Goal: Task Accomplishment & Management: Manage account settings

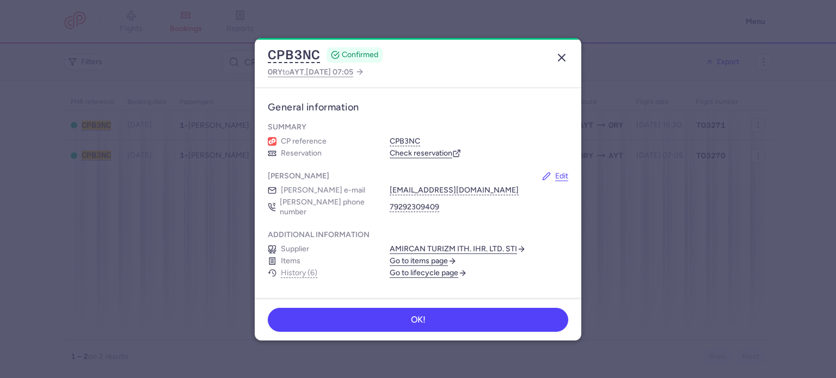
drag, startPoint x: 571, startPoint y: 56, endPoint x: 565, endPoint y: 58, distance: 6.2
click at [565, 58] on header "CPB3NC CONFIRMED ORY to AYT , 2025 Aug 14, 07:05" at bounding box center [418, 63] width 327 height 50
click at [565, 58] on icon "button" at bounding box center [561, 57] width 13 height 13
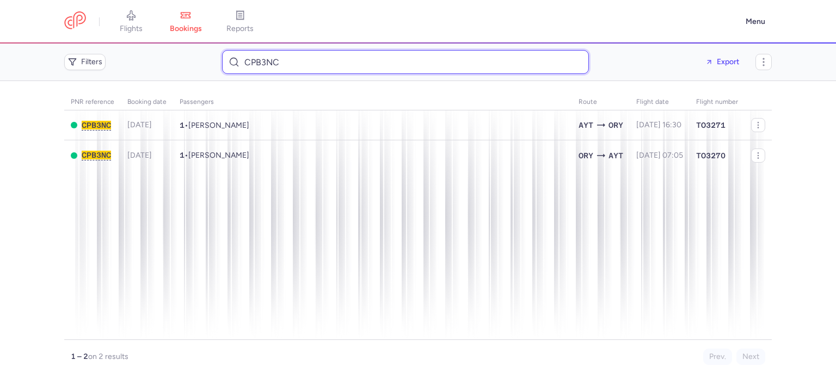
click at [487, 69] on input "CPB3NC" at bounding box center [405, 62] width 367 height 24
paste input "sabrinebenamor94@gmail.com"
click at [487, 69] on input "sabrinebenamor94@gmail.com" at bounding box center [405, 62] width 367 height 24
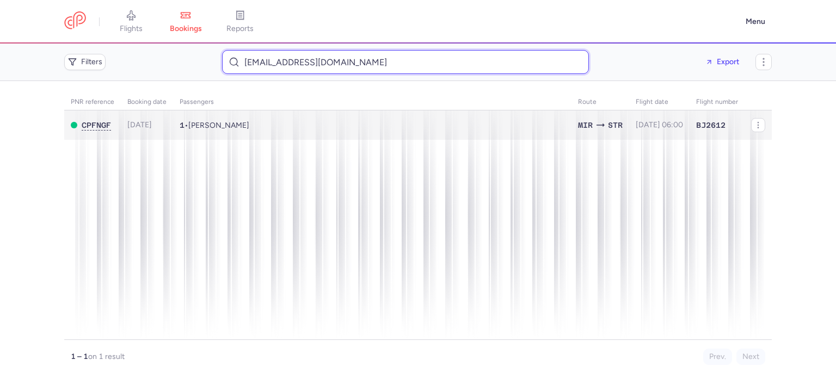
type input "sabrinebenamor94@gmail.com"
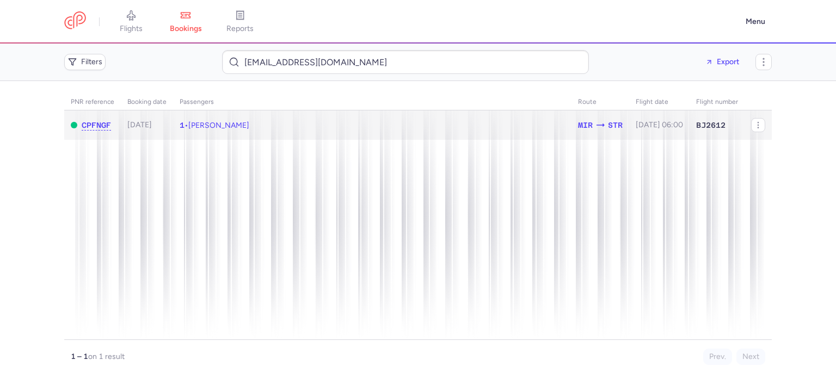
click at [290, 124] on td "1 • Sabrine BEN AMOR" at bounding box center [372, 126] width 399 height 30
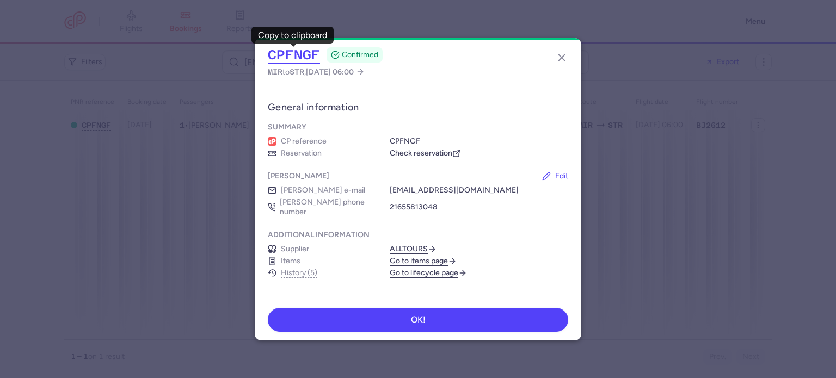
click at [279, 50] on button "CPFNGF" at bounding box center [294, 55] width 52 height 16
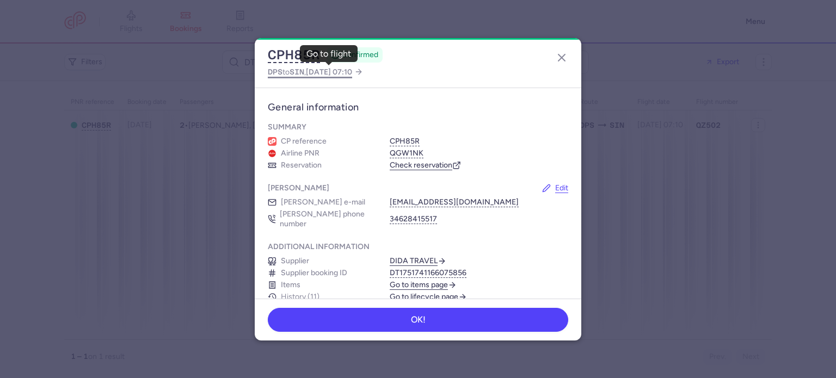
click at [294, 71] on span "SIN" at bounding box center [297, 72] width 15 height 9
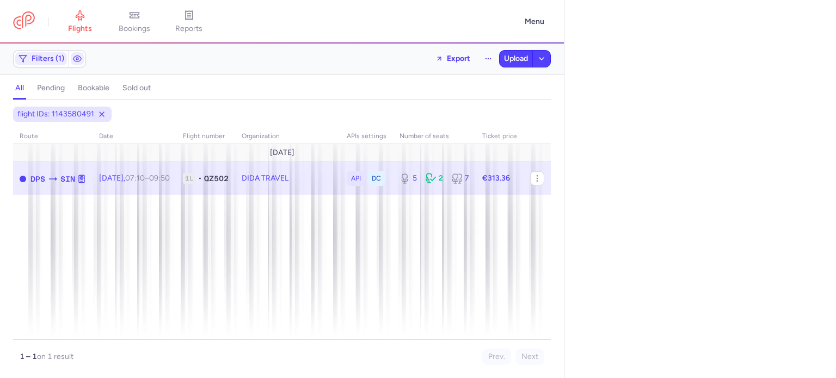
select select "days"
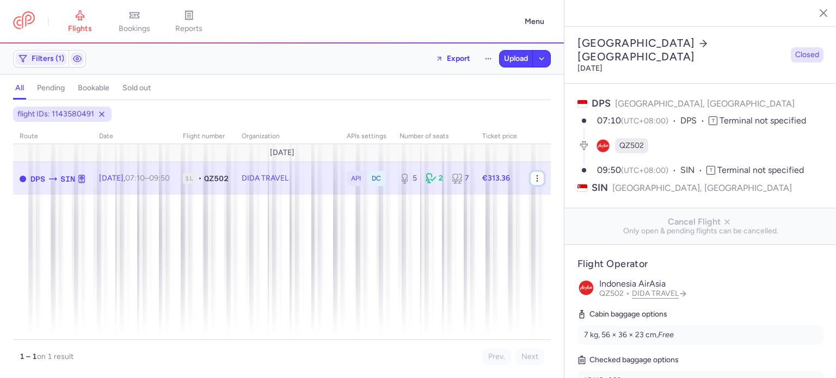
click at [536, 180] on icon "button" at bounding box center [537, 178] width 9 height 9
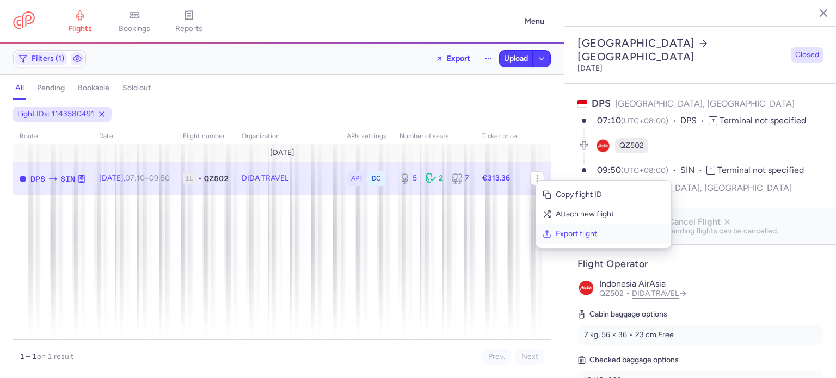
click at [565, 228] on button "Export flight" at bounding box center [603, 234] width 135 height 20
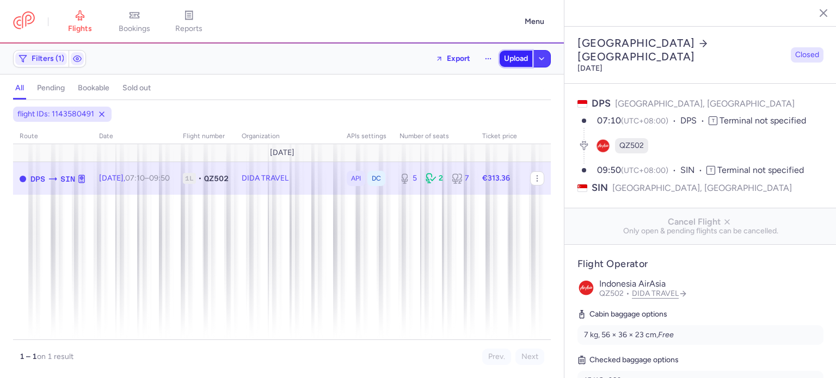
click at [521, 57] on span "Upload" at bounding box center [516, 58] width 24 height 9
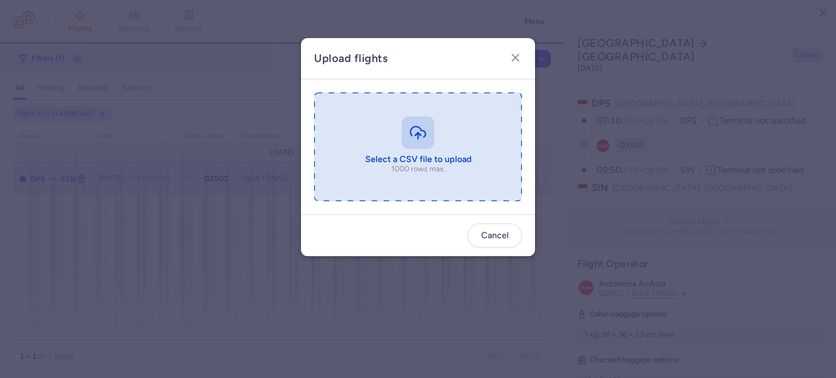
click at [374, 111] on input "file" at bounding box center [418, 147] width 208 height 109
type input "C:\fakepath\export_flight_QZ502_20250812,1723 (1).csv"
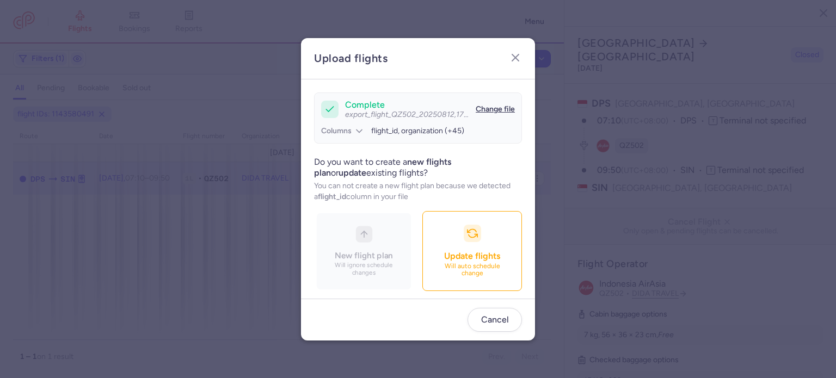
scroll to position [94, 0]
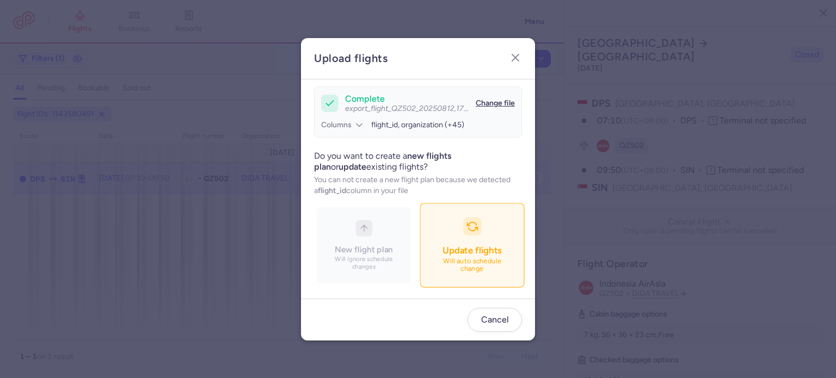
click at [463, 232] on div "button" at bounding box center [472, 226] width 19 height 19
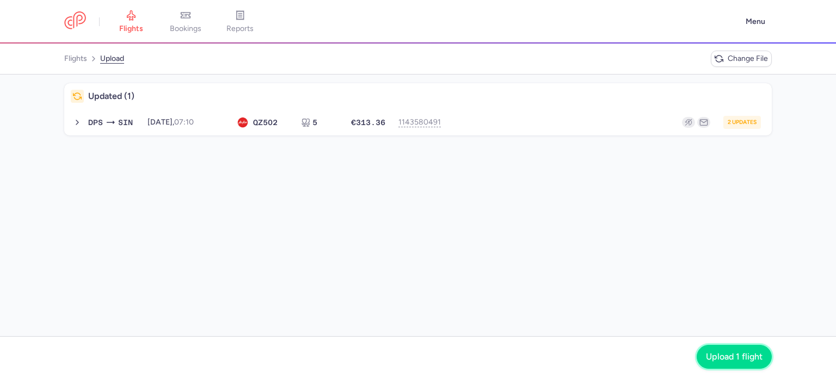
click at [720, 368] on button "Upload 1 flight" at bounding box center [734, 357] width 75 height 24
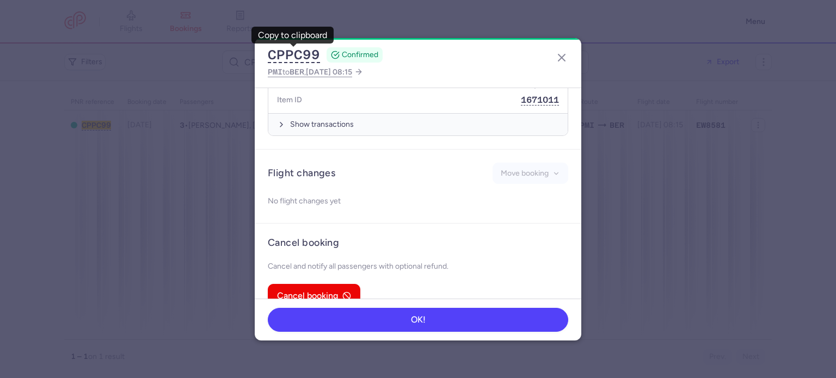
scroll to position [565, 0]
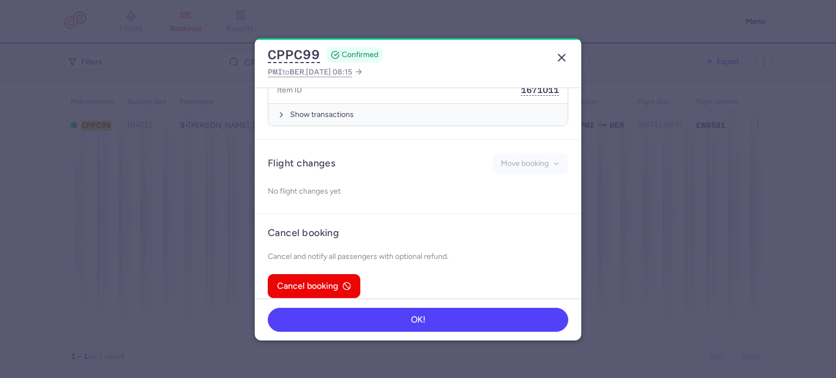
click at [566, 50] on button "button" at bounding box center [561, 57] width 17 height 17
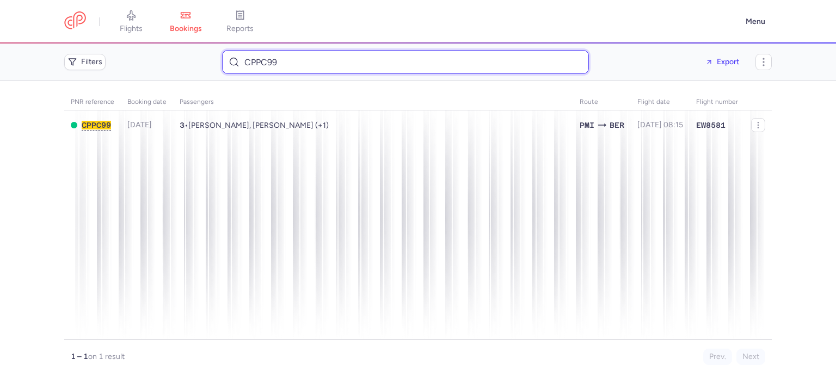
click at [330, 58] on input "CPPC99" at bounding box center [405, 62] width 367 height 24
paste input "vtapiacarreto@gmail.com"
click at [330, 58] on input "vtapiacarreto@gmail.com" at bounding box center [405, 62] width 367 height 24
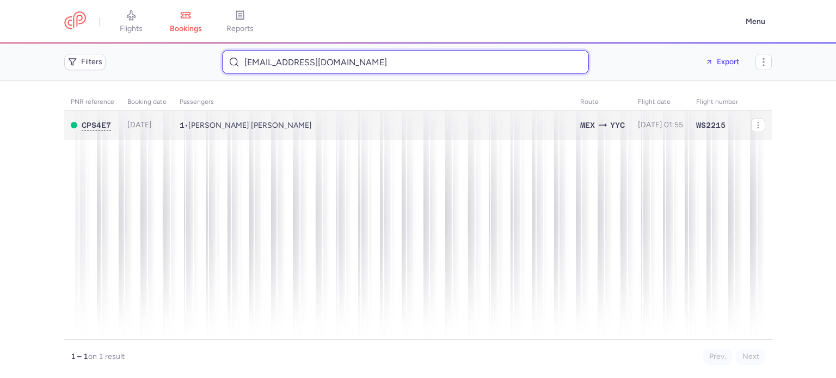
type input "vtapiacarreto@gmail.com"
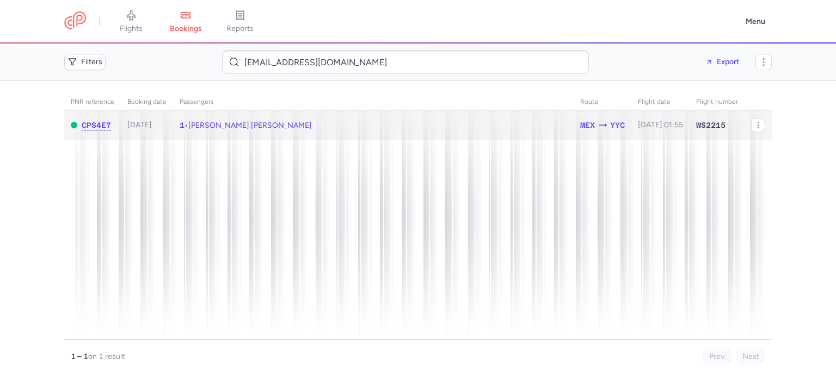
click at [249, 127] on span "Maria Veronica TAPIA CARRETO" at bounding box center [250, 125] width 124 height 9
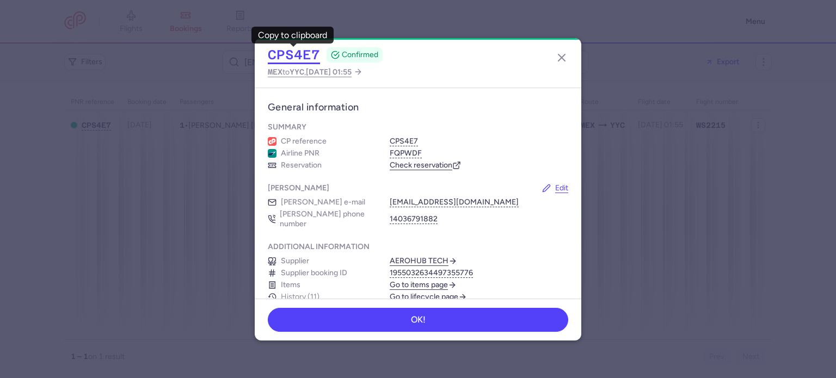
click at [293, 57] on button "CPS4E7" at bounding box center [294, 55] width 52 height 16
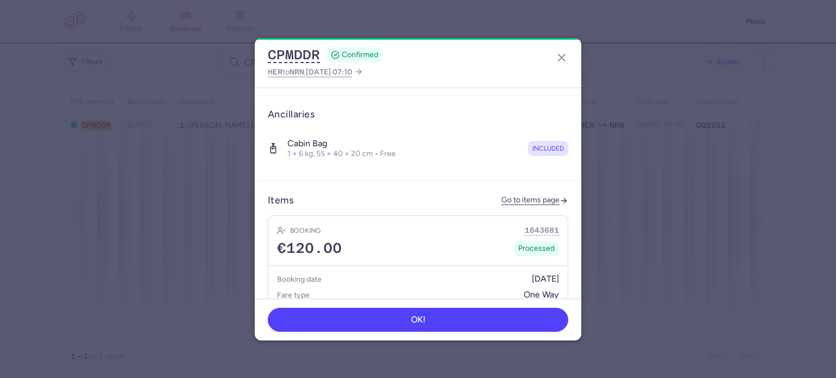
scroll to position [313, 0]
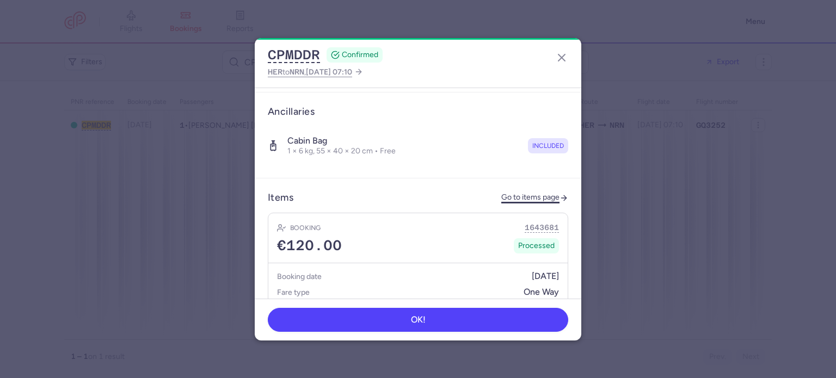
click at [519, 193] on link "Go to items page" at bounding box center [534, 197] width 67 height 9
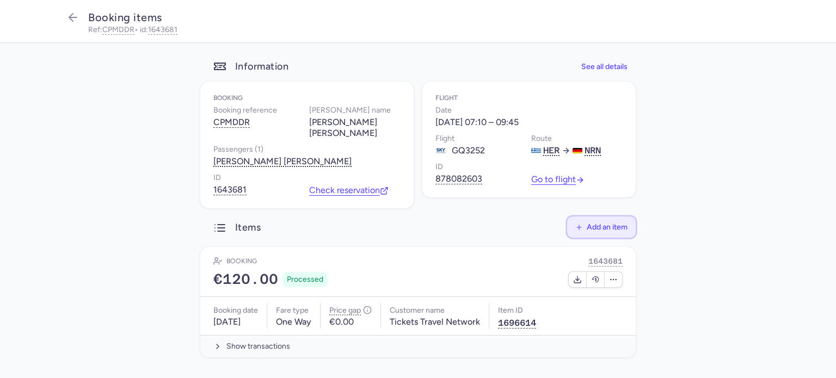
click at [617, 236] on button "Add an item" at bounding box center [601, 227] width 69 height 21
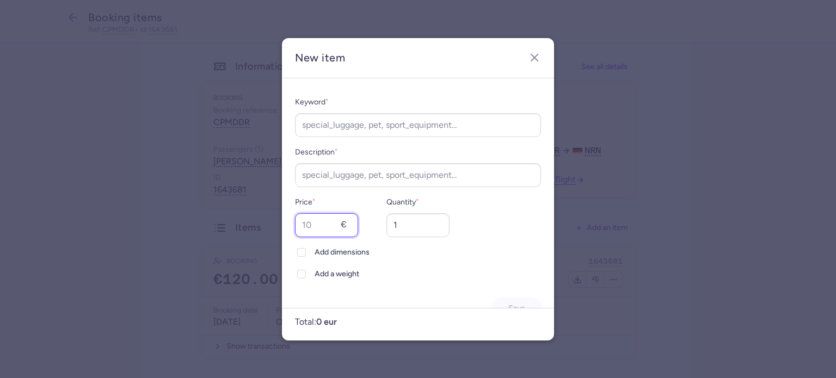
click at [333, 223] on input "Price *" at bounding box center [326, 225] width 63 height 24
type input "39"
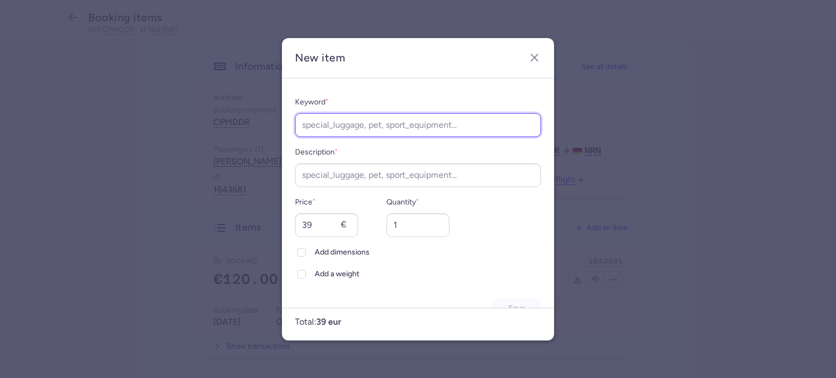
click at [352, 129] on input "Keyword *" at bounding box center [418, 125] width 246 height 24
type input "Luggage"
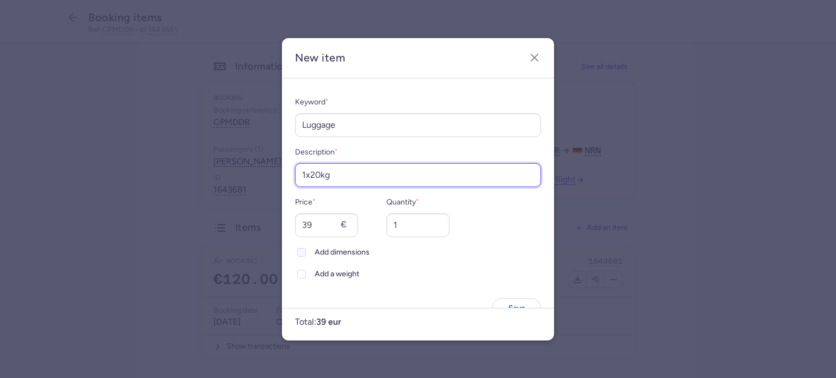
scroll to position [28, 0]
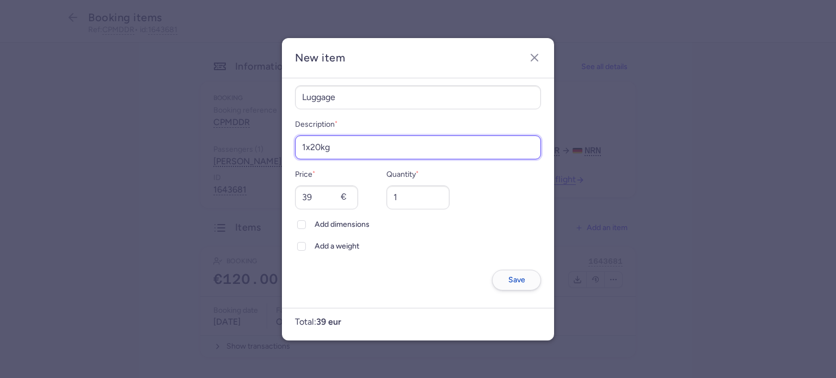
type input "1x20kg"
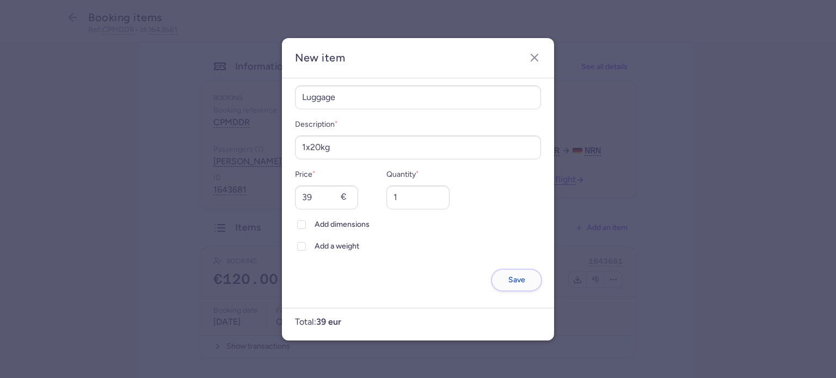
click at [509, 277] on span "Save" at bounding box center [517, 280] width 17 height 8
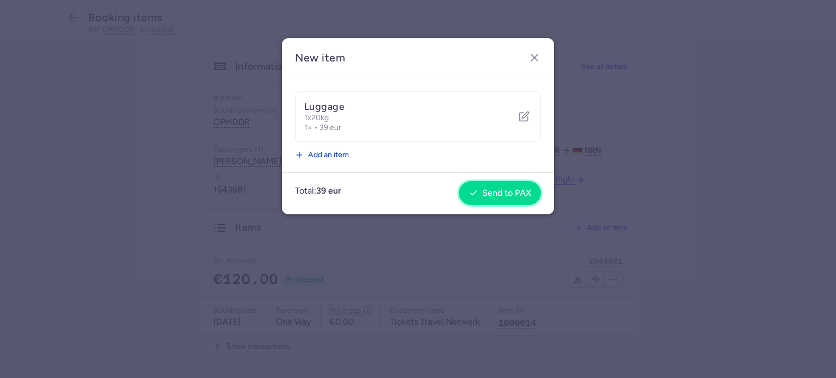
click at [512, 199] on button "Send to PAX" at bounding box center [500, 193] width 82 height 24
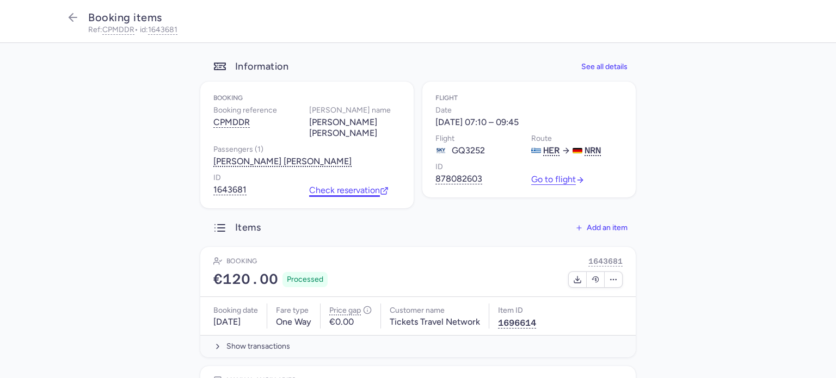
click at [342, 189] on link "Check reservation" at bounding box center [348, 191] width 79 height 10
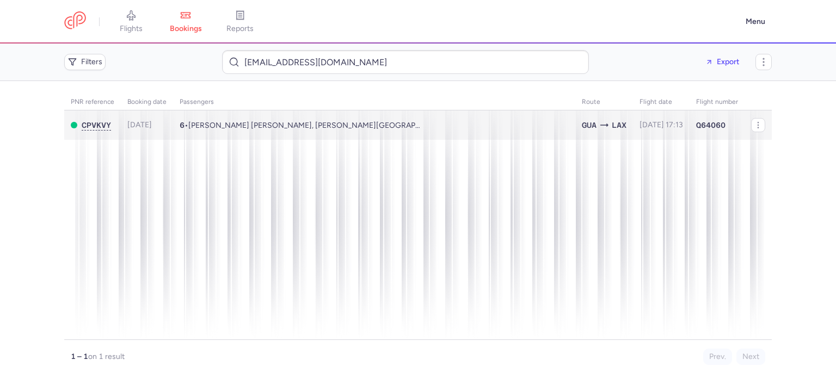
type input "[EMAIL_ADDRESS][DOMAIN_NAME]"
click at [253, 129] on span "[PERSON_NAME] [PERSON_NAME], [PERSON_NAME][GEOGRAPHIC_DATA] (+4)" at bounding box center [329, 125] width 283 height 9
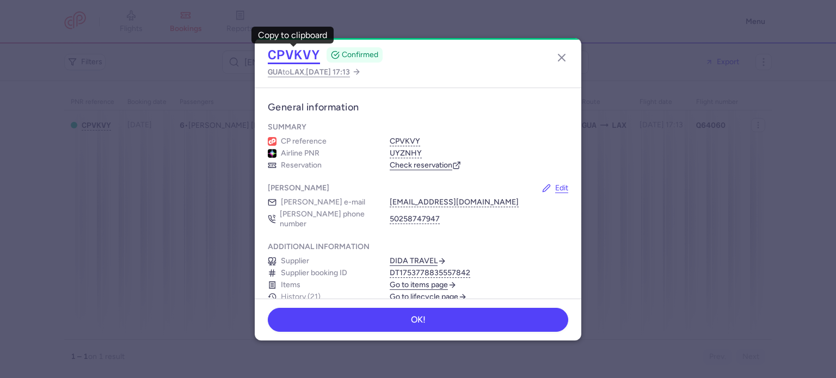
click at [275, 54] on button "CPVKVY" at bounding box center [294, 55] width 52 height 16
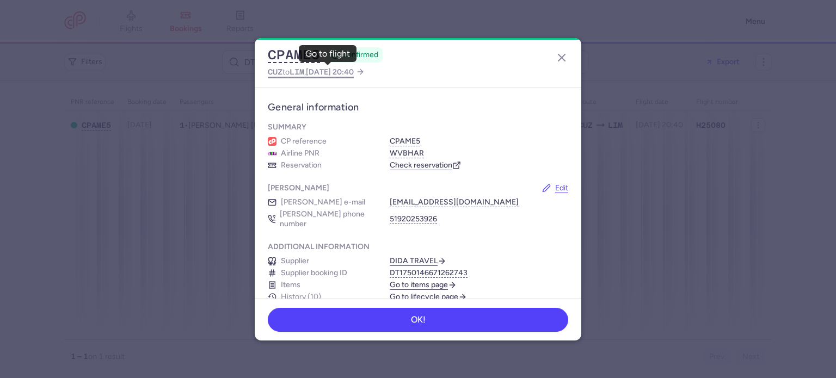
click at [321, 72] on span "2025 Sep 4, 20:40" at bounding box center [330, 72] width 48 height 9
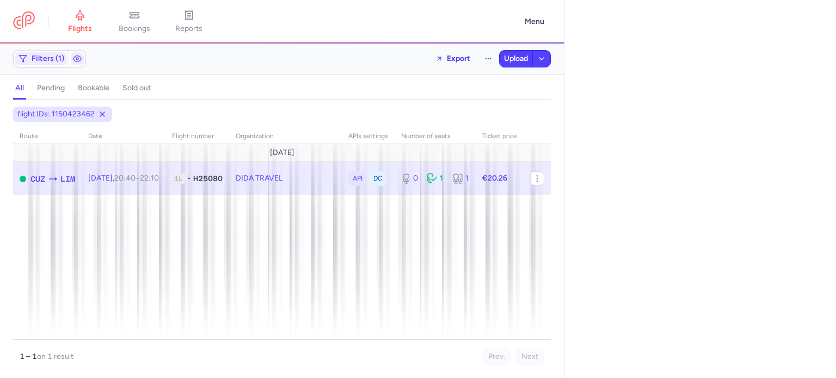
select select "days"
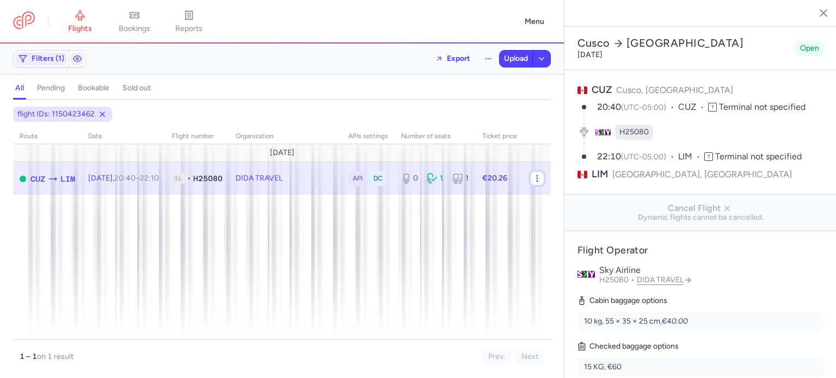
click at [536, 176] on icon "button" at bounding box center [537, 178] width 9 height 9
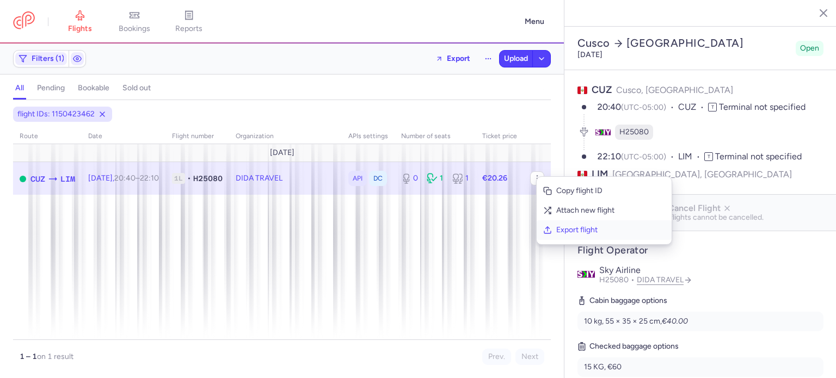
click at [553, 226] on button "Export flight" at bounding box center [604, 231] width 135 height 20
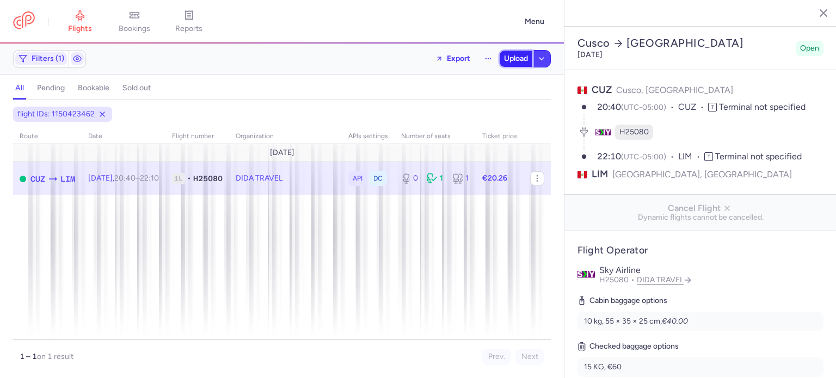
click at [513, 67] on button "Upload" at bounding box center [516, 59] width 33 height 16
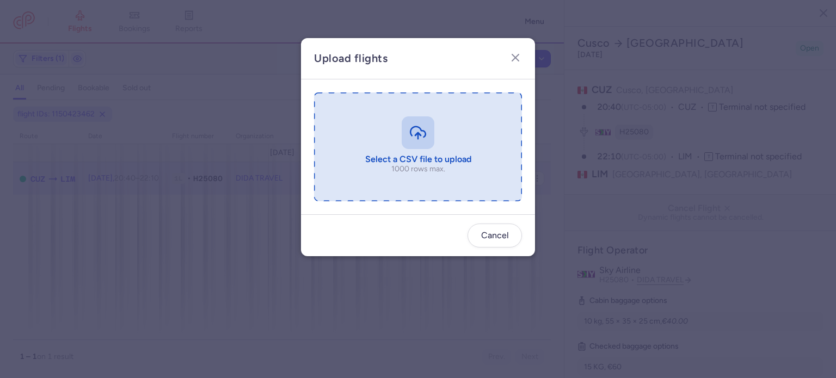
click at [358, 140] on input "file" at bounding box center [418, 147] width 208 height 109
type input "C:\fakepath\export_flight_H25080_20250812,1941 (1).csv"
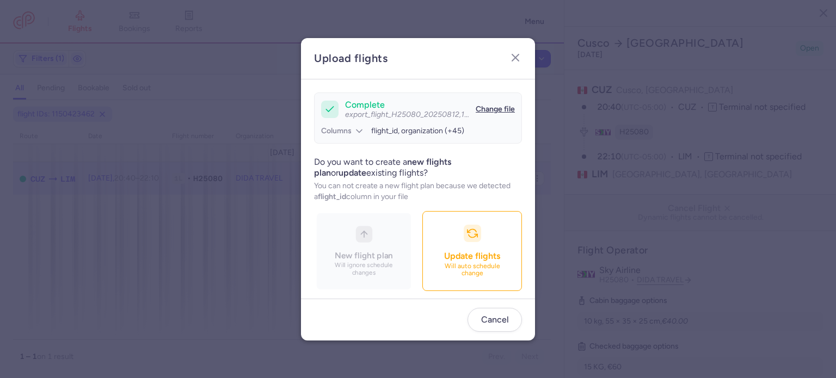
scroll to position [94, 0]
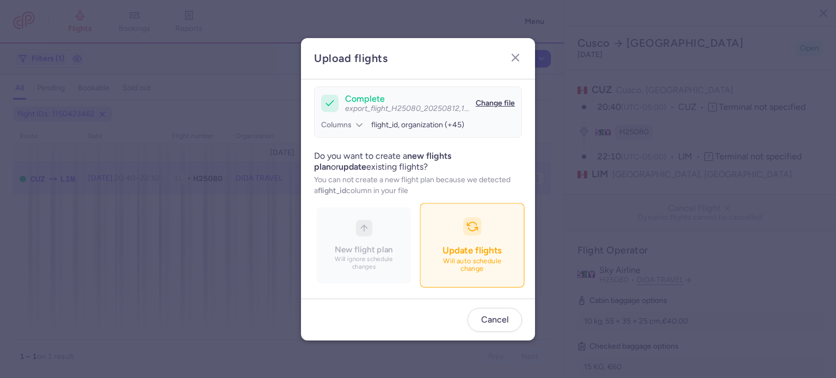
click at [443, 254] on span "Update flights" at bounding box center [472, 250] width 59 height 11
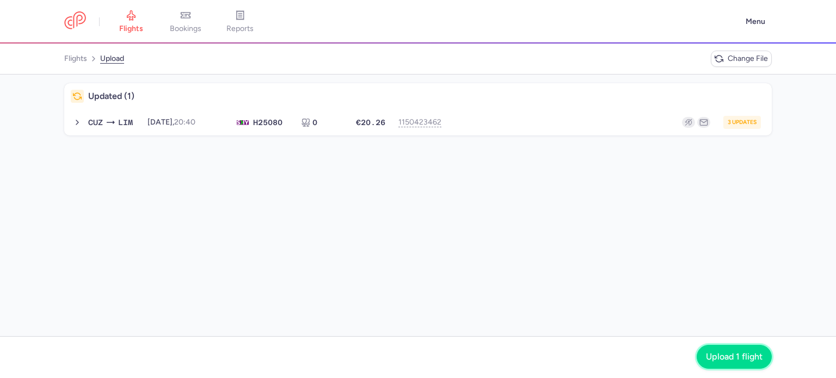
click at [745, 358] on span "Upload 1 flight" at bounding box center [734, 357] width 57 height 10
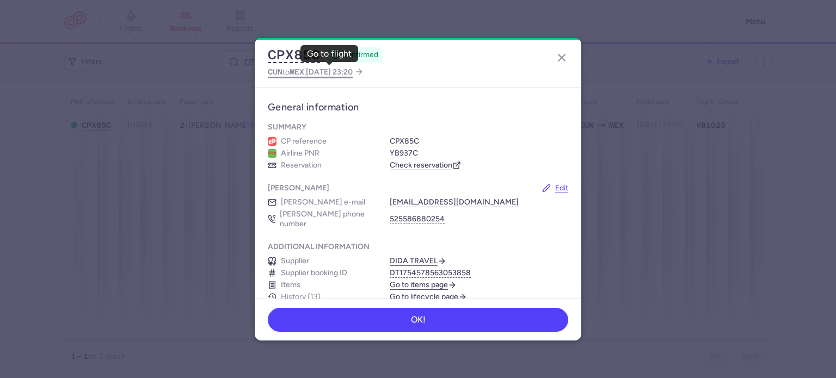
click at [333, 70] on span "[DATE] 23:20" at bounding box center [329, 72] width 47 height 9
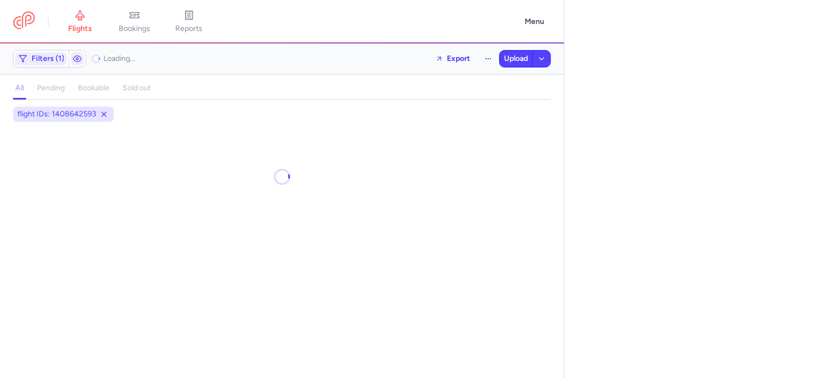
select select "days"
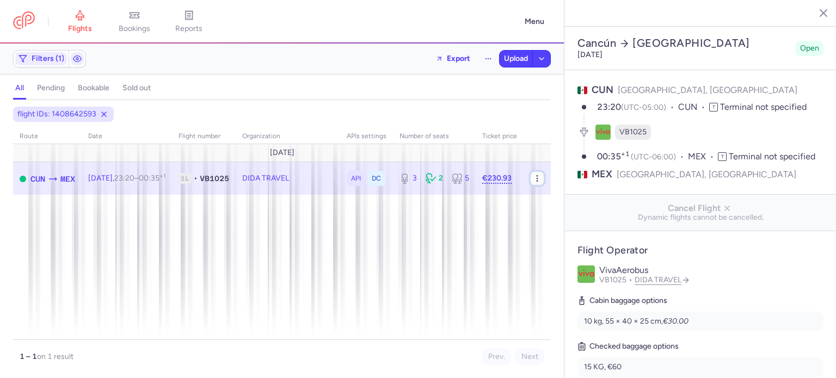
click at [535, 179] on icon "button" at bounding box center [537, 178] width 9 height 9
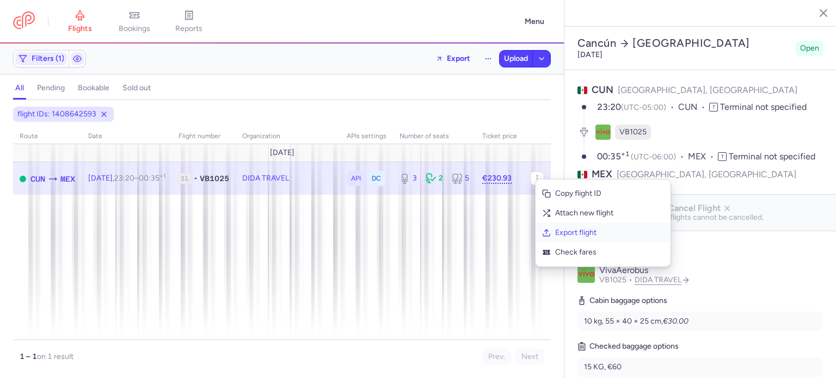
click at [556, 235] on span "Export flight" at bounding box center [609, 233] width 109 height 11
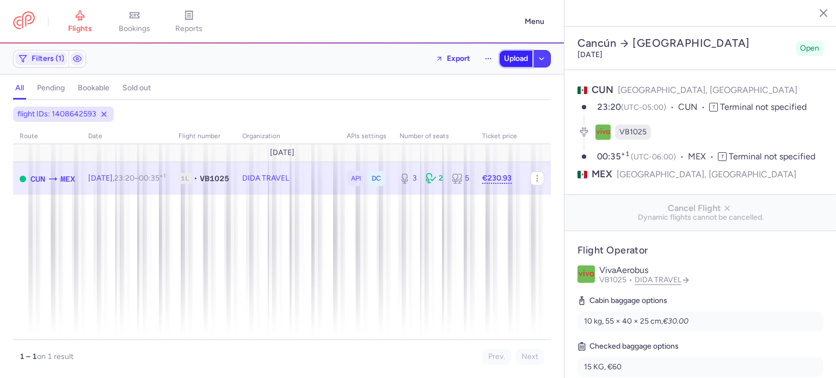
click at [513, 56] on span "Upload" at bounding box center [516, 58] width 24 height 9
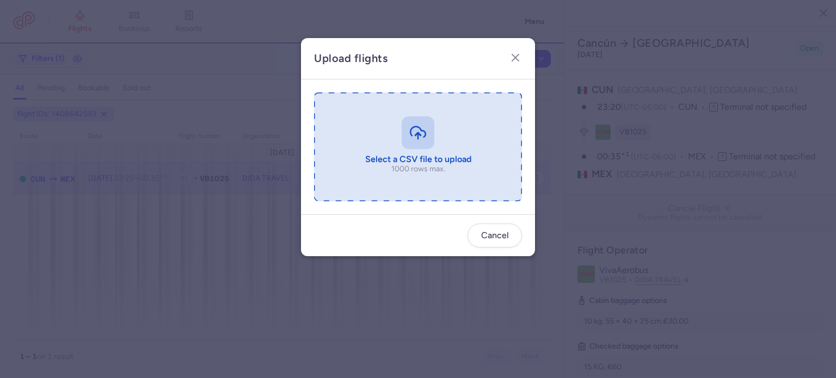
click at [432, 128] on input "file" at bounding box center [418, 147] width 208 height 109
type input "C:\fakepath\export_flight_VB1025_20250812,1946 (1).csv"
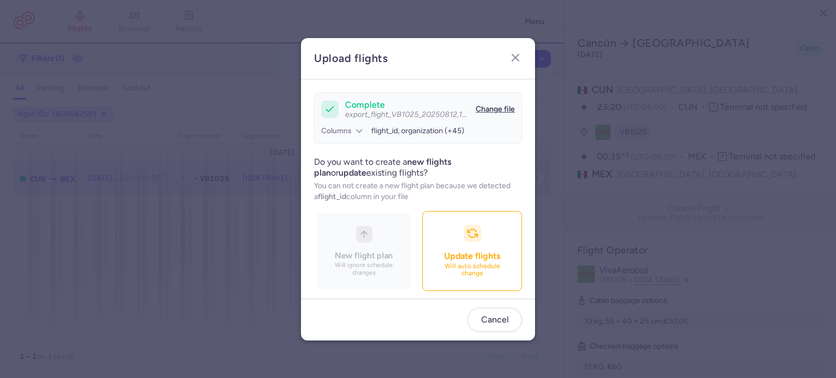
scroll to position [94, 0]
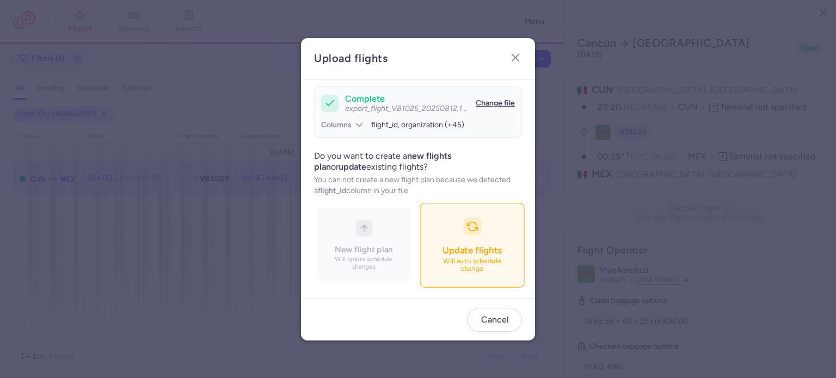
click at [420, 225] on button "Update flights Will auto schedule change" at bounding box center [472, 245] width 105 height 84
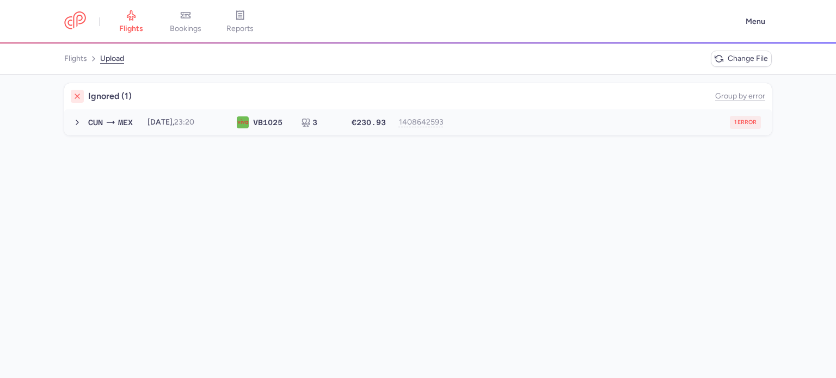
click at [555, 115] on button "CUN MEX 2025-08-25, 23:20 VB 1025 3 €230.93 1408642593 1 error 2025-08-25, 23:2…" at bounding box center [418, 122] width 708 height 26
click at [297, 141] on span "new forked flight will result in a duplicate with flight: 1456699209" at bounding box center [199, 143] width 221 height 9
copy span "1456699209"
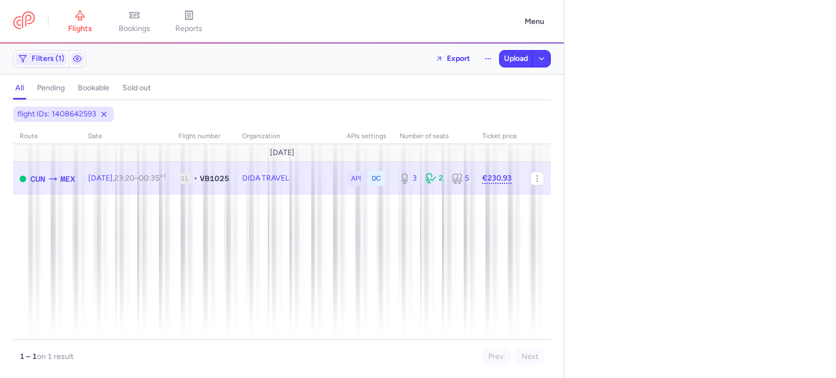
select select "days"
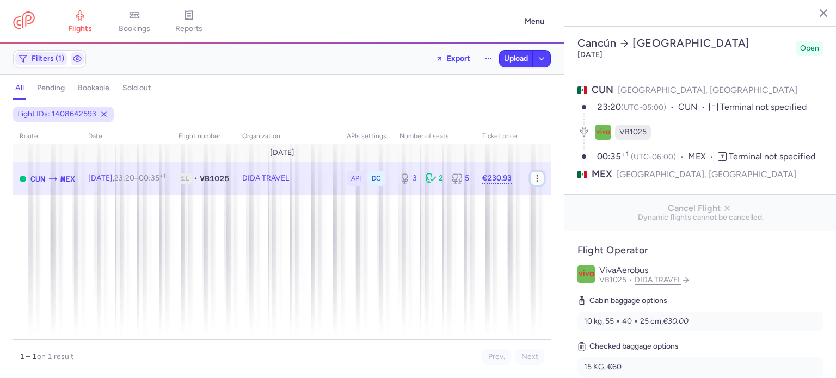
click at [538, 180] on icon "button" at bounding box center [537, 178] width 9 height 9
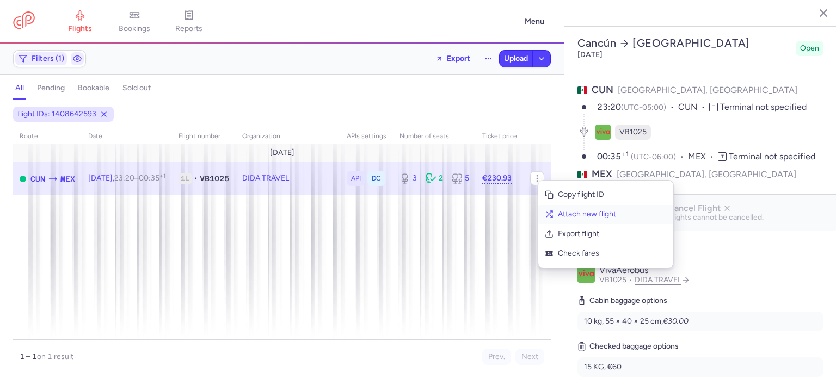
click at [556, 211] on button "Attach new flight" at bounding box center [605, 215] width 135 height 20
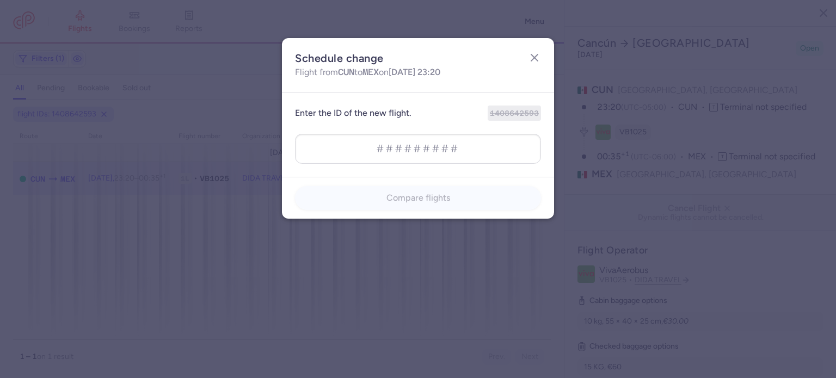
type input "1456699209"
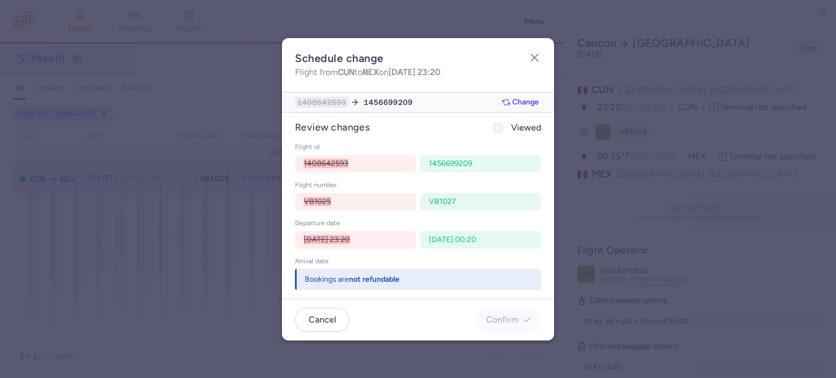
click at [497, 126] on icon at bounding box center [498, 128] width 7 height 7
click at [497, 126] on input "Viewed" at bounding box center [498, 128] width 9 height 9
checkbox input "true"
click at [498, 310] on button "Confirm" at bounding box center [509, 320] width 64 height 24
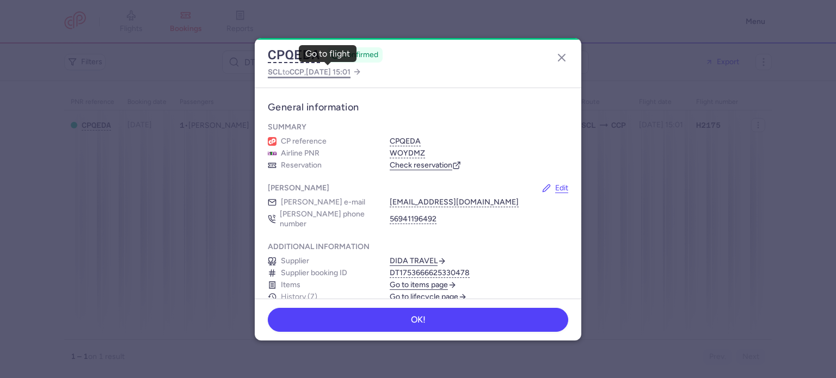
click at [285, 69] on span "SCL to CCP , [DATE] 15:01" at bounding box center [309, 72] width 83 height 14
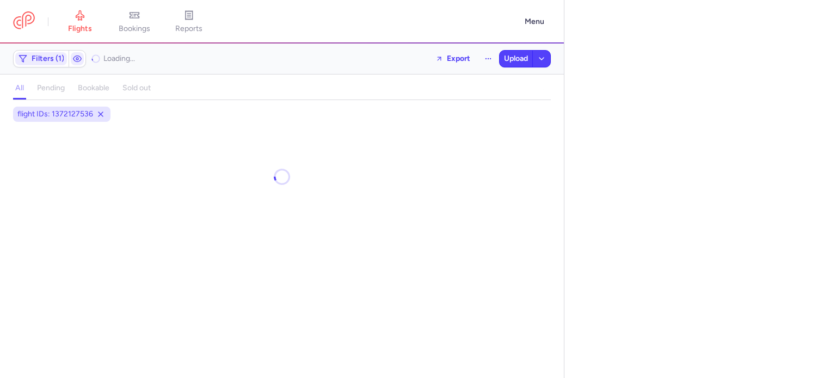
select select "days"
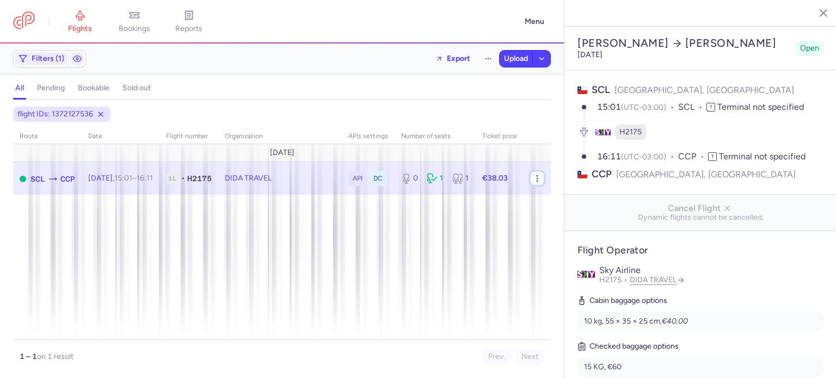
click at [541, 183] on button "button" at bounding box center [537, 179] width 14 height 14
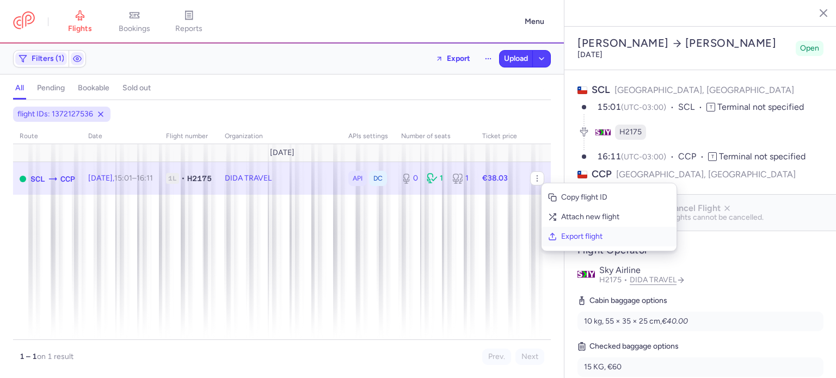
click at [549, 228] on button "Export flight" at bounding box center [609, 237] width 135 height 20
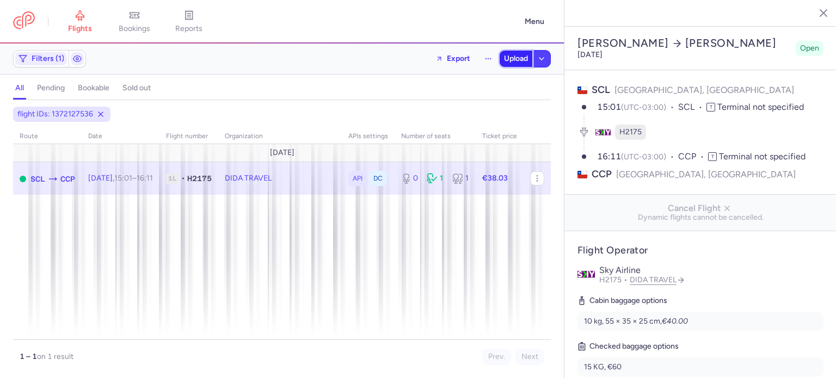
click at [515, 61] on span "Upload" at bounding box center [516, 58] width 24 height 9
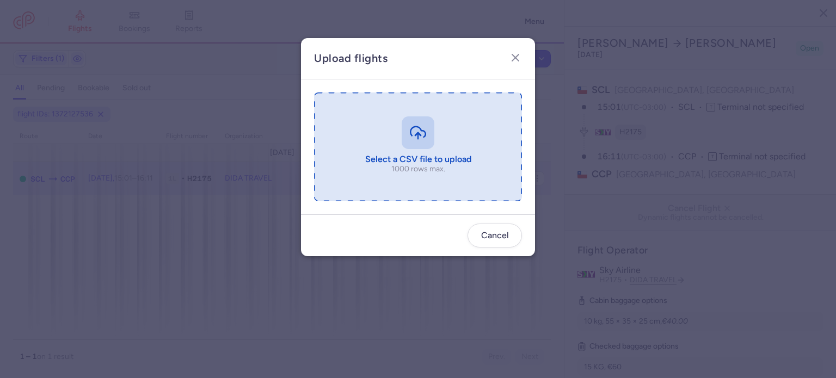
click at [376, 133] on input "file" at bounding box center [418, 147] width 208 height 109
type input "C:\fakepath\export_flight_H2175_20250812,2053 (1).csv"
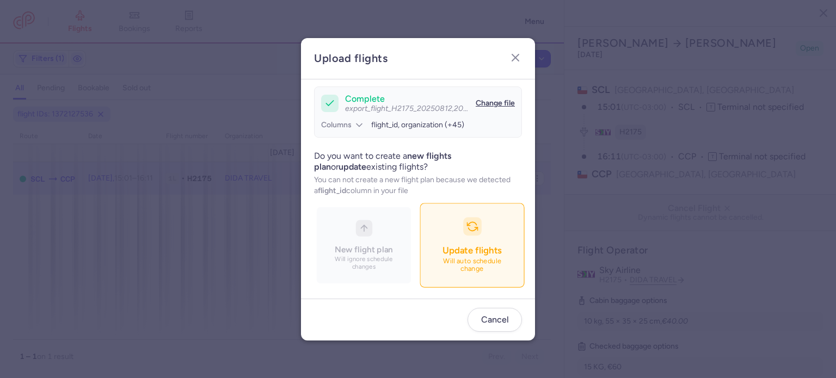
scroll to position [94, 0]
click at [420, 238] on button "Update flights Will auto schedule change" at bounding box center [472, 245] width 105 height 84
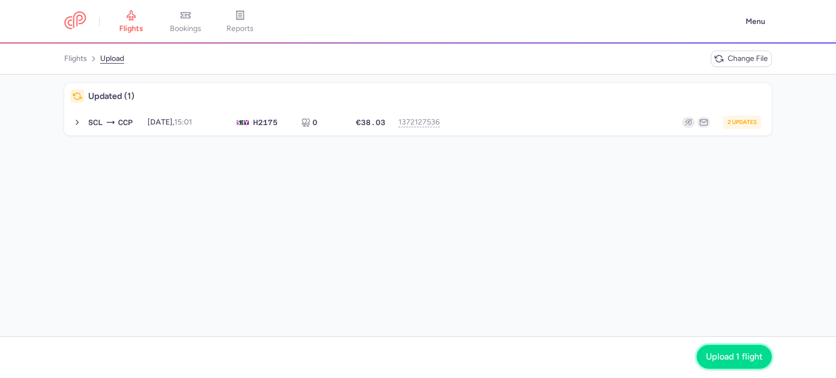
click at [732, 348] on button "Upload 1 flight" at bounding box center [734, 357] width 75 height 24
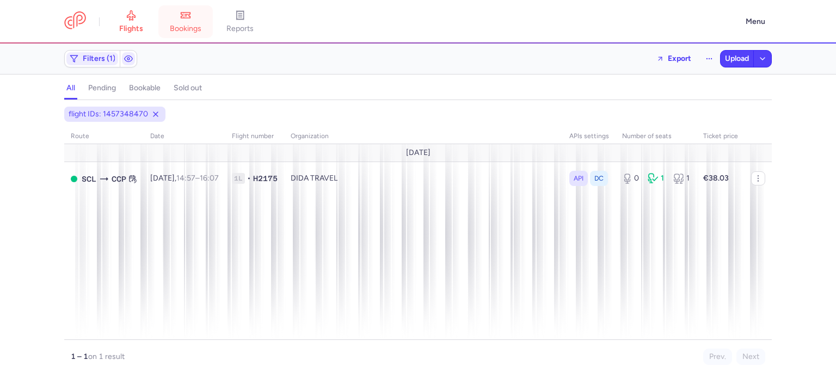
click at [191, 11] on icon at bounding box center [185, 15] width 11 height 11
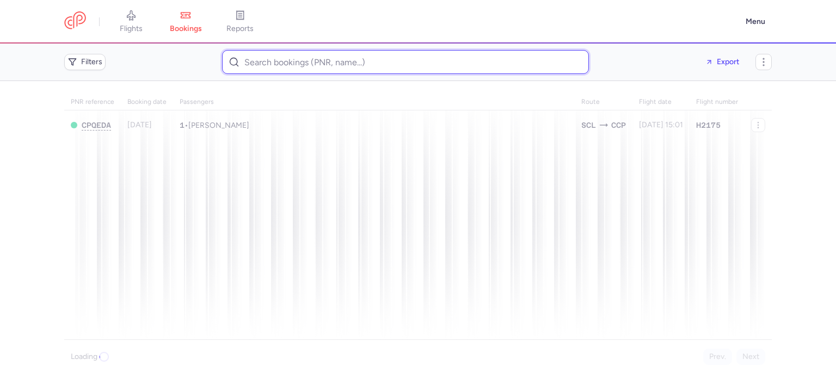
click at [305, 58] on input at bounding box center [405, 62] width 367 height 24
paste input "fakajeleni8@gmail.com"
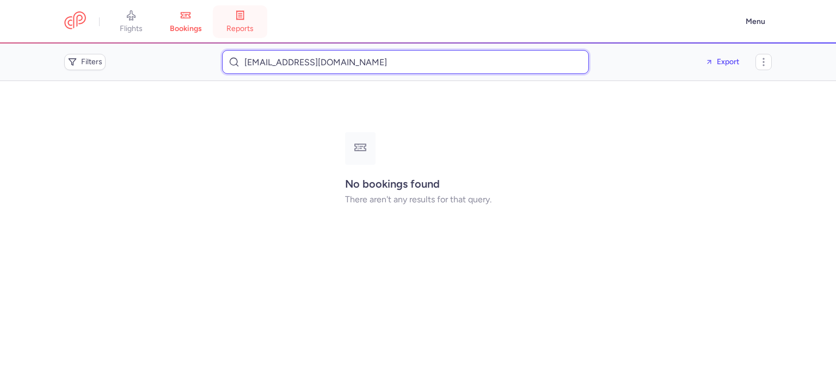
type input "fakajeleni8@gmail.com"
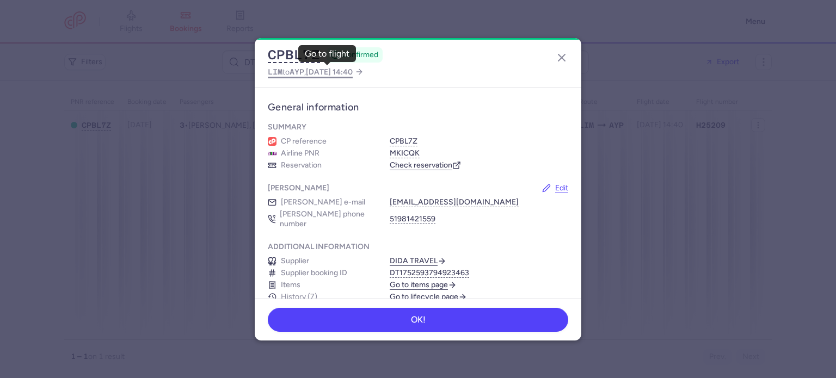
click at [329, 70] on span "[DATE] 14:40" at bounding box center [329, 72] width 47 height 9
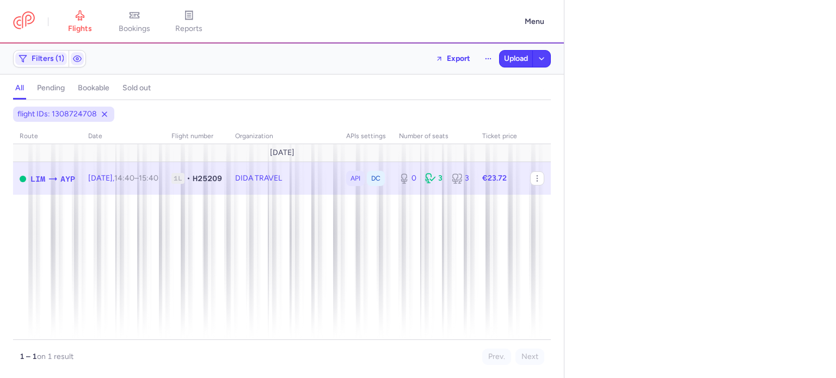
select select "days"
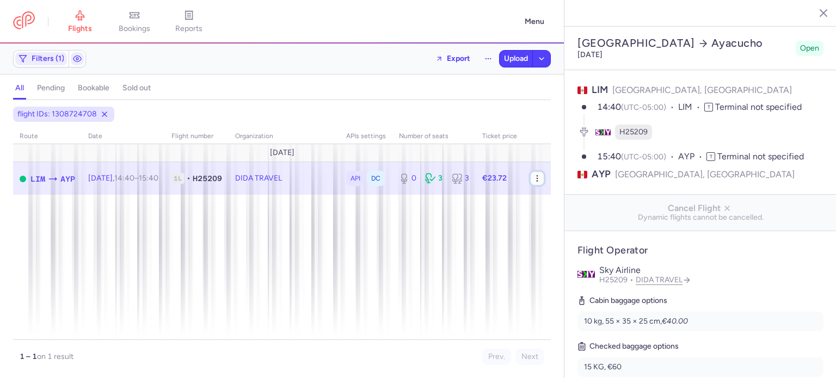
click at [539, 181] on icon "button" at bounding box center [537, 178] width 9 height 9
click at [559, 233] on span "Export flight" at bounding box center [613, 235] width 109 height 11
click at [512, 63] on button "Upload" at bounding box center [516, 59] width 33 height 16
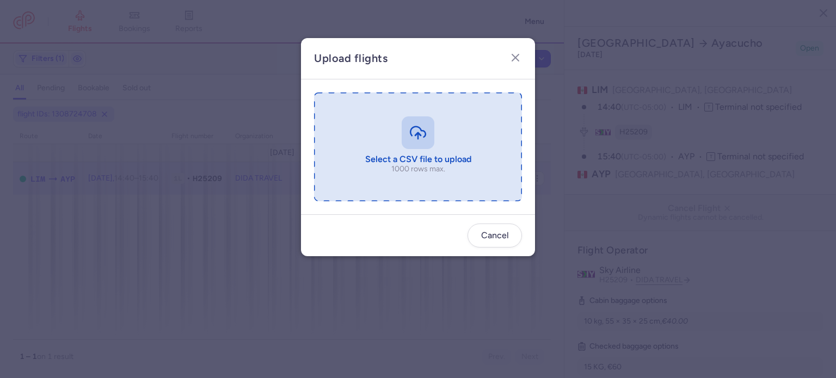
click at [399, 127] on input "file" at bounding box center [418, 147] width 208 height 109
type input "C:\fakepath\export_flight_H25209_20250812,2102 (1).csv"
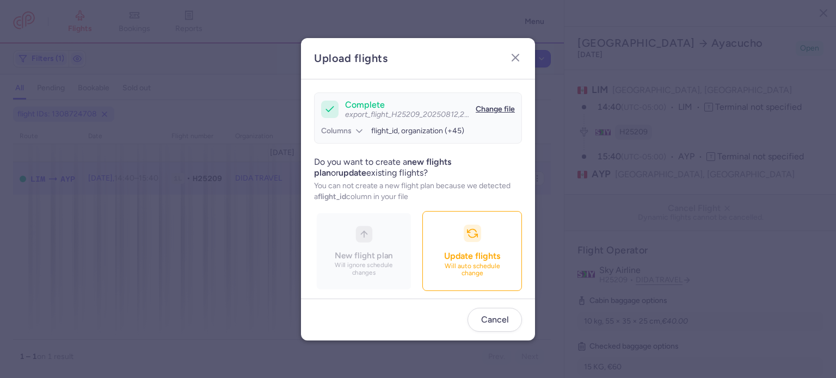
scroll to position [94, 0]
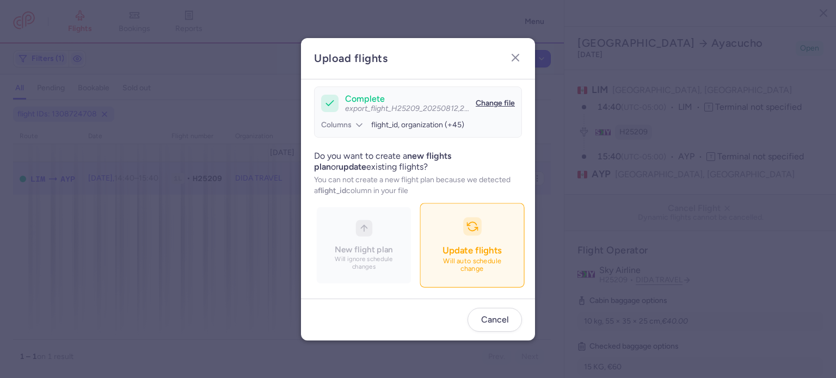
click at [443, 249] on span "Update flights" at bounding box center [472, 250] width 59 height 11
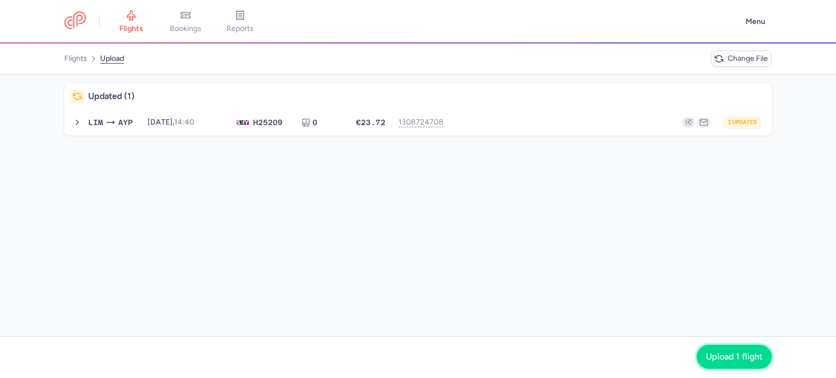
click at [728, 356] on span "Upload 1 flight" at bounding box center [734, 357] width 57 height 10
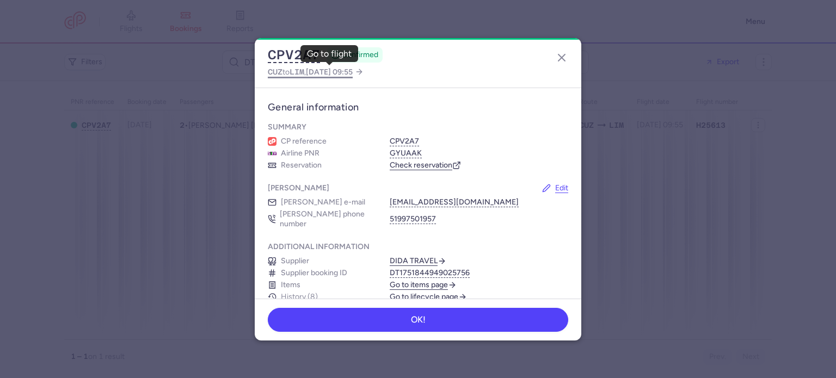
click at [285, 74] on span "CUZ to LIM , 2025 Sep 29, 09:55" at bounding box center [310, 72] width 85 height 14
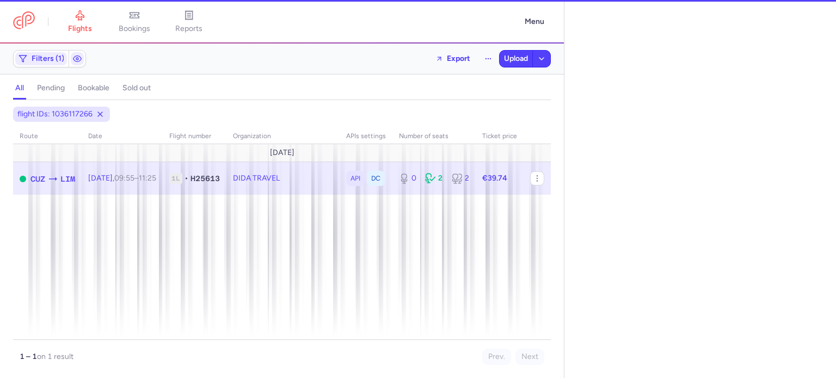
select select "days"
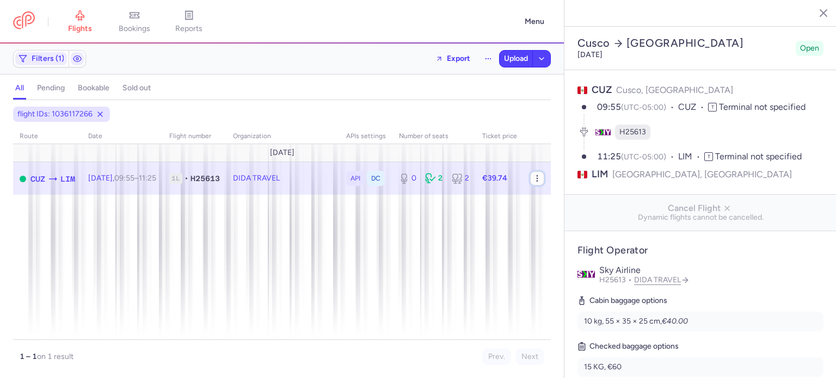
click at [538, 182] on icon "button" at bounding box center [537, 178] width 9 height 9
click at [558, 236] on span "Export flight" at bounding box center [612, 235] width 109 height 11
click at [509, 54] on span "Upload" at bounding box center [516, 58] width 24 height 9
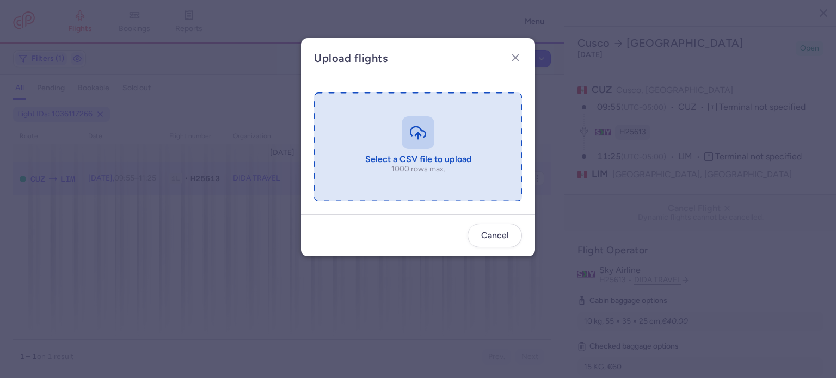
click at [420, 111] on input "file" at bounding box center [418, 147] width 208 height 109
type input "C:\fakepath\export_flight_H25613_20250812,2103 (1).csv"
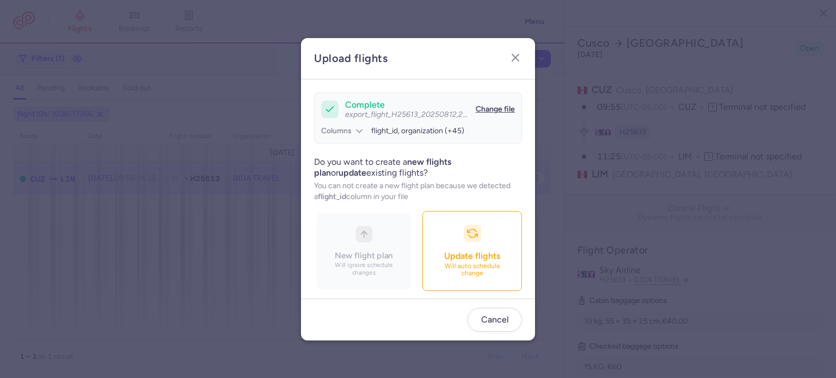
scroll to position [94, 0]
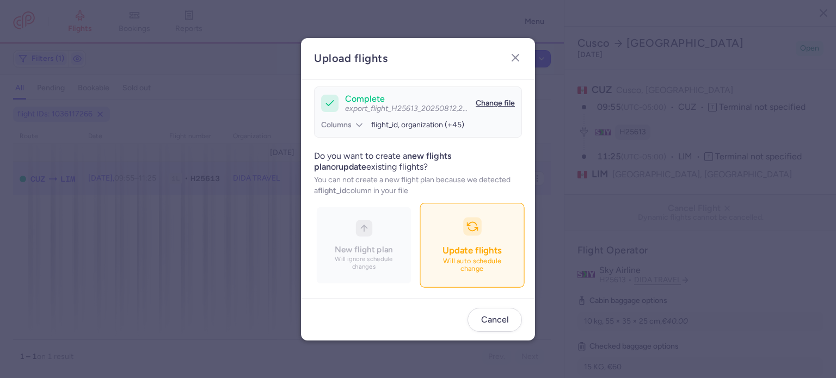
click at [420, 281] on button "Update flights Will auto schedule change" at bounding box center [472, 245] width 105 height 84
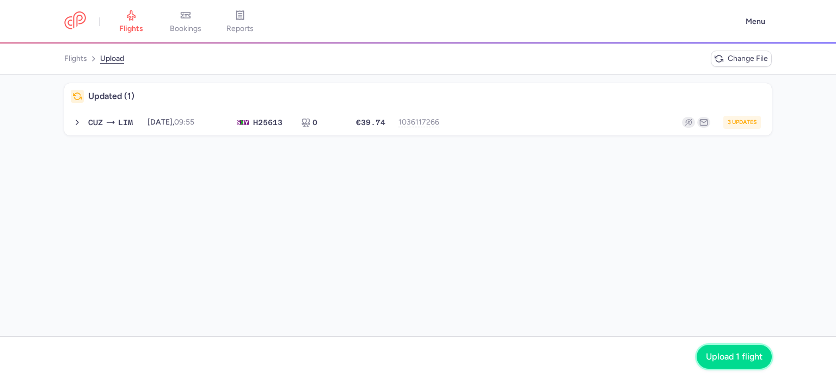
click at [722, 354] on span "Upload 1 flight" at bounding box center [734, 357] width 57 height 10
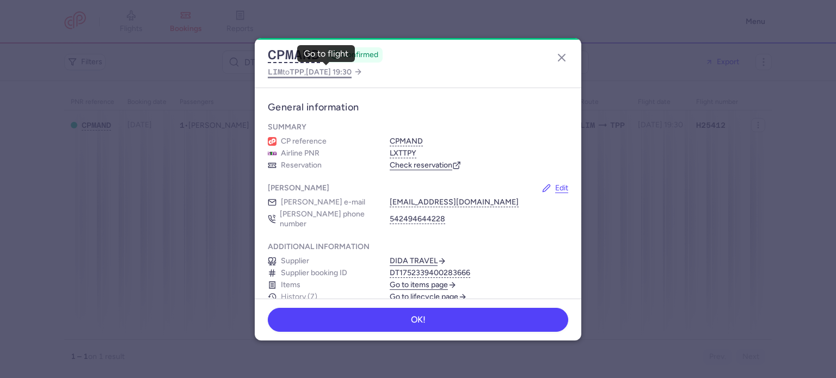
click at [316, 72] on span "[DATE] 19:30" at bounding box center [329, 72] width 46 height 9
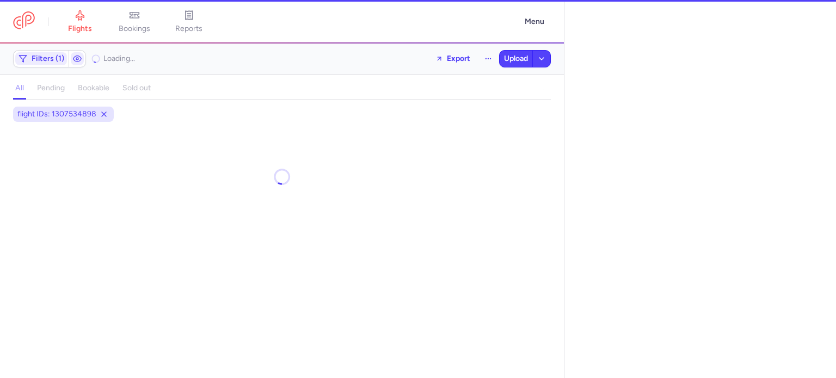
select select "days"
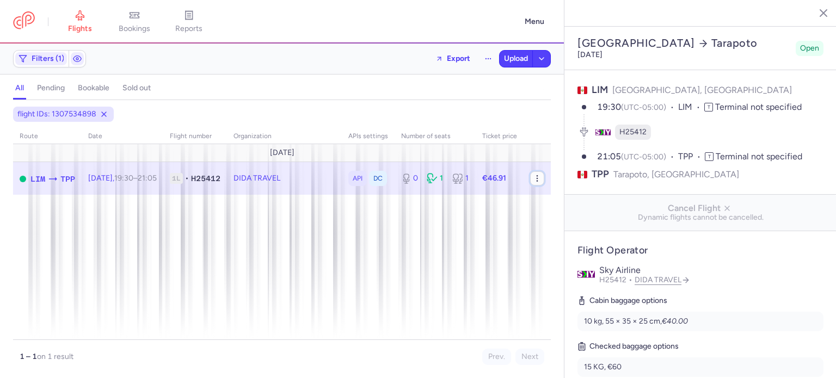
click at [534, 177] on icon "button" at bounding box center [537, 178] width 9 height 9
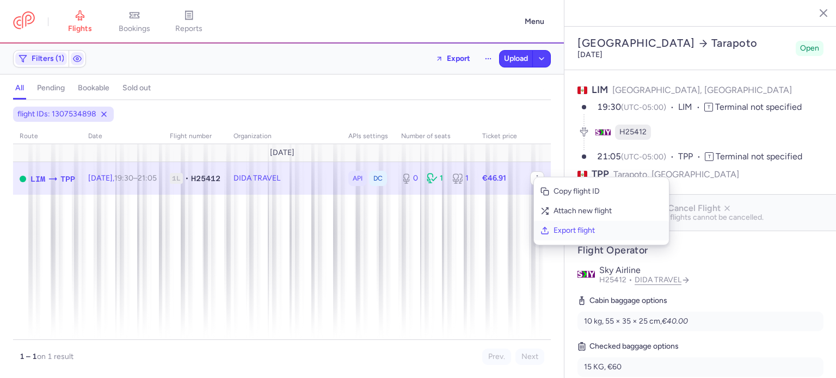
click at [555, 226] on span "Export flight" at bounding box center [608, 230] width 109 height 11
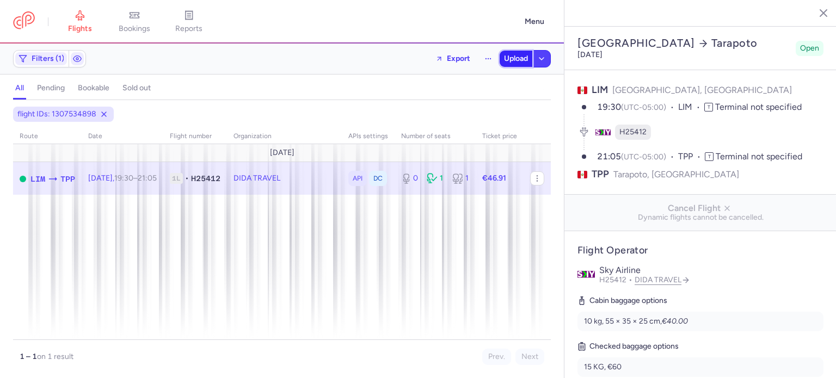
click at [531, 62] on button "Upload" at bounding box center [516, 59] width 33 height 16
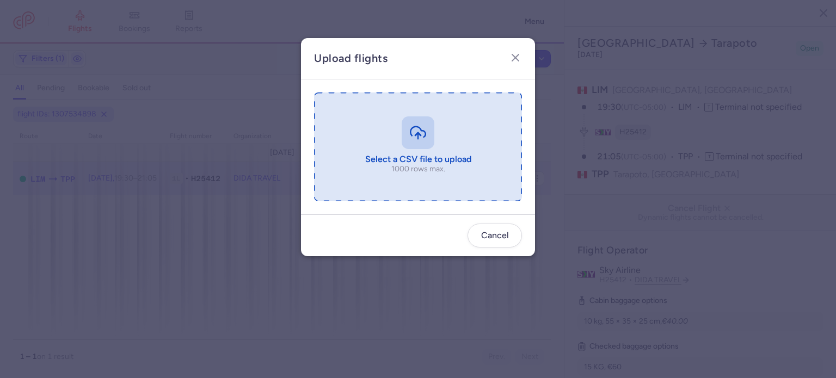
click at [395, 102] on input "file" at bounding box center [418, 147] width 208 height 109
type input "C:\fakepath\export_flight_H25412_20250812,2105 (1).csv"
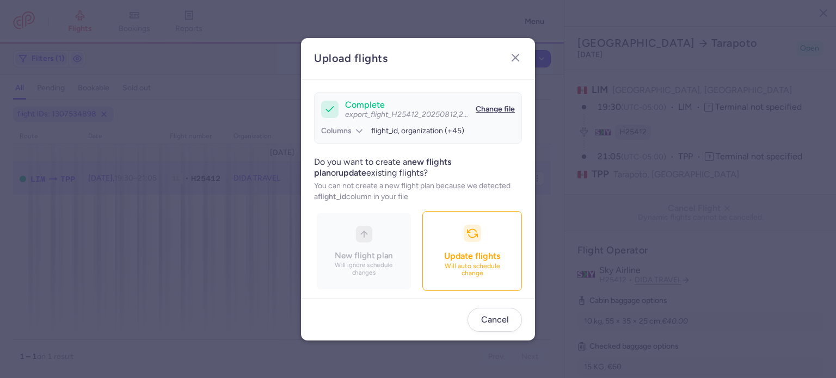
scroll to position [94, 0]
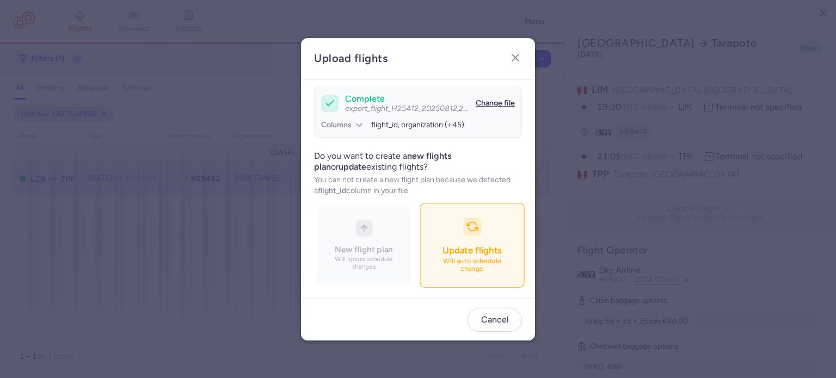
click at [455, 251] on button "Update flights Will auto schedule change" at bounding box center [472, 245] width 105 height 84
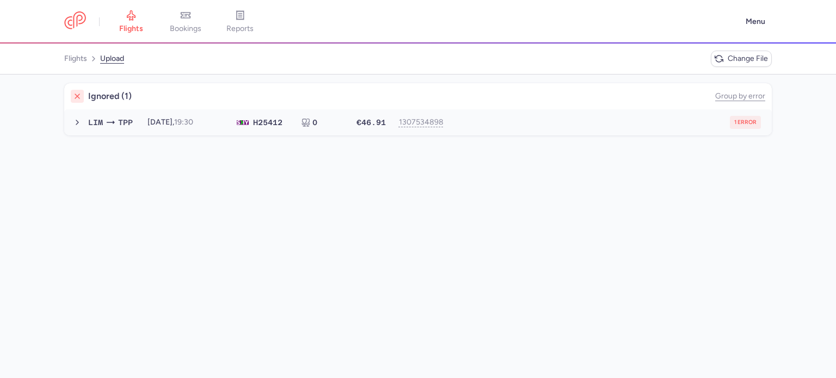
click at [531, 124] on div "1 error" at bounding box center [605, 122] width 311 height 13
click at [293, 143] on span "new forked flight will result in a duplicate with flight: 1400295299" at bounding box center [199, 143] width 221 height 9
copy span "1400295299"
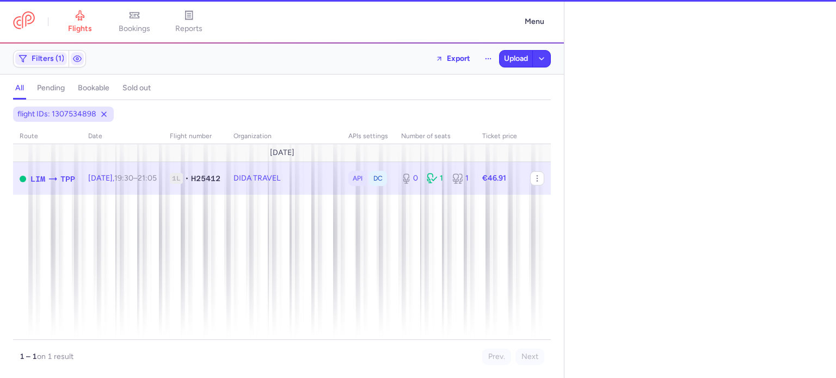
select select "days"
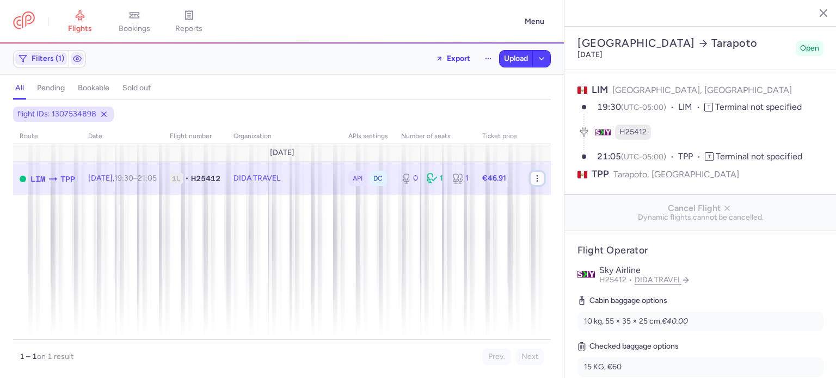
click at [538, 181] on icon "button" at bounding box center [537, 178] width 9 height 9
click at [551, 212] on polyline "button" at bounding box center [552, 213] width 2 height 2
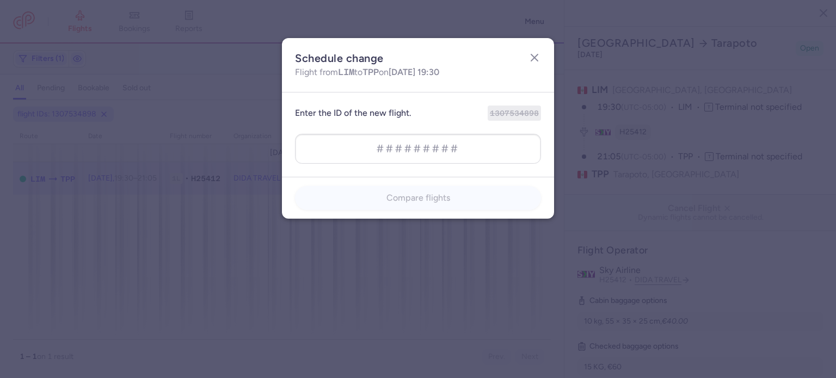
type input "1400295299"
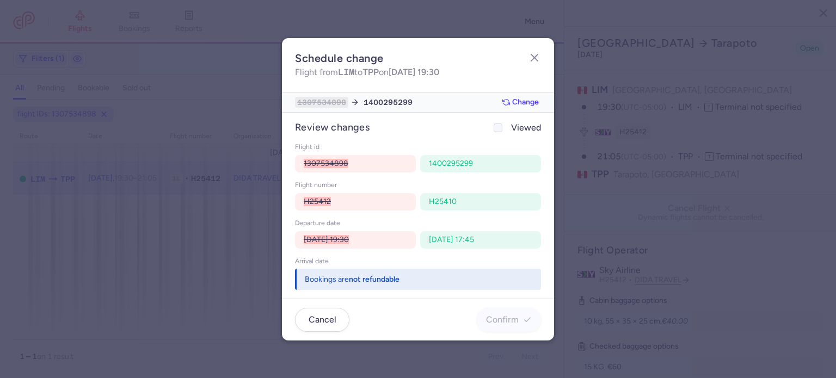
click at [499, 132] on div at bounding box center [498, 127] width 13 height 13
click at [499, 132] on input "Viewed" at bounding box center [498, 128] width 9 height 9
checkbox input "true"
click at [499, 320] on span "Confirm" at bounding box center [502, 320] width 33 height 10
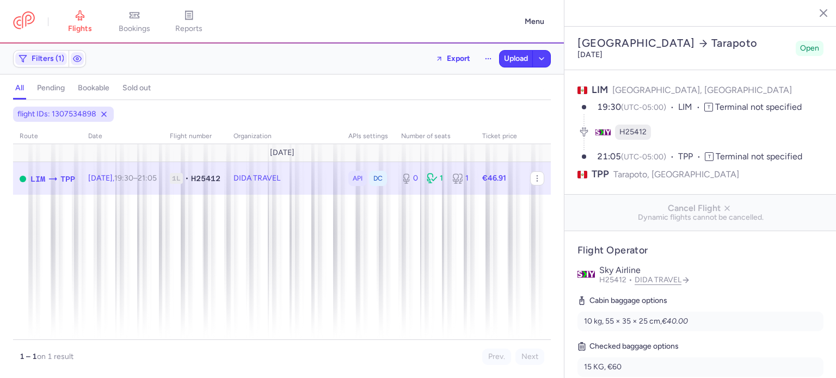
select select "days"
click at [149, 17] on link "bookings" at bounding box center [134, 22] width 54 height 24
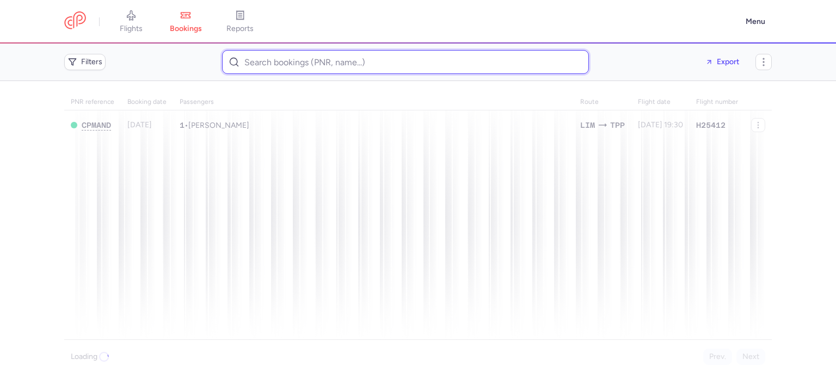
paste input "[PERSON_NAME][EMAIL_ADDRESS][PERSON_NAME][DOMAIN_NAME]"
click at [267, 54] on input "[PERSON_NAME][EMAIL_ADDRESS][PERSON_NAME][DOMAIN_NAME]" at bounding box center [405, 62] width 367 height 24
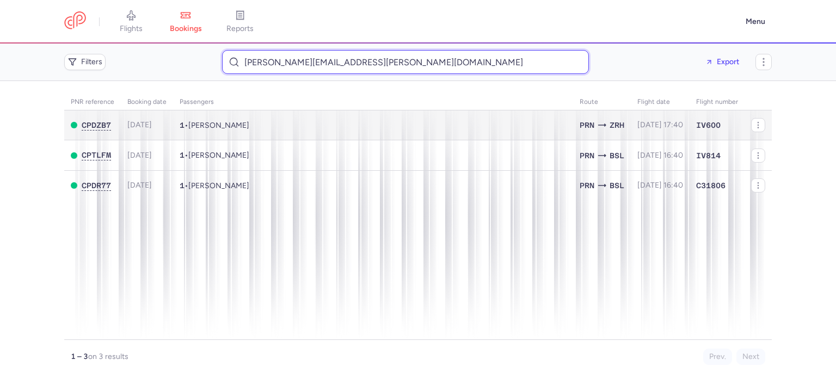
type input "[PERSON_NAME][EMAIL_ADDRESS][PERSON_NAME][DOMAIN_NAME]"
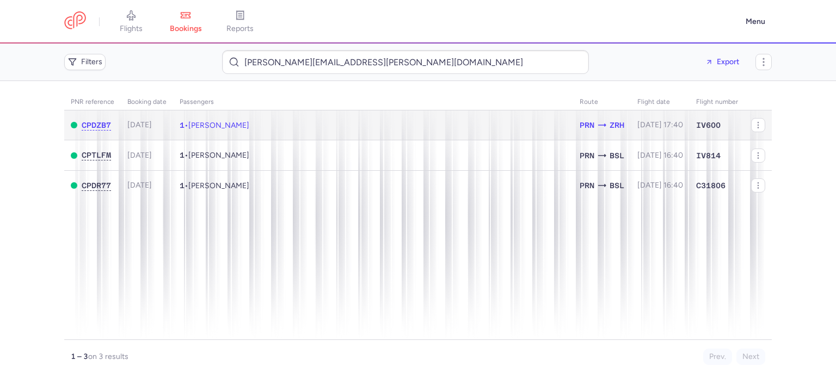
click at [288, 130] on td "1 • [PERSON_NAME]" at bounding box center [373, 126] width 400 height 30
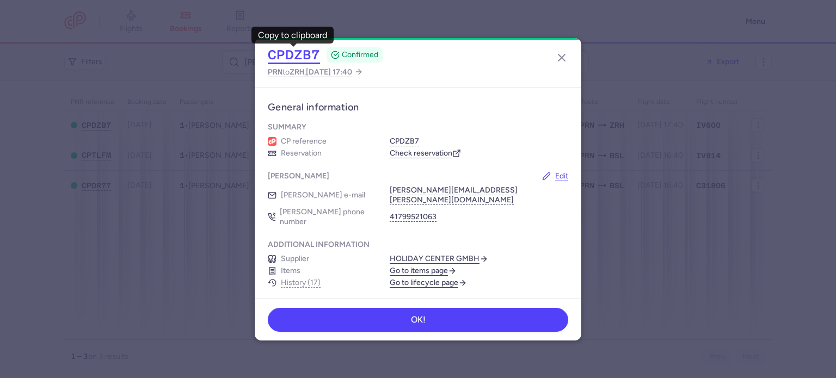
click at [294, 59] on button "CPDZB7" at bounding box center [294, 55] width 52 height 16
click at [568, 65] on button "button" at bounding box center [561, 57] width 17 height 17
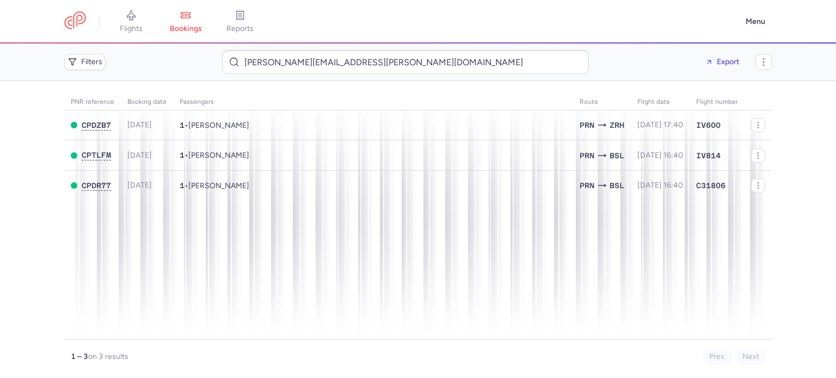
click at [124, 28] on span "flights" at bounding box center [131, 29] width 23 height 10
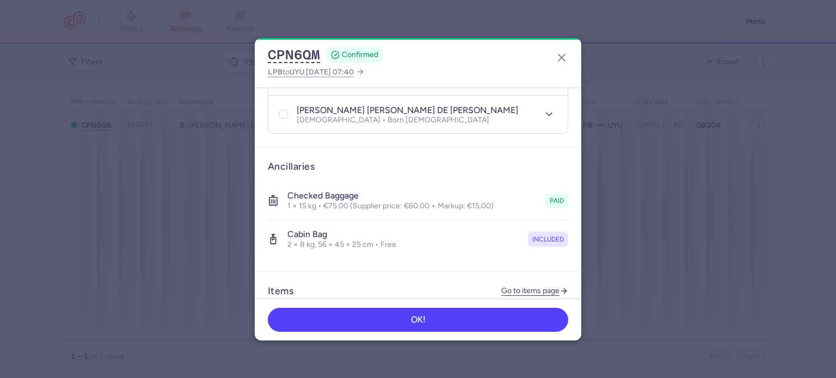
scroll to position [309, 0]
click at [514, 286] on link "Go to items page" at bounding box center [534, 290] width 67 height 9
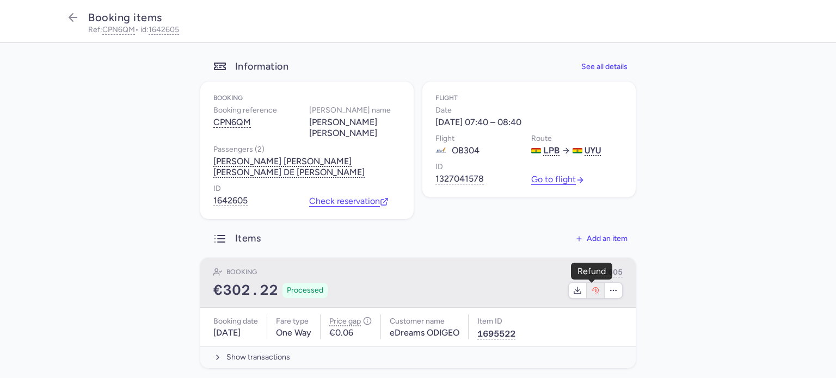
click at [592, 289] on icon "button" at bounding box center [595, 290] width 9 height 9
select select "262"
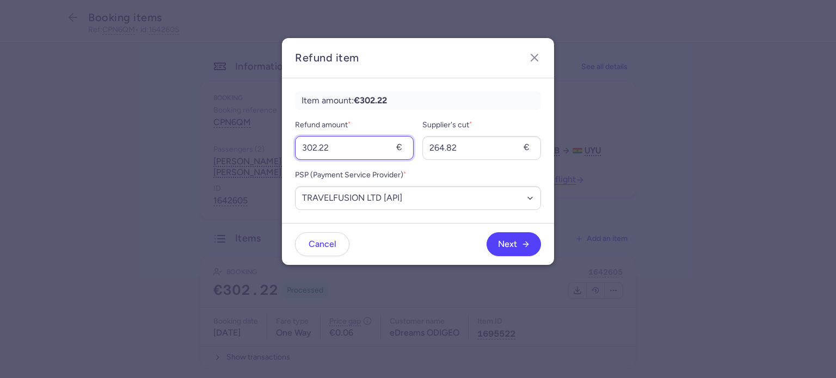
click at [357, 150] on input "302.22" at bounding box center [354, 148] width 119 height 24
type input "75"
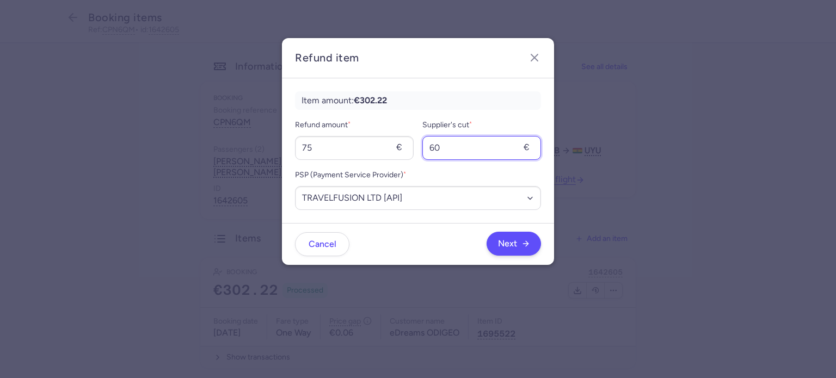
type input "60"
click at [515, 251] on button "Next" at bounding box center [514, 244] width 54 height 24
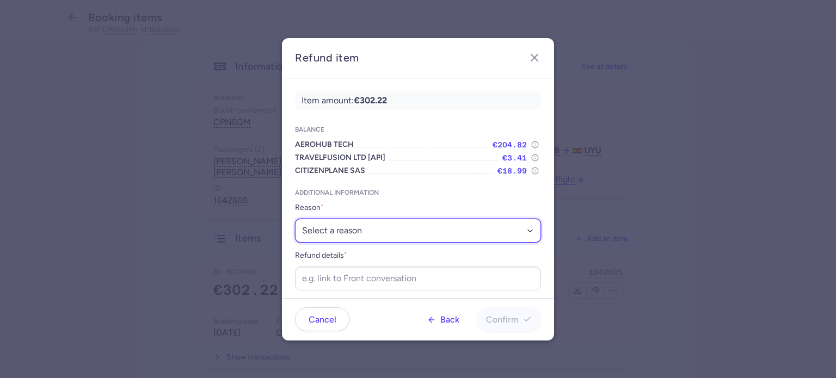
click at [460, 222] on select "Select a reason ✈️ Airline ceasing ops 💼 Ancillary issue 📄 APIS missing ⚙️ Citi…" at bounding box center [418, 231] width 246 height 24
select select "ANCILLARY_ISSUE"
click at [295, 219] on select "Select a reason ✈️ Airline ceasing ops 💼 Ancillary issue 📄 APIS missing ⚙️ Citi…" at bounding box center [418, 231] width 246 height 24
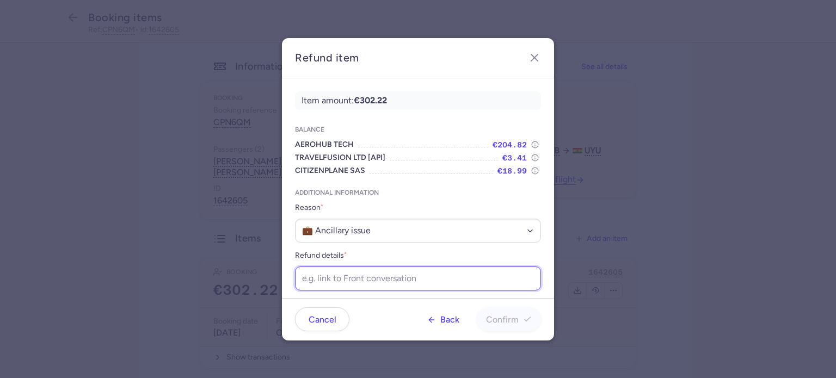
click at [353, 267] on input "Refund details *" at bounding box center [418, 279] width 246 height 24
paste input "https://app.frontapp.com/open/cnv_f2bfsw2?key=h5Pj1QOlTreubZsS8hOCIvC1fNMZYjIk"
type input "https://app.frontapp.com/open/cnv_f2bfsw2?key=h5Pj1QOlTreubZsS8hOCIvC1fNMZYjIk"
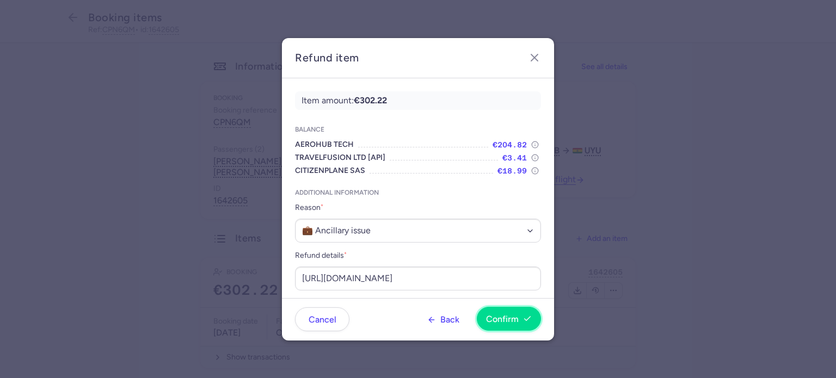
scroll to position [0, 0]
click at [511, 325] on button "Confirm" at bounding box center [509, 319] width 64 height 24
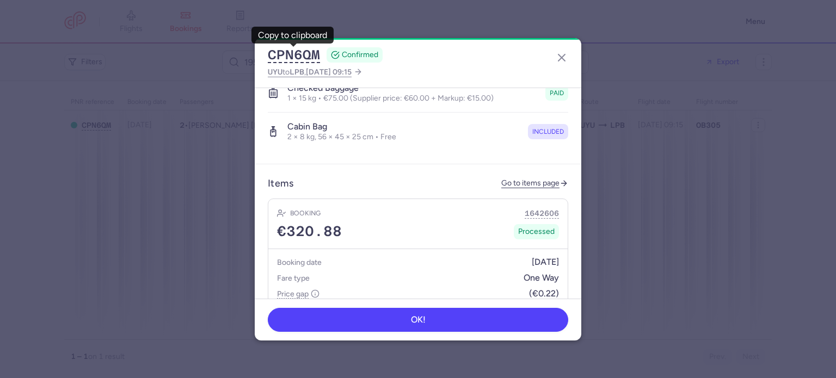
scroll to position [418, 0]
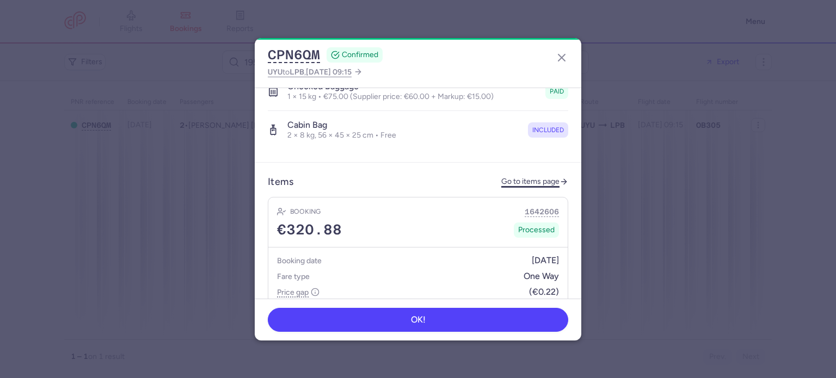
click at [523, 177] on link "Go to items page" at bounding box center [534, 181] width 67 height 9
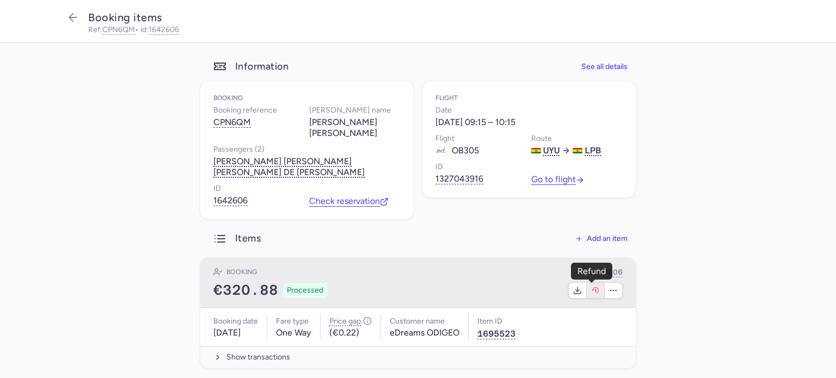
click at [595, 289] on icon "button" at bounding box center [596, 291] width 2 height 4
select select "262"
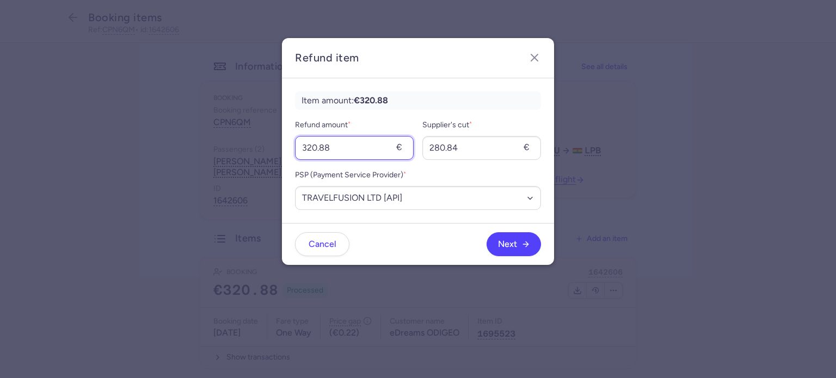
click at [350, 144] on input "320.88" at bounding box center [354, 148] width 119 height 24
type input "75"
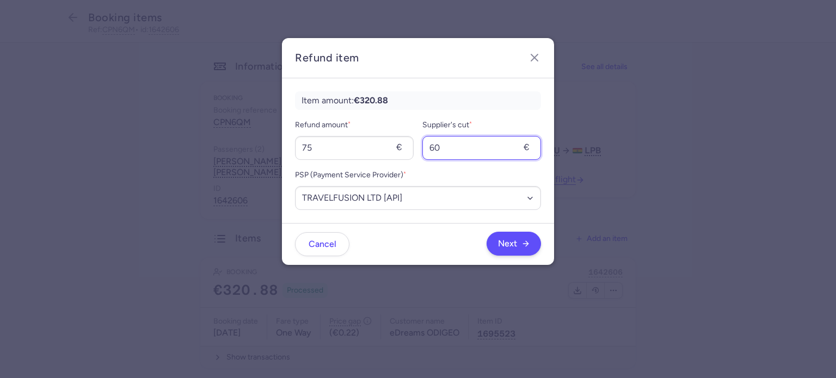
type input "60"
click at [516, 243] on span "Next" at bounding box center [507, 244] width 19 height 10
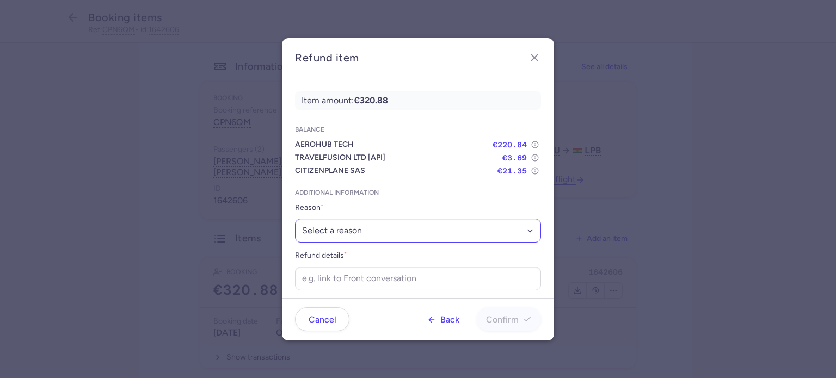
scroll to position [4, 0]
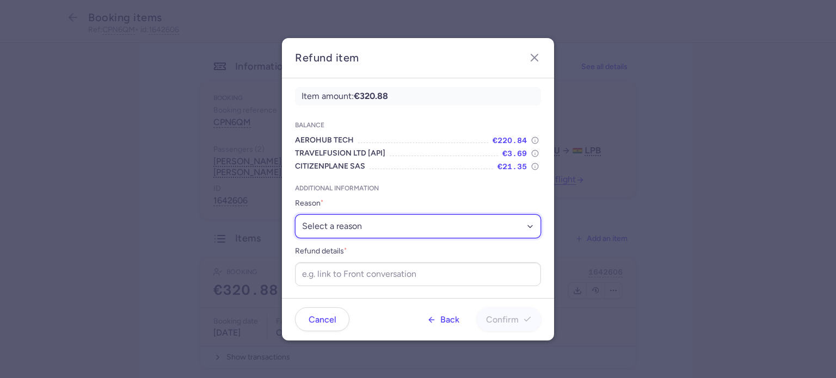
click at [418, 228] on select "Select a reason ✈️ Airline ceasing ops 💼 Ancillary issue 📄 APIS missing ⚙️ Citi…" at bounding box center [418, 227] width 246 height 24
select select "ANCILLARY_ISSUE"
click at [295, 215] on select "Select a reason ✈️ Airline ceasing ops 💼 Ancillary issue 📄 APIS missing ⚙️ Citi…" at bounding box center [418, 227] width 246 height 24
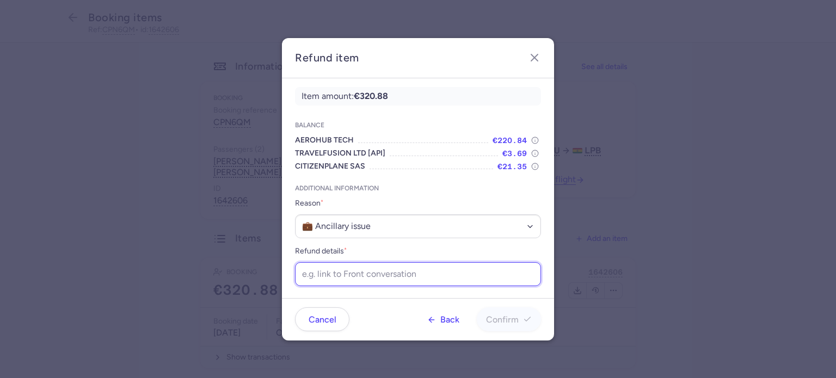
paste input "[URL][DOMAIN_NAME]"
click at [364, 270] on input "[URL][DOMAIN_NAME]" at bounding box center [418, 274] width 246 height 24
type input "[URL][DOMAIN_NAME]"
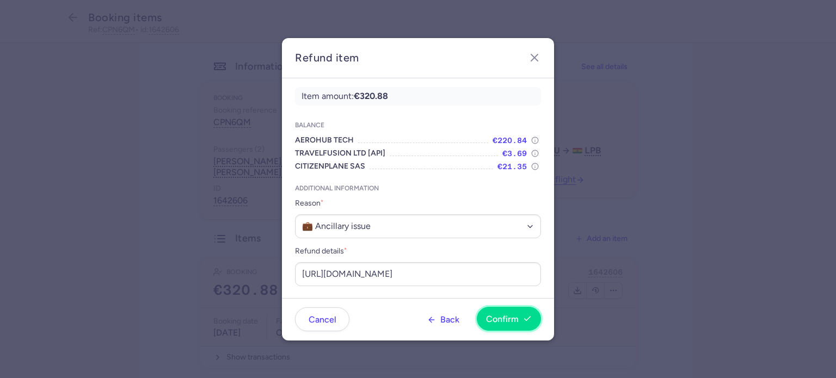
scroll to position [0, 0]
click at [491, 318] on span "Confirm" at bounding box center [502, 320] width 33 height 10
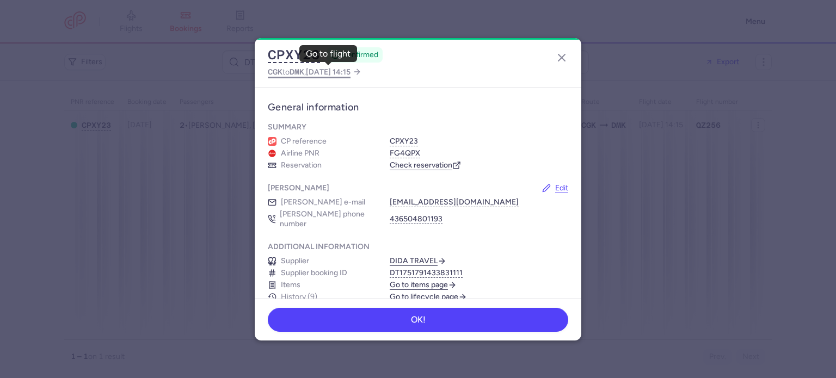
click at [324, 70] on span "[DATE] 14:15" at bounding box center [328, 72] width 45 height 9
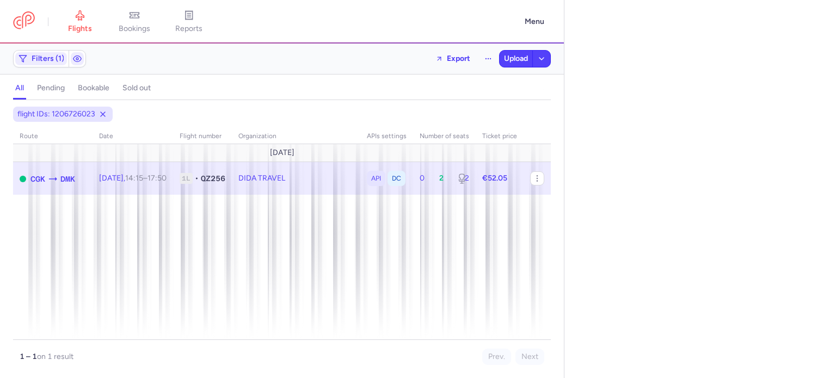
select select "days"
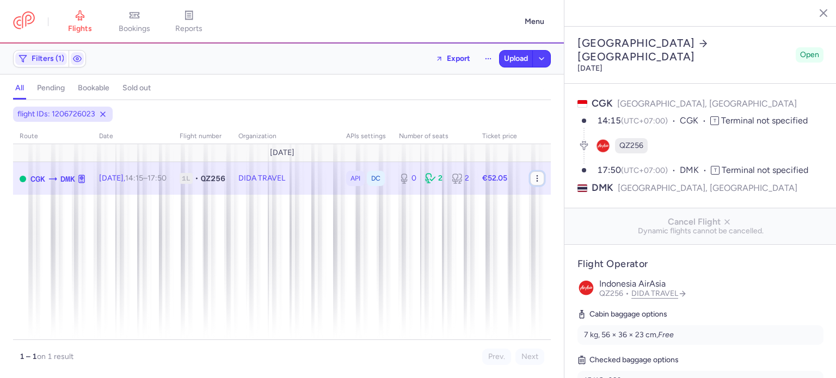
click at [539, 184] on button "button" at bounding box center [537, 179] width 14 height 14
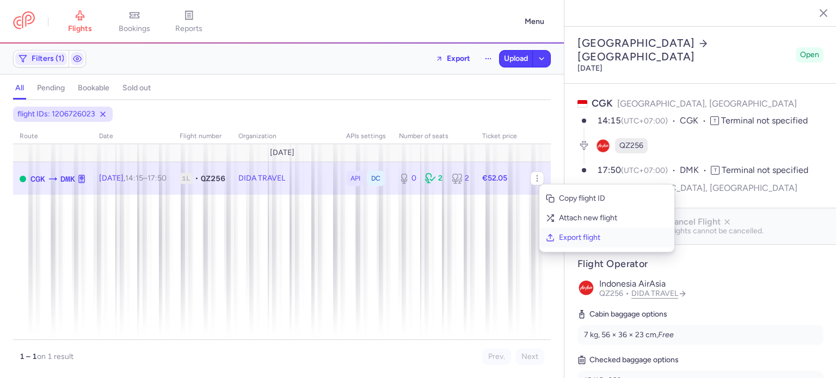
click at [569, 238] on span "Export flight" at bounding box center [613, 237] width 109 height 11
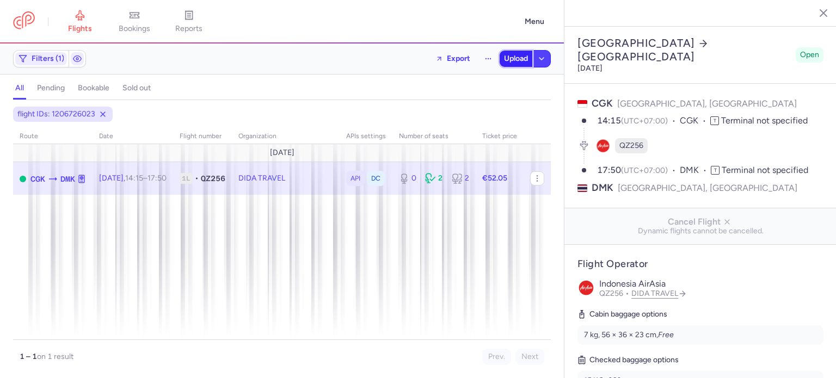
click at [512, 58] on span "Upload" at bounding box center [516, 58] width 24 height 9
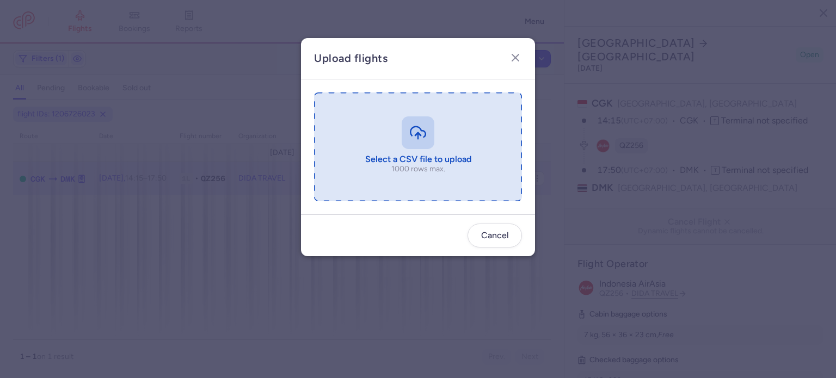
click at [320, 139] on input "file" at bounding box center [418, 147] width 208 height 109
type input "C:\fakepath\export_flight_QZ256_20250812,2345 (1).csv"
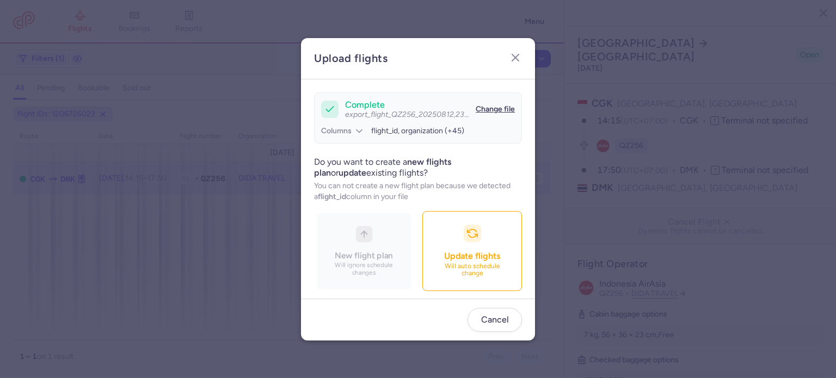
scroll to position [94, 0]
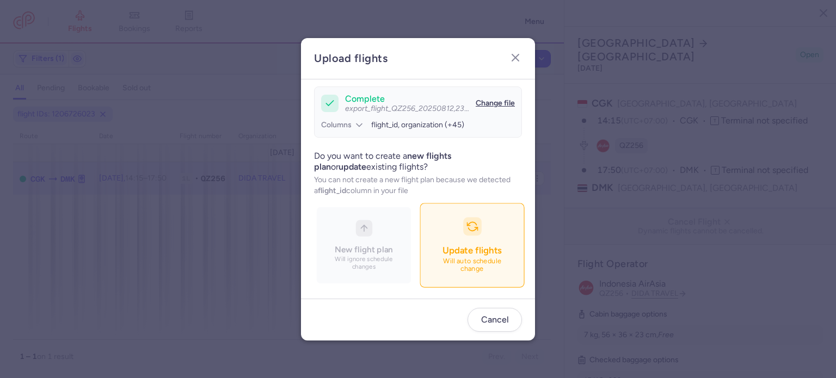
click at [443, 247] on span "Update flights" at bounding box center [472, 250] width 59 height 11
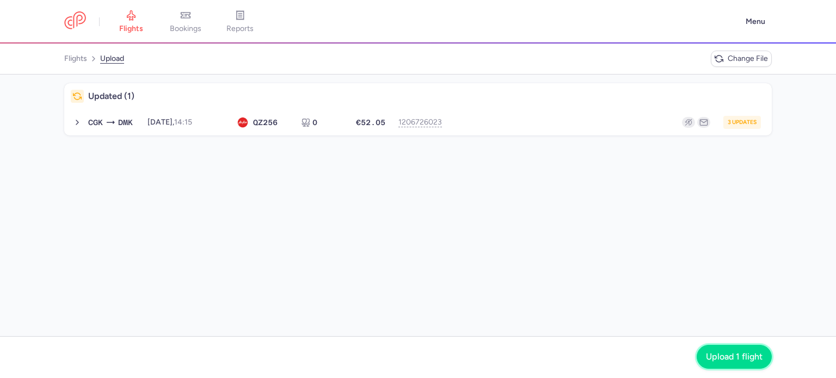
click at [734, 361] on span "Upload 1 flight" at bounding box center [734, 357] width 57 height 10
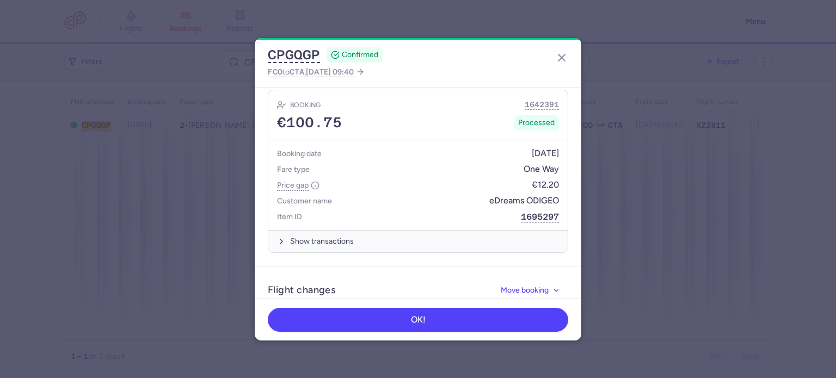
scroll to position [610, 0]
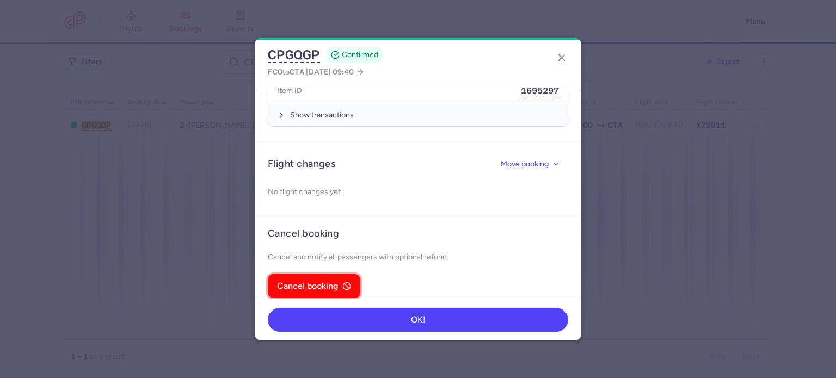
click at [297, 281] on span "Cancel booking" at bounding box center [307, 286] width 61 height 10
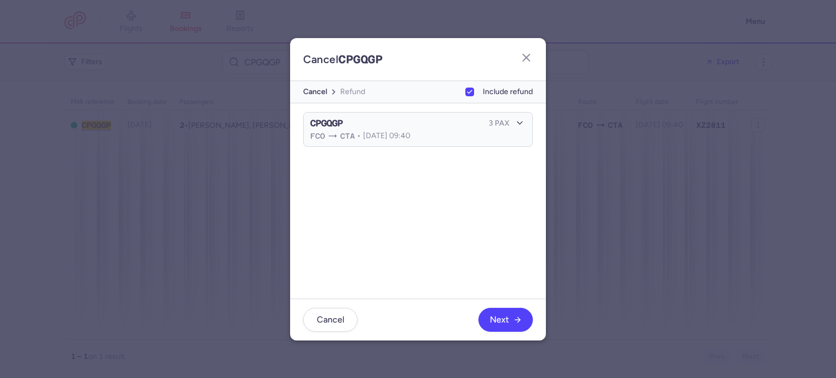
scroll to position [21, 0]
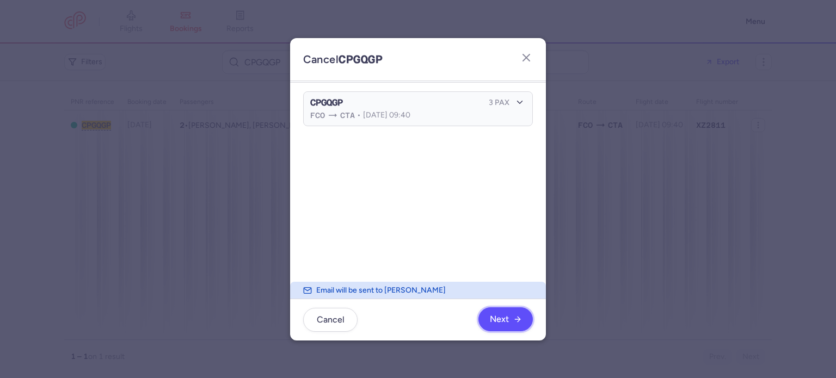
click at [504, 327] on button "Next" at bounding box center [506, 320] width 54 height 24
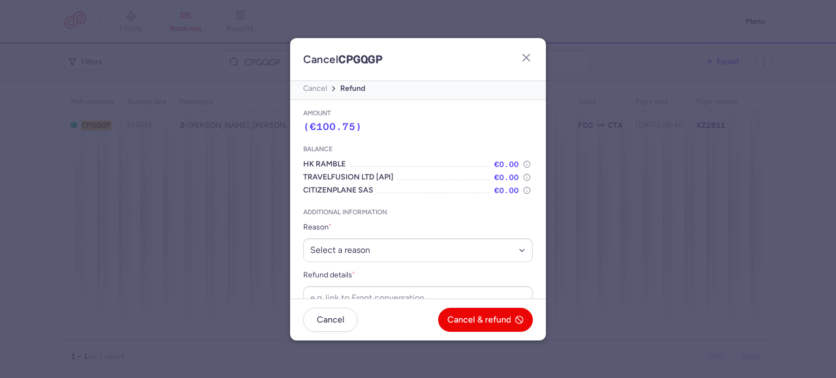
scroll to position [23, 0]
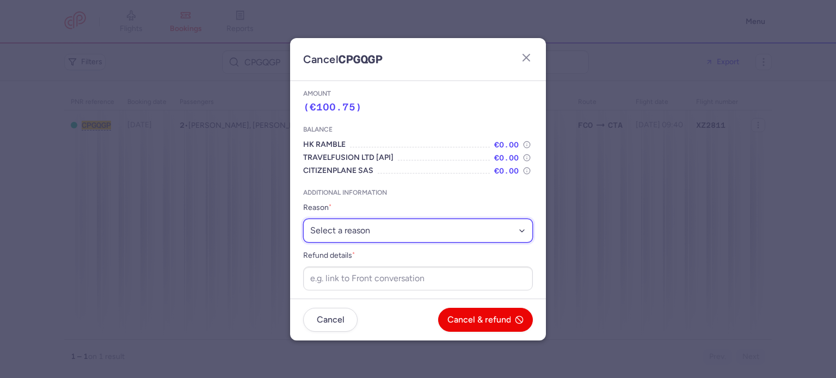
click at [414, 229] on select "Select a reason ⛔️ Unconfirmed booking ❌ Flight canceled 🙅 Schedule change not …" at bounding box center [418, 231] width 230 height 24
select select "unconfirmed_booking"
click at [303, 219] on select "Select a reason ⛔️ Unconfirmed booking ❌ Flight canceled 🙅 Schedule change not …" at bounding box center [418, 231] width 230 height 24
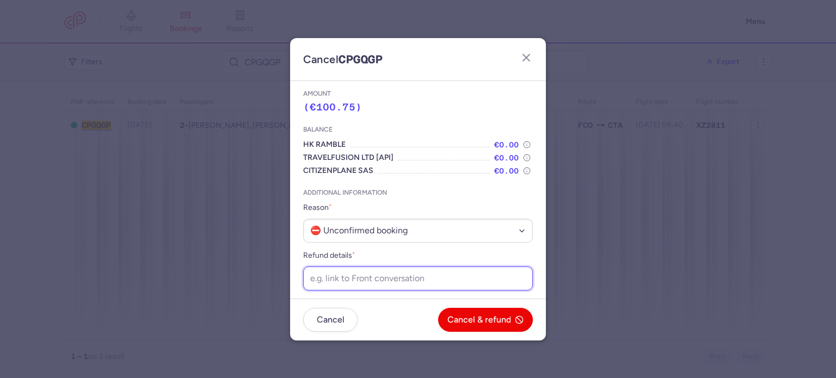
click at [388, 279] on input "Refund details *" at bounding box center [418, 279] width 230 height 24
paste input "https://app.frontapp.com/open/cnv_f2eqpqa?key=TbaKyAR-HOG8qNnzYxH9i-xHyUp6lI9R"
type input "https://app.frontapp.com/open/cnv_f2eqpqa?key=TbaKyAR-HOG8qNnzYxH9i-xHyUp6lI9R"
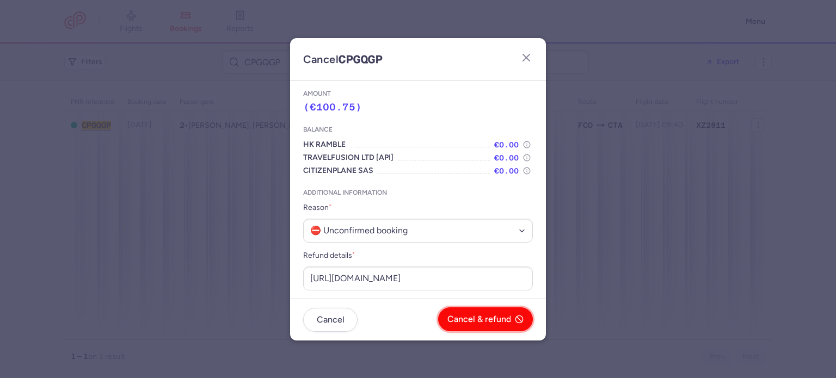
scroll to position [0, 0]
click at [466, 314] on button "Cancel & refund" at bounding box center [485, 320] width 95 height 24
click at [466, 314] on button "Yes, confirm" at bounding box center [493, 320] width 80 height 24
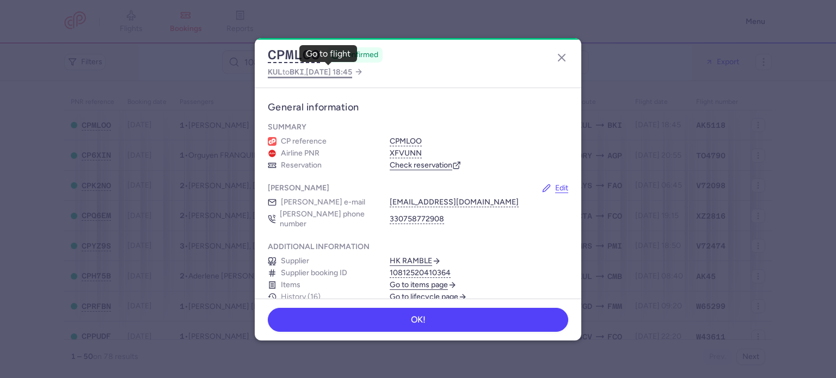
click at [338, 72] on span "2025 Aug 13, 18:45" at bounding box center [329, 72] width 46 height 9
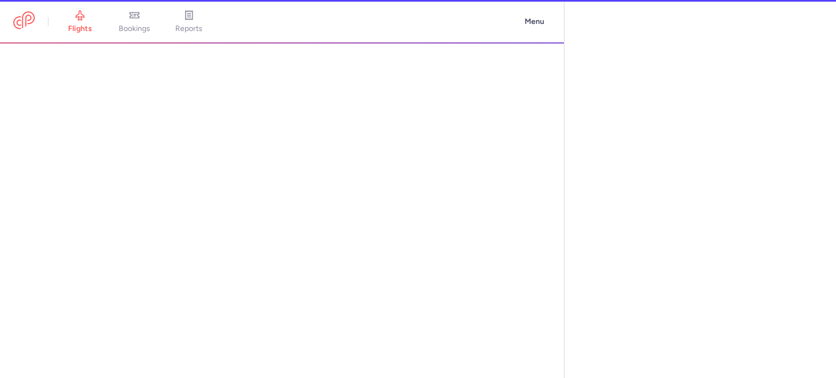
select select "days"
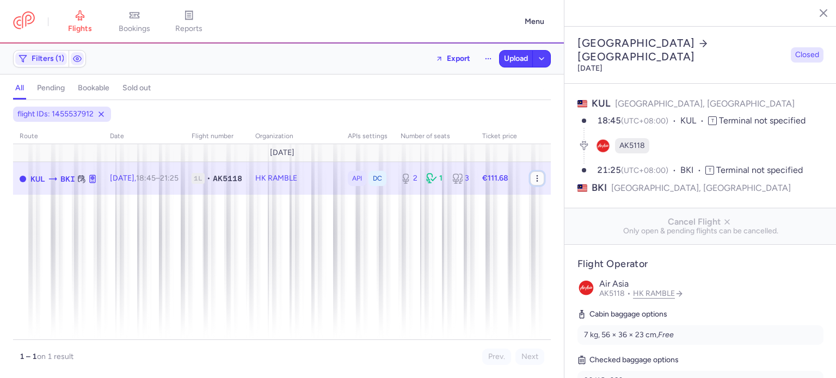
click at [538, 180] on icon "button" at bounding box center [537, 178] width 9 height 9
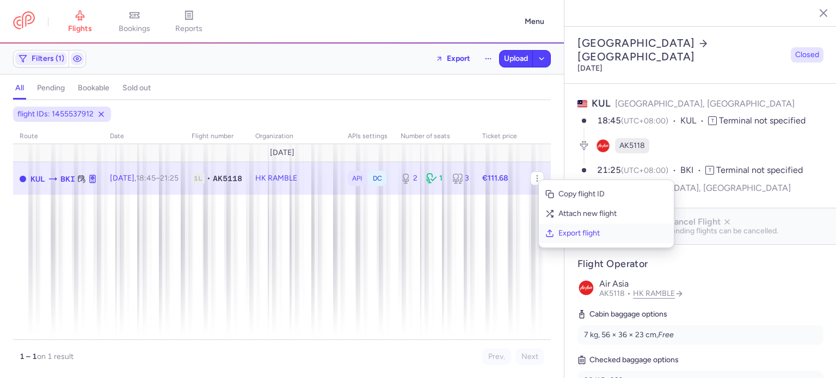
click at [556, 237] on button "Export flight" at bounding box center [606, 234] width 135 height 20
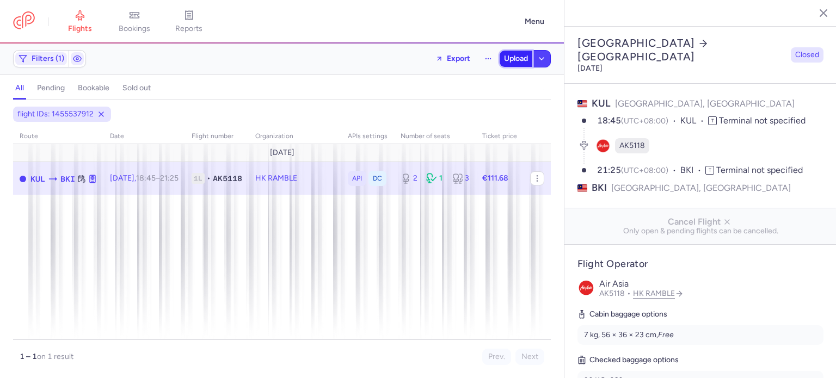
click at [513, 63] on span "Upload" at bounding box center [516, 58] width 24 height 9
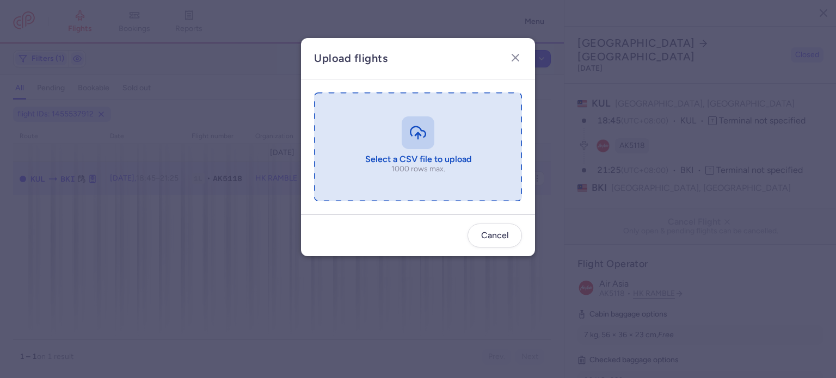
click at [394, 141] on input "file" at bounding box center [418, 147] width 208 height 109
type input "C:\fakepath\export_flight_AK5118_20250812,2350 (1).csv"
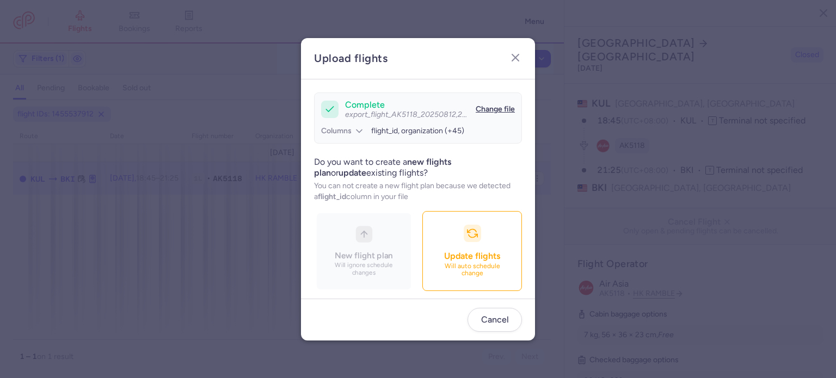
scroll to position [94, 0]
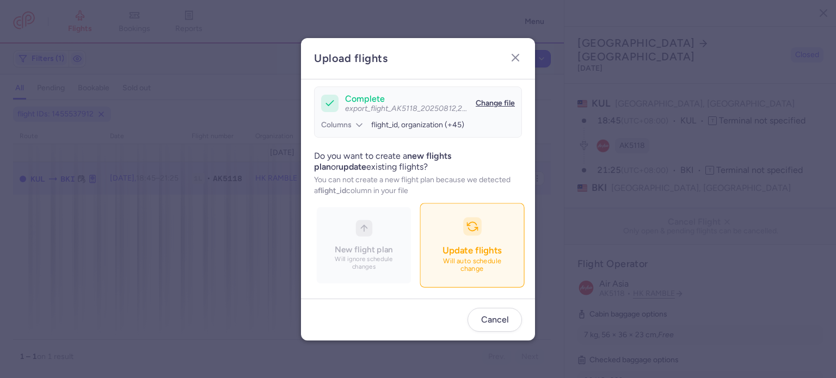
click at [420, 281] on button "Update flights Will auto schedule change" at bounding box center [472, 245] width 105 height 84
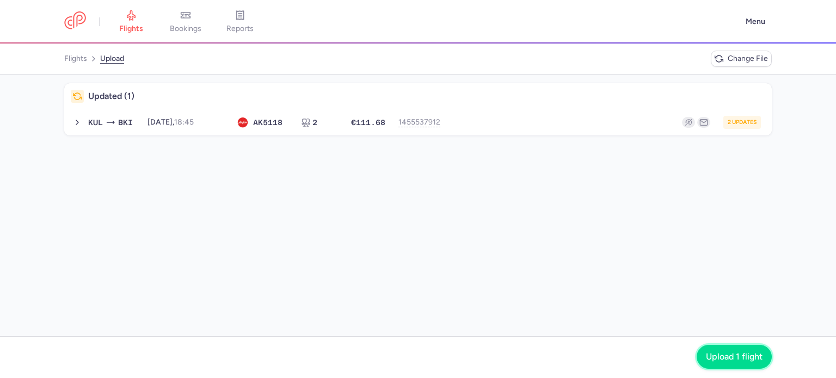
click at [717, 356] on span "Upload 1 flight" at bounding box center [734, 357] width 57 height 10
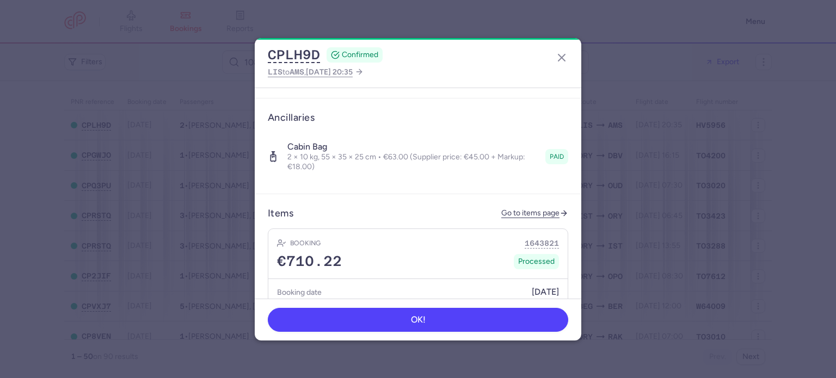
scroll to position [361, 0]
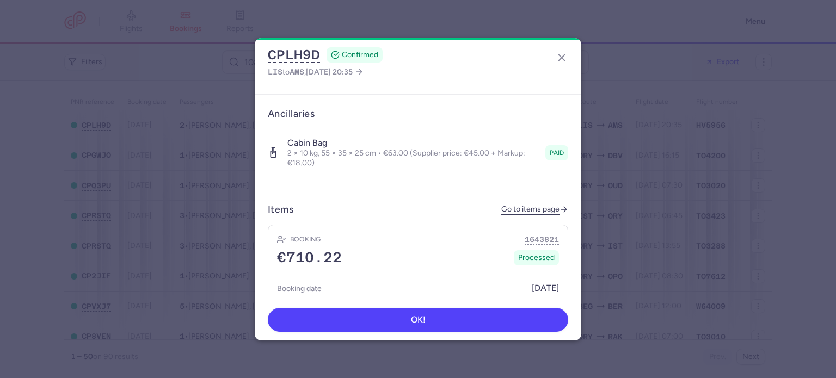
click at [506, 205] on link "Go to items page" at bounding box center [534, 209] width 67 height 9
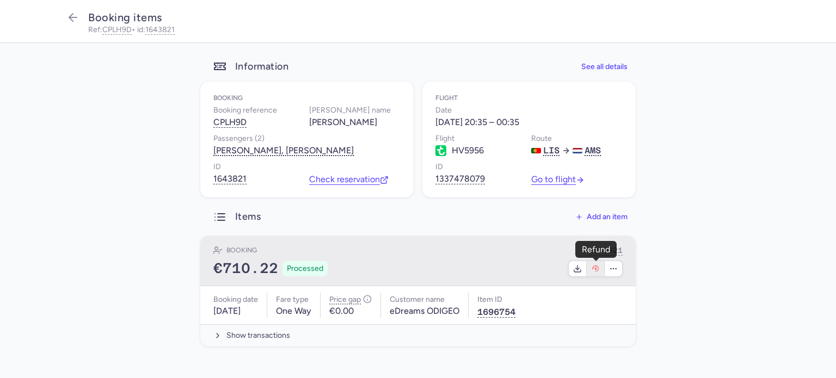
click at [603, 274] on button "button" at bounding box center [596, 268] width 18 height 15
select select "262"
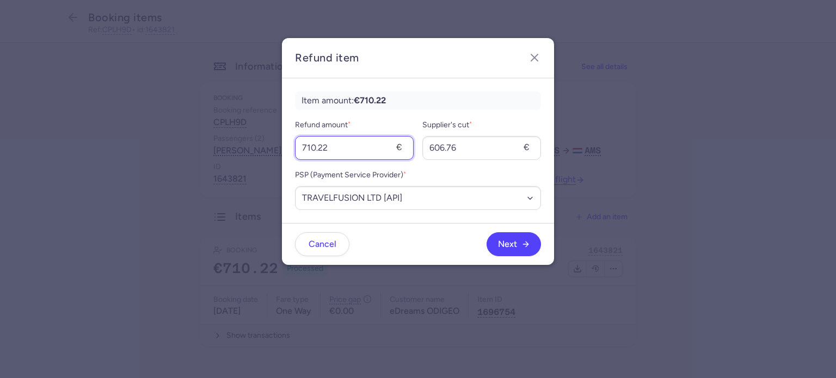
click at [351, 142] on input "710.22" at bounding box center [354, 148] width 119 height 24
type input "126"
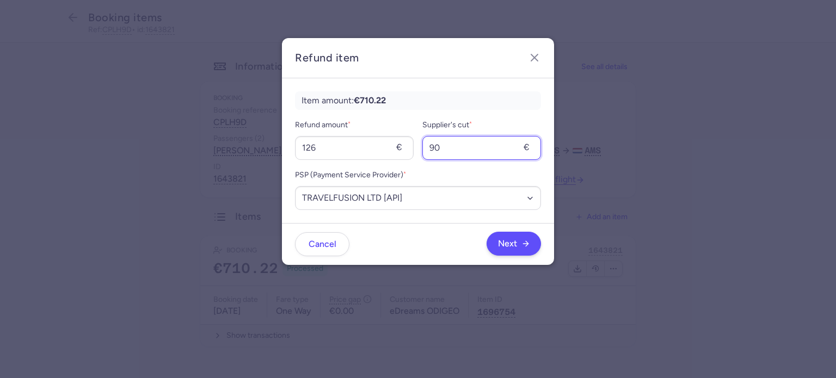
type input "90"
click at [503, 247] on span "Next" at bounding box center [507, 244] width 19 height 10
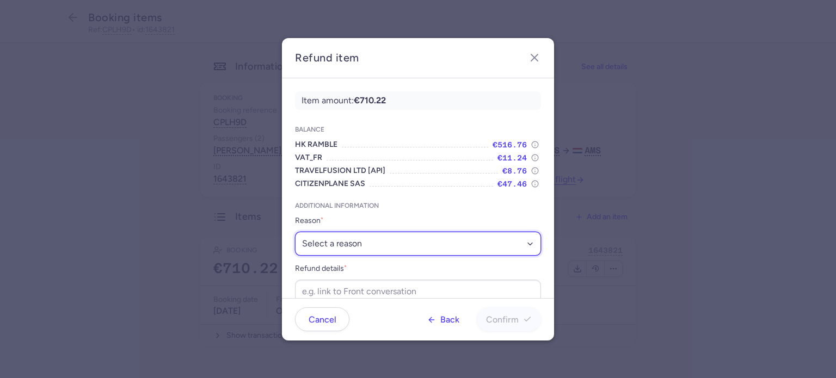
click at [473, 243] on select "Select a reason ✈️ Airline ceasing ops 💼 Ancillary issue 📄 APIS missing ⚙️ Citi…" at bounding box center [418, 244] width 246 height 24
select select "ANCILLARY_ISSUE"
click at [295, 232] on select "Select a reason ✈️ Airline ceasing ops 💼 Ancillary issue 📄 APIS missing ⚙️ Citi…" at bounding box center [418, 244] width 246 height 24
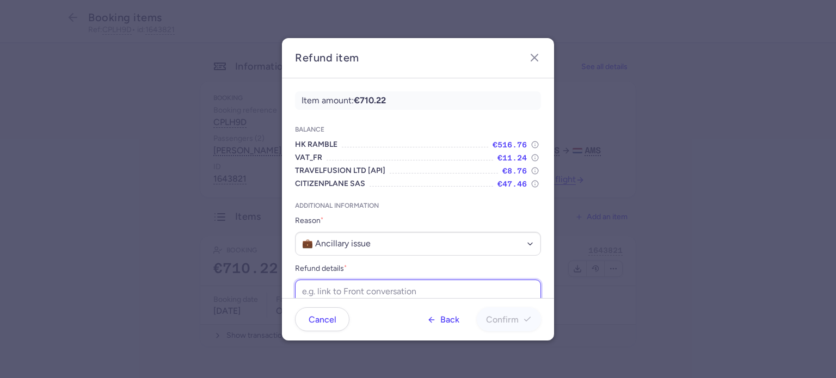
paste input "[URL][DOMAIN_NAME]"
click at [377, 282] on input "[URL][DOMAIN_NAME]" at bounding box center [418, 292] width 246 height 24
type input "[URL][DOMAIN_NAME]"
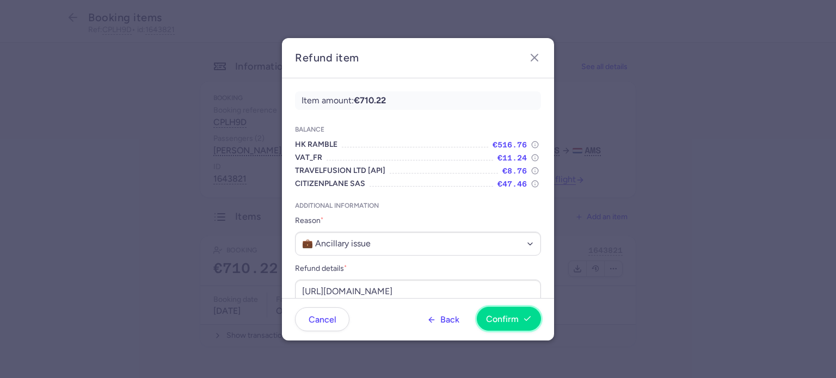
scroll to position [0, 0]
click at [501, 330] on button "Confirm" at bounding box center [509, 319] width 64 height 24
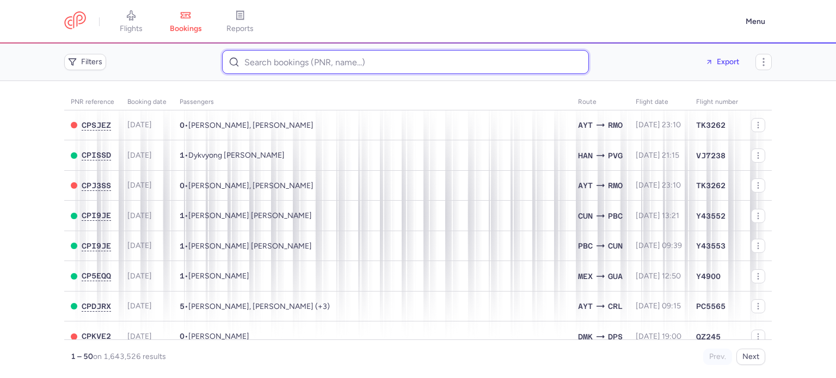
click at [308, 58] on input at bounding box center [405, 62] width 367 height 24
paste input "[EMAIL_ADDRESS][DOMAIN_NAME]"
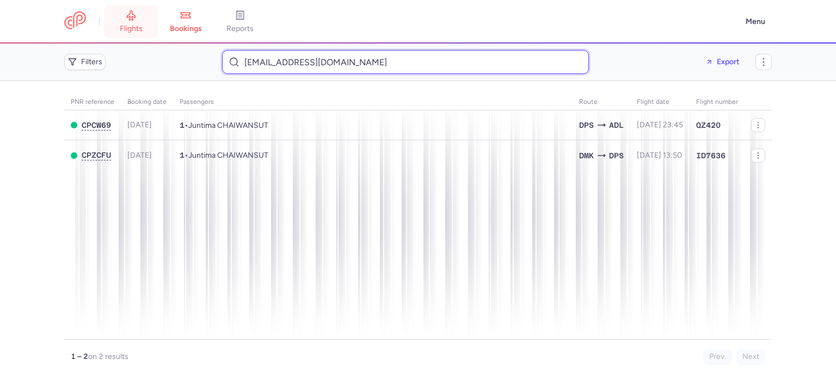
type input "[EMAIL_ADDRESS][DOMAIN_NAME]"
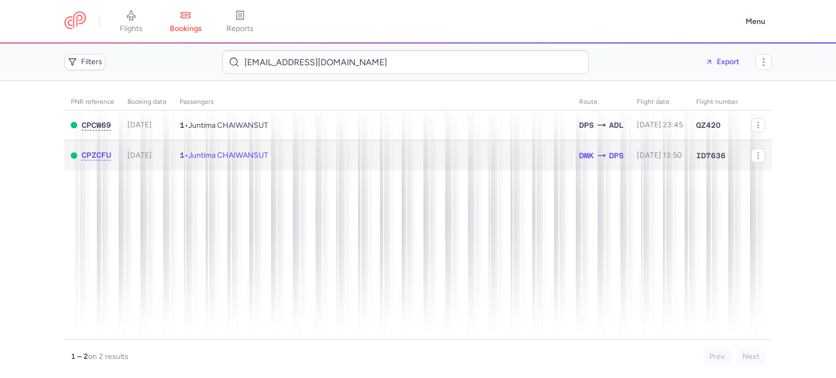
click at [298, 167] on td "1 • Juntima CHAIWANSUT" at bounding box center [373, 155] width 400 height 30
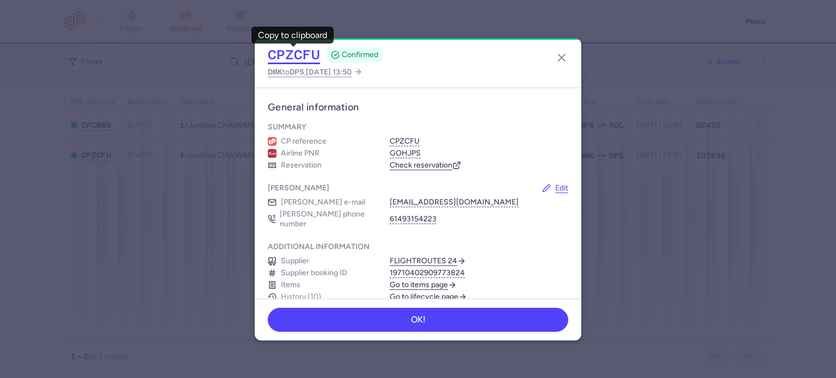
click at [299, 54] on button "CPZCFU" at bounding box center [294, 55] width 52 height 16
click at [562, 56] on icon "button" at bounding box center [561, 57] width 13 height 13
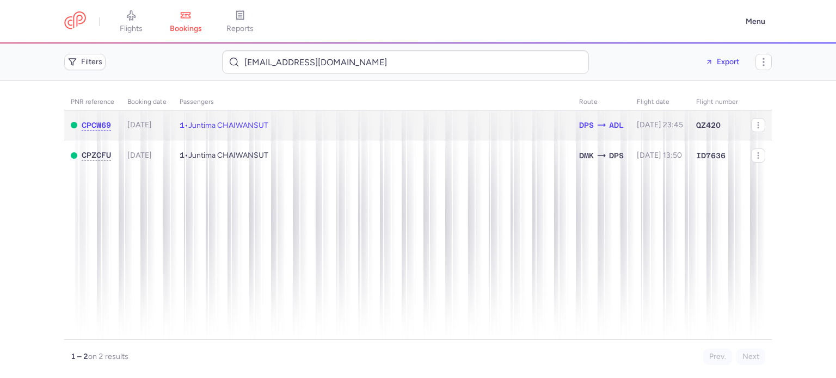
click at [320, 137] on td "1 • Juntima CHAIWANSUT" at bounding box center [373, 126] width 400 height 30
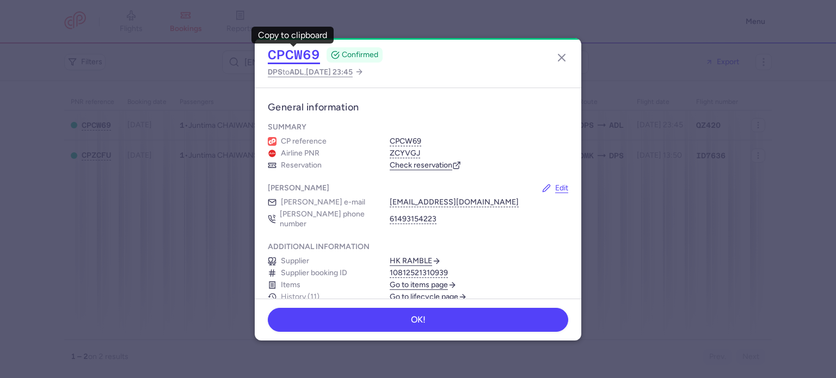
click at [296, 51] on button "CPCW69" at bounding box center [294, 55] width 52 height 16
click at [562, 66] on button "button" at bounding box center [561, 57] width 17 height 17
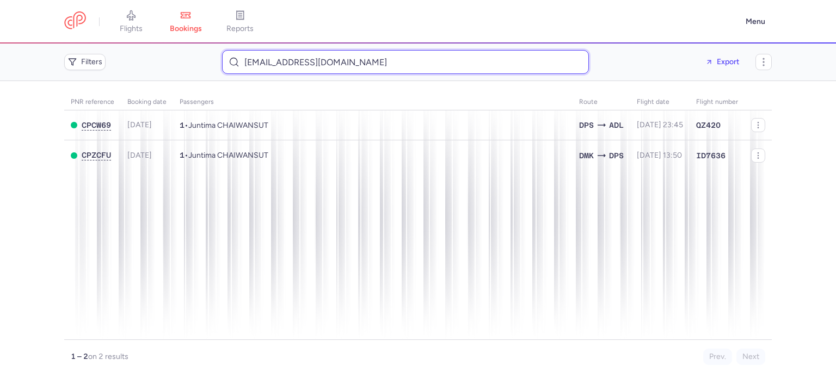
click at [391, 51] on input "[EMAIL_ADDRESS][DOMAIN_NAME]" at bounding box center [405, 62] width 367 height 24
paste input "[PERSON_NAME].cachorro"
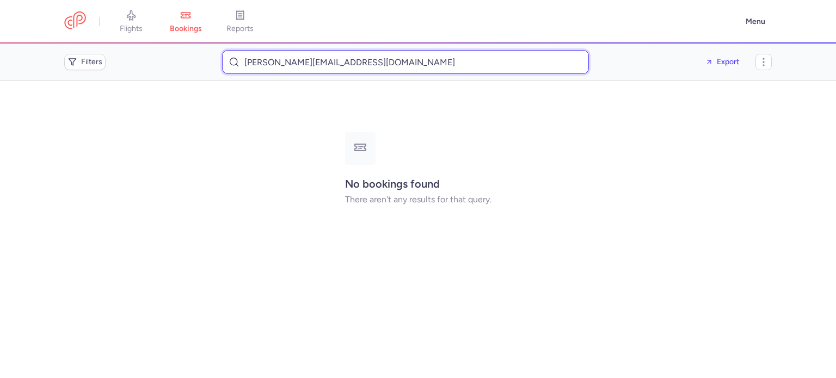
click at [407, 63] on input "[PERSON_NAME][EMAIL_ADDRESS][DOMAIN_NAME]" at bounding box center [405, 62] width 367 height 24
paste input "SHUQI / [PERSON_NAME]"
click at [407, 63] on input "SHUQI / [PERSON_NAME]" at bounding box center [405, 62] width 367 height 24
click at [339, 65] on input "[PERSON_NAME]" at bounding box center [405, 62] width 367 height 24
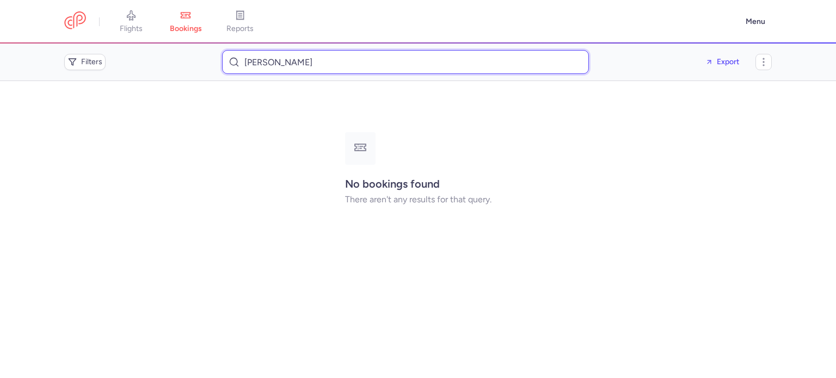
click at [339, 65] on input "[PERSON_NAME]" at bounding box center [405, 62] width 367 height 24
paste input "XUANZI / HU"
click at [339, 65] on input "XUANZI / HU" at bounding box center [405, 62] width 367 height 24
type input "XUANZI HU"
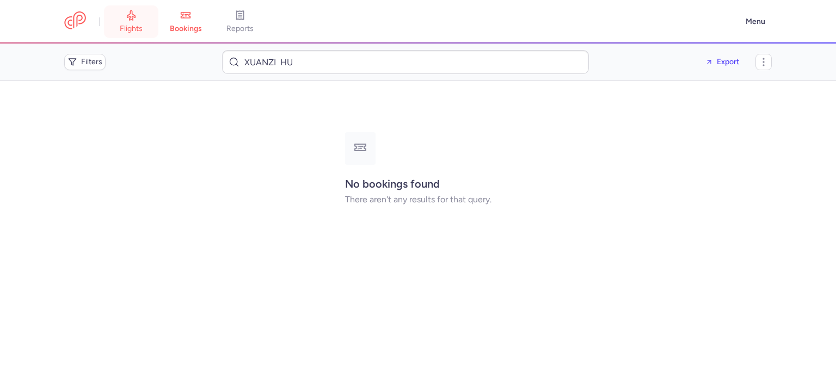
click at [133, 15] on icon at bounding box center [131, 15] width 11 height 11
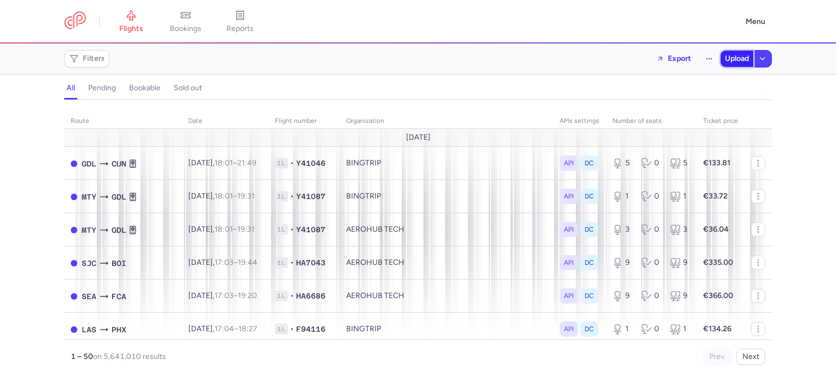
click at [730, 62] on span "Upload" at bounding box center [737, 58] width 24 height 9
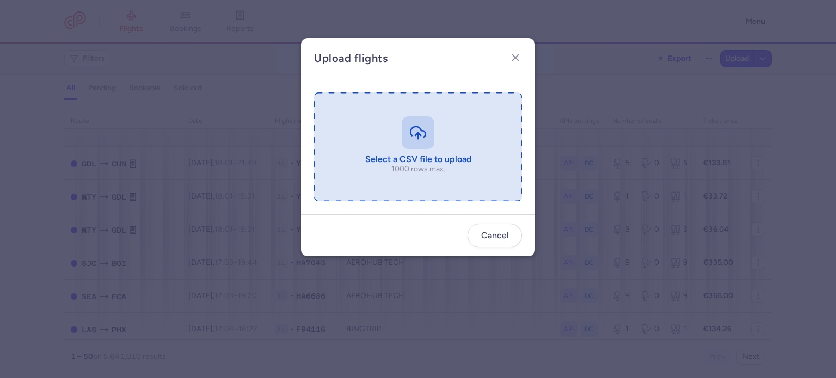
click at [434, 114] on input "file" at bounding box center [418, 147] width 208 height 109
type input "C:\fakepath\export_flight_IZ169_20250813,0800.csv"
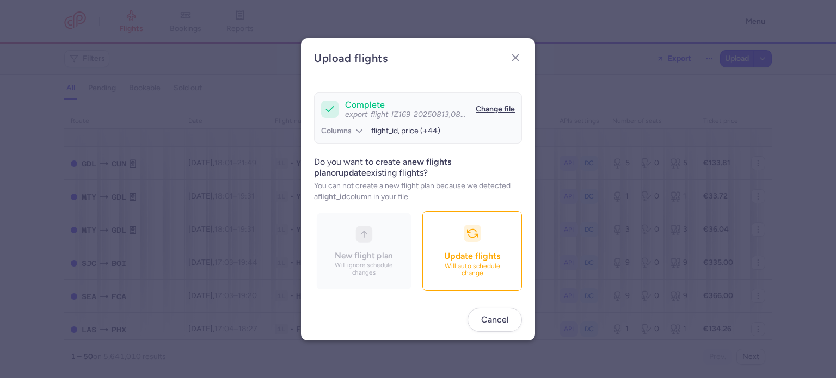
scroll to position [94, 0]
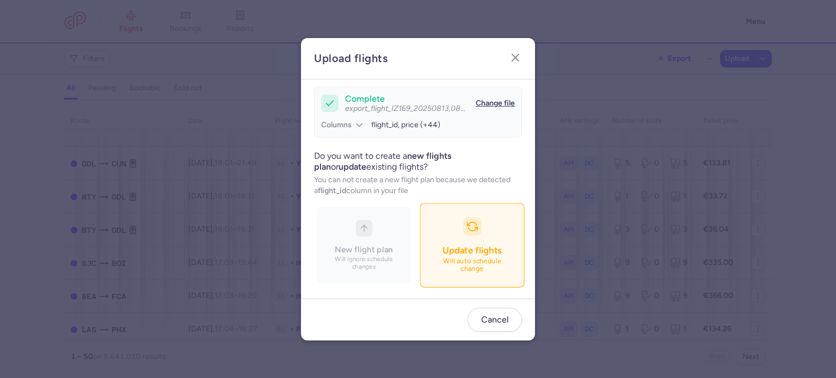
click at [433, 214] on button "Update flights Will auto schedule change" at bounding box center [472, 245] width 105 height 84
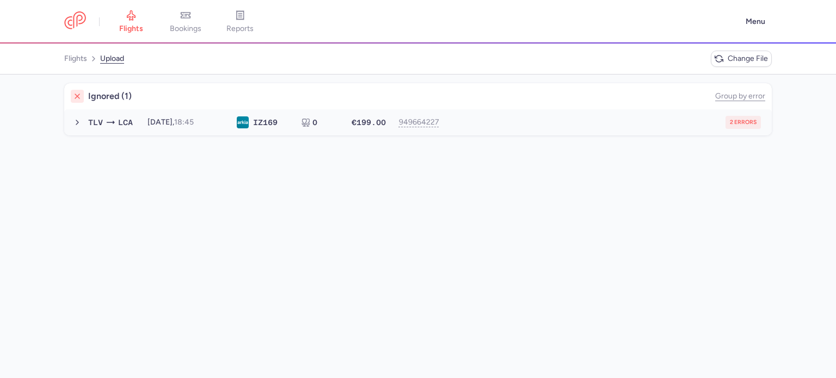
click at [524, 128] on div "2 errors" at bounding box center [605, 122] width 311 height 13
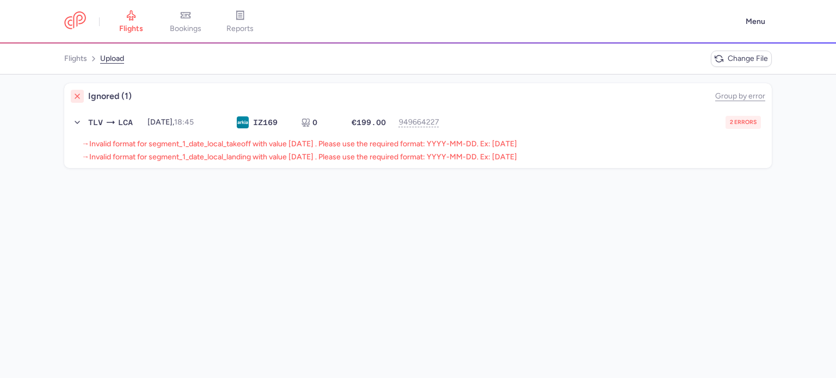
drag, startPoint x: 90, startPoint y: 143, endPoint x: 548, endPoint y: 148, distance: 458.5
click at [548, 153] on li "→ Invalid format for segment_1_date_local_takeoff with value 13/08/25 . Please …" at bounding box center [427, 157] width 690 height 9
click at [746, 62] on span "Change file" at bounding box center [748, 58] width 40 height 9
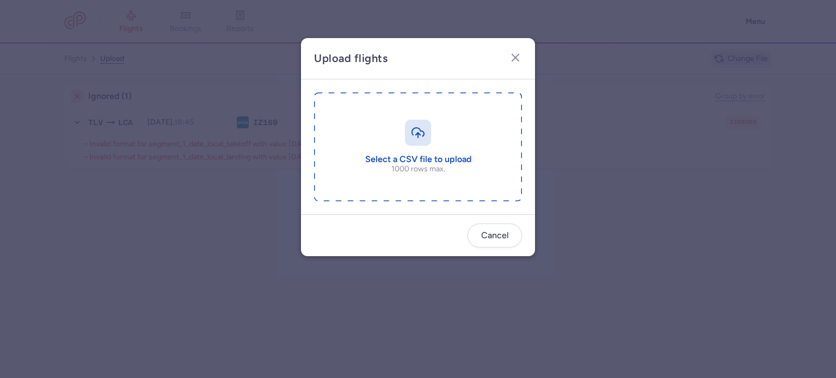
type input "C:\fakepath\export_flight_IZ169_20250813,0800 (1).csv"
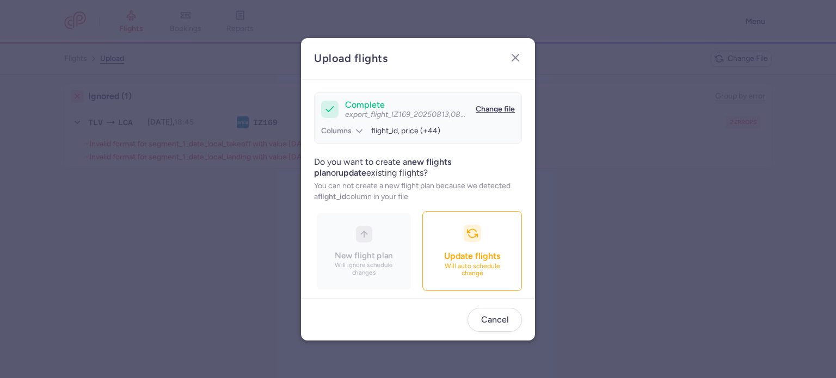
scroll to position [94, 0]
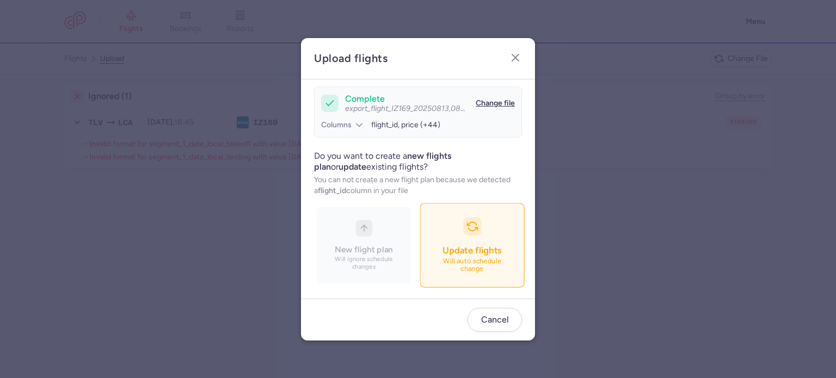
click at [443, 249] on span "Update flights" at bounding box center [472, 250] width 59 height 11
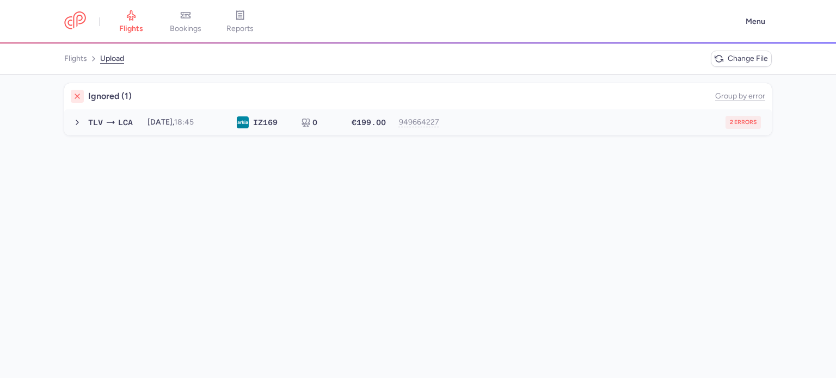
click at [486, 126] on div "2 errors" at bounding box center [605, 122] width 311 height 13
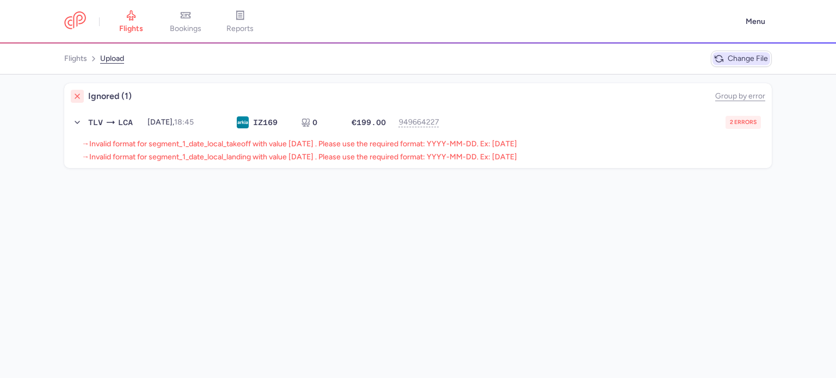
click at [743, 63] on span "Change file" at bounding box center [748, 58] width 40 height 9
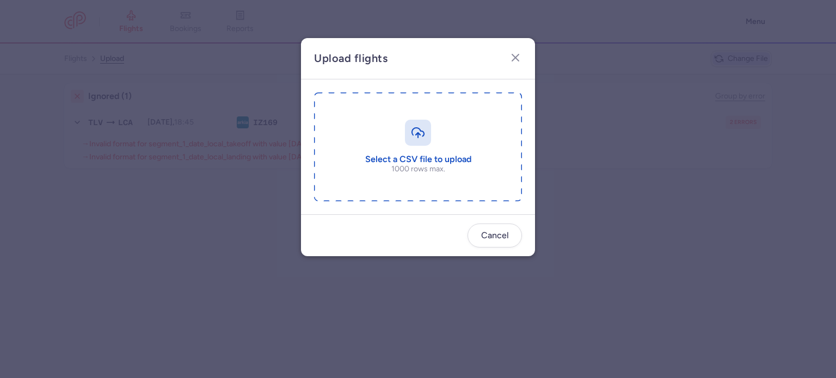
type input "C:\fakepath\export_flight_IZ169_20250813,0800 (2).csv"
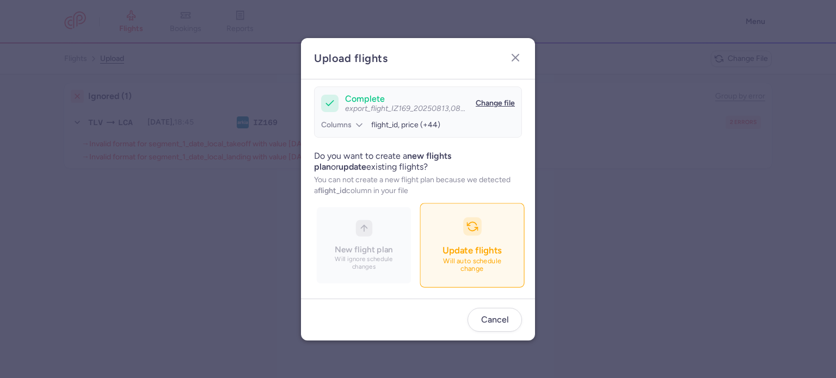
click at [467, 231] on icon "button" at bounding box center [472, 226] width 11 height 11
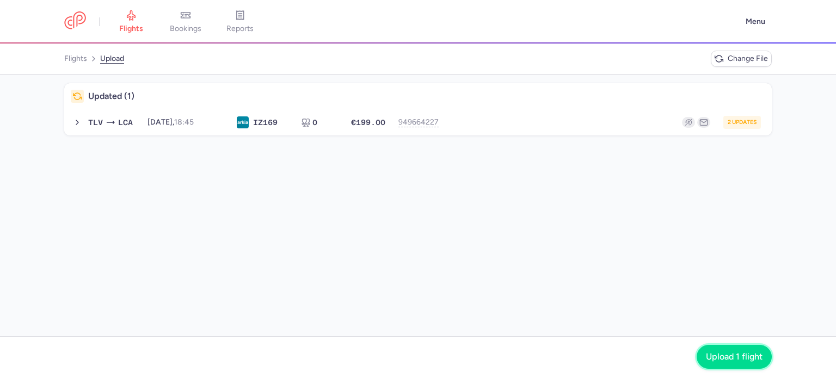
click at [716, 358] on span "Upload 1 flight" at bounding box center [734, 357] width 57 height 10
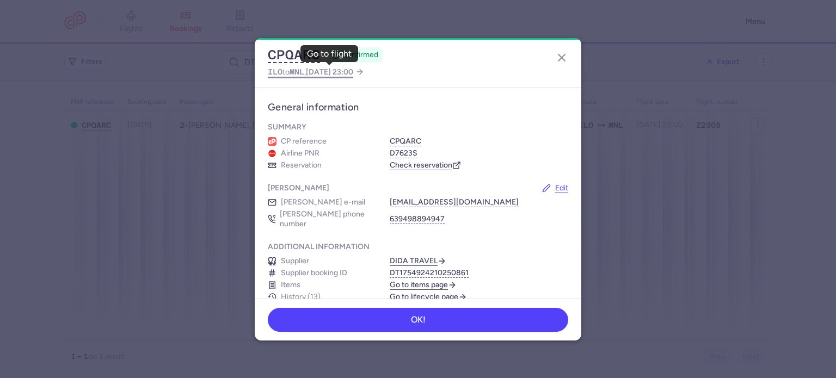
click at [333, 71] on span "2025 Aug 14, 23:00" at bounding box center [329, 72] width 47 height 9
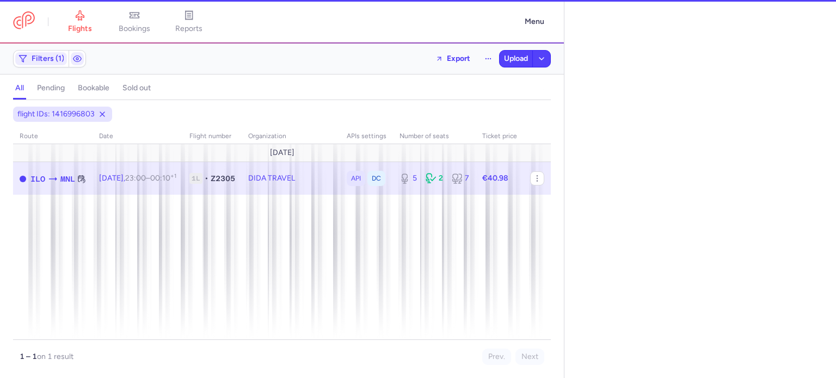
select select "days"
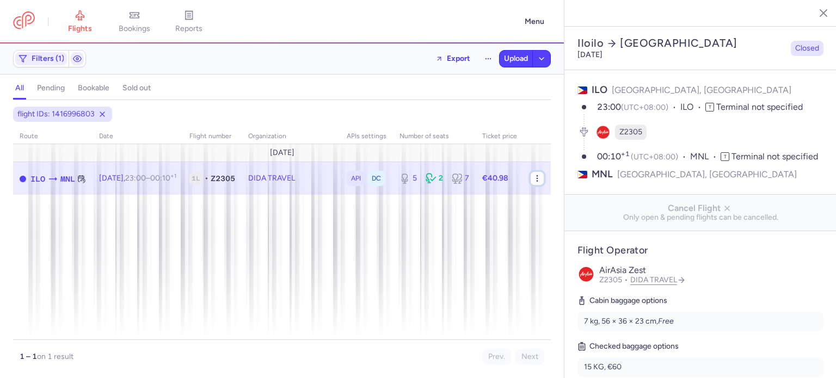
click at [538, 180] on icon "button" at bounding box center [537, 178] width 9 height 9
click at [558, 232] on button "Export flight" at bounding box center [605, 234] width 135 height 20
click at [517, 63] on button "Upload" at bounding box center [516, 59] width 33 height 16
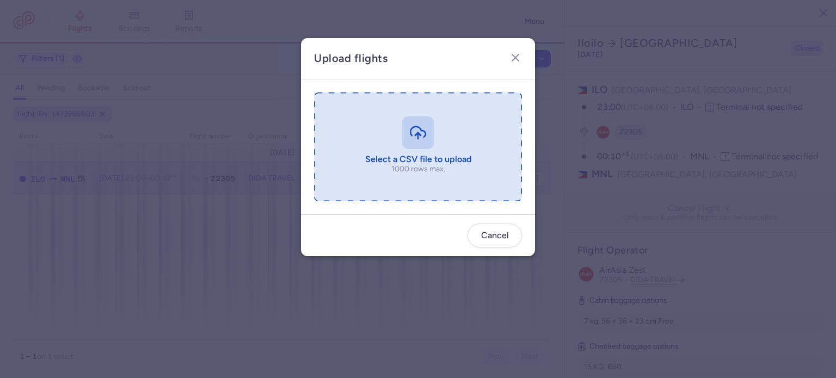
click at [344, 172] on input "file" at bounding box center [418, 147] width 208 height 109
type input "C:\fakepath\export_flight_Z2305_20250813,0049 (1).csv"
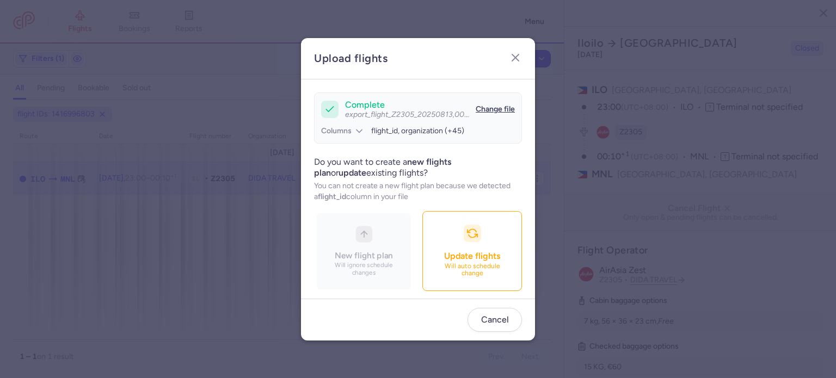
scroll to position [94, 0]
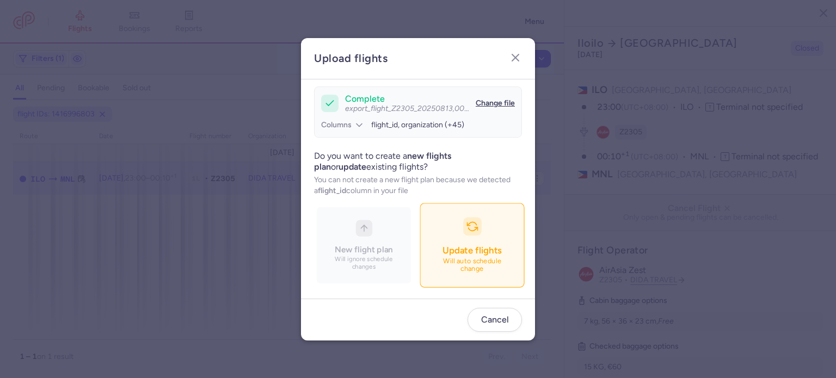
click at [420, 243] on button "Update flights Will auto schedule change" at bounding box center [472, 245] width 105 height 84
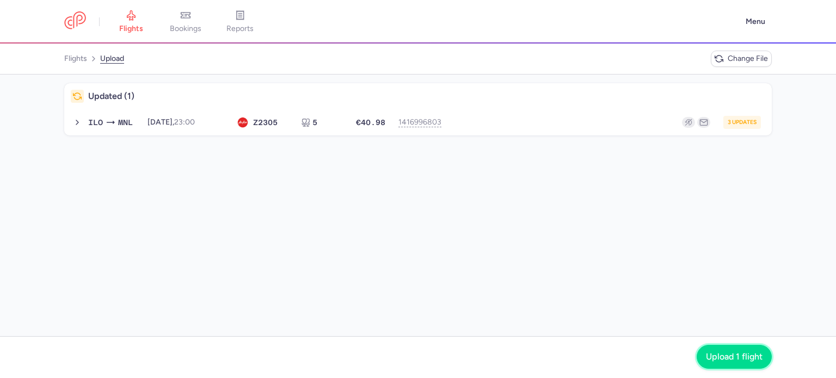
click at [732, 356] on span "Upload 1 flight" at bounding box center [734, 357] width 57 height 10
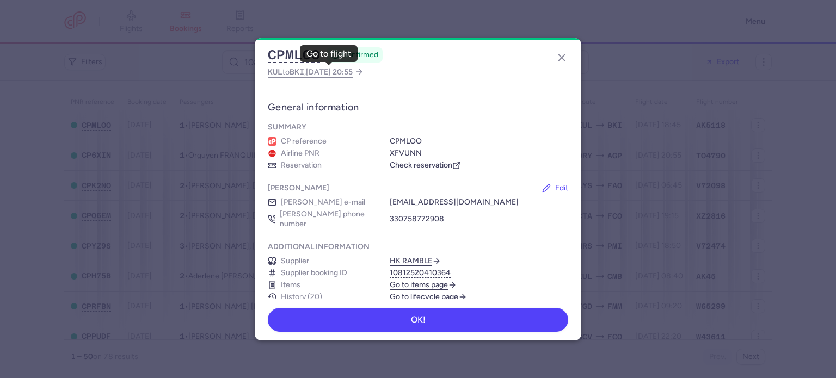
click at [296, 68] on span "BKI" at bounding box center [297, 72] width 15 height 9
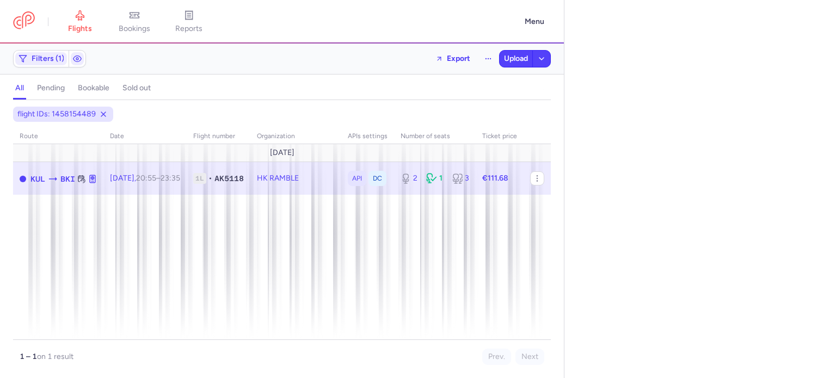
select select "days"
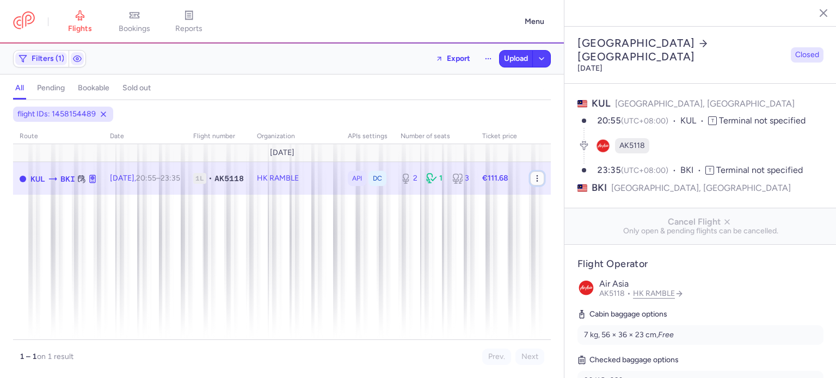
click at [536, 177] on icon "button" at bounding box center [537, 178] width 9 height 9
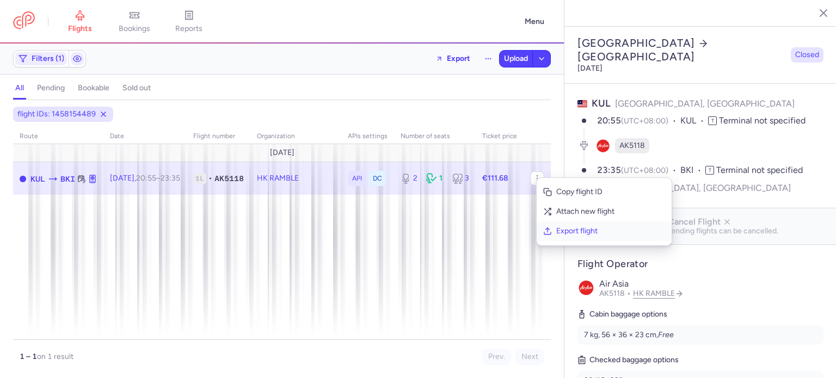
click at [562, 240] on button "Export flight" at bounding box center [604, 232] width 135 height 20
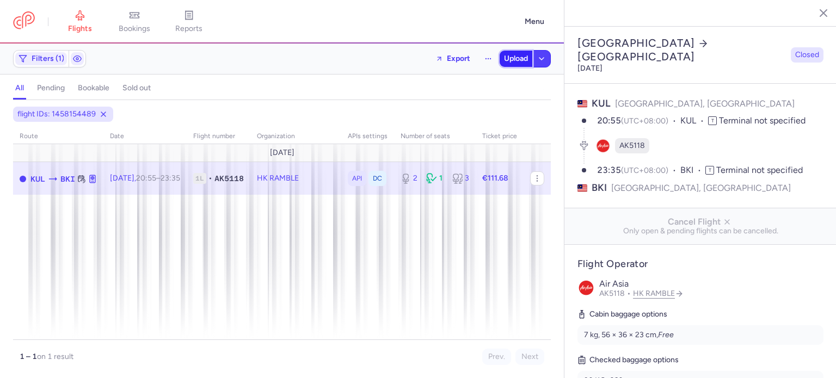
click at [514, 58] on span "Upload" at bounding box center [516, 58] width 24 height 9
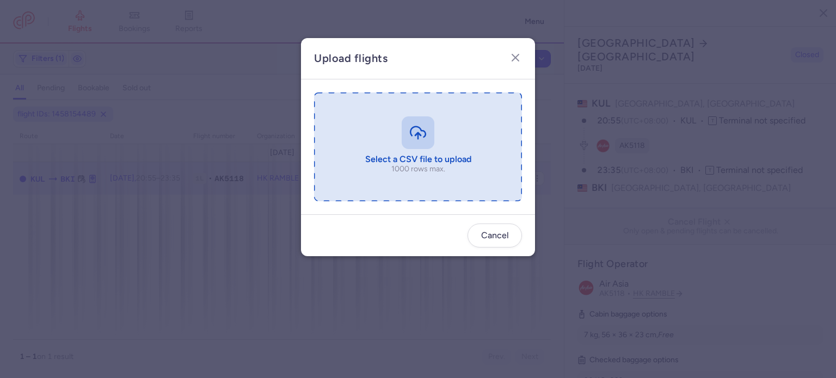
click at [359, 142] on input "file" at bounding box center [418, 147] width 208 height 109
type input "C:\fakepath\export_flight_AK5118_20250813,0051 (1).csv"
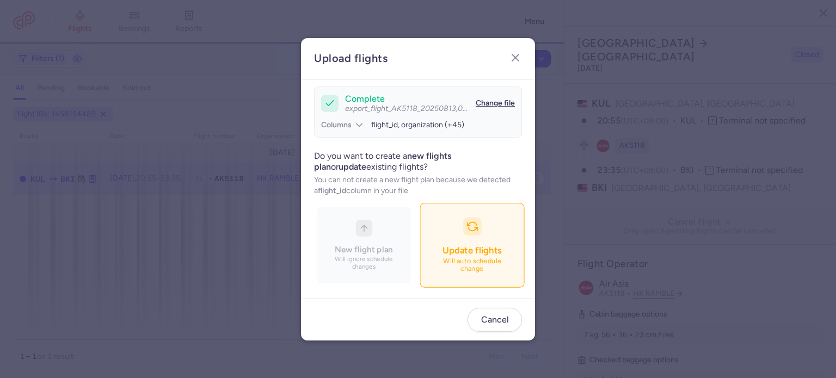
scroll to position [94, 0]
click at [420, 237] on button "Update flights Will auto schedule change" at bounding box center [472, 245] width 105 height 84
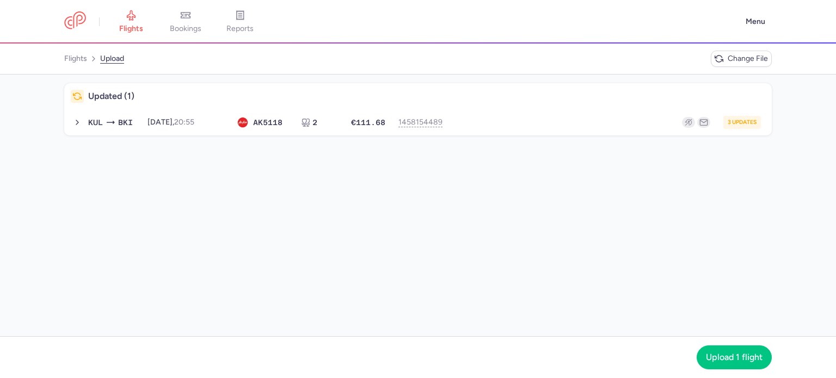
click at [717, 344] on nav "Upload 1 flight" at bounding box center [418, 357] width 836 height 42
click at [719, 363] on button "Upload 1 flight" at bounding box center [734, 357] width 75 height 24
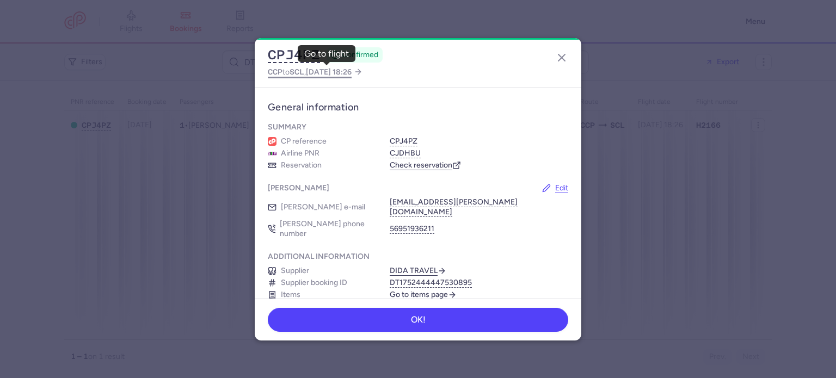
click at [300, 74] on span "SCL" at bounding box center [297, 72] width 15 height 9
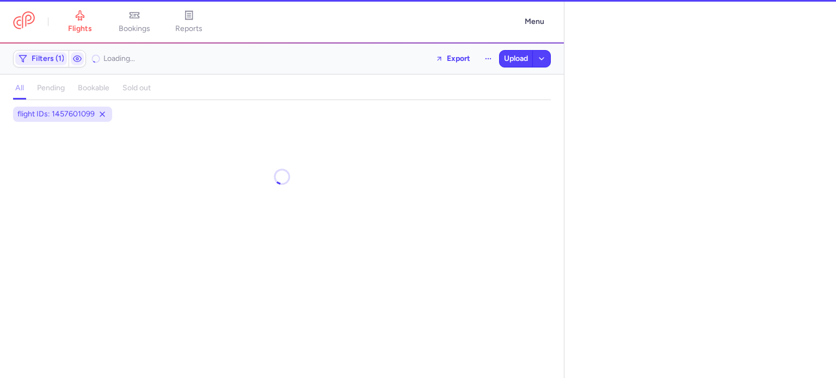
select select "days"
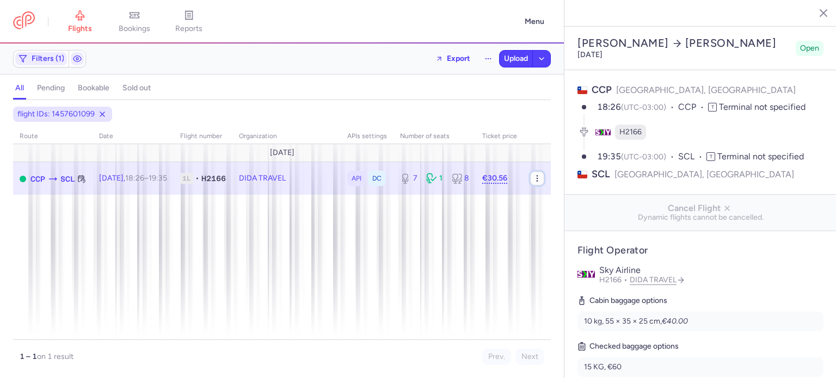
click at [539, 178] on icon "button" at bounding box center [537, 178] width 9 height 9
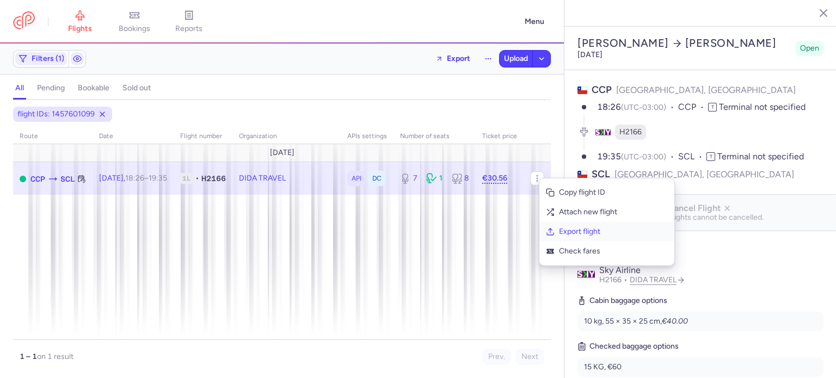
click at [566, 240] on button "Export flight" at bounding box center [607, 232] width 135 height 20
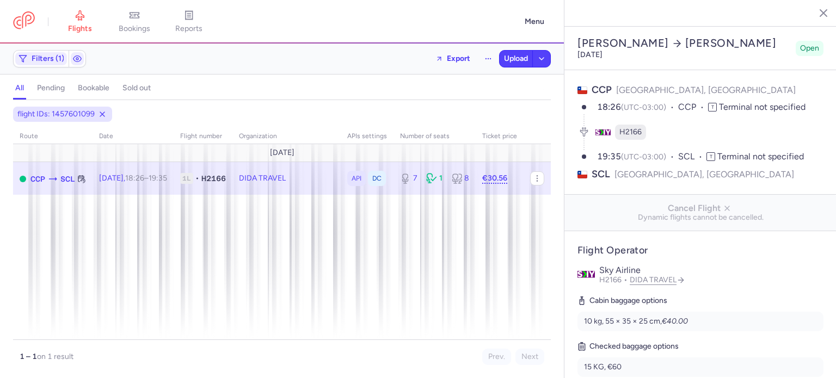
click at [518, 49] on div "Filters (1) Export Upload" at bounding box center [282, 59] width 547 height 26
click at [510, 64] on button "Upload" at bounding box center [516, 59] width 33 height 16
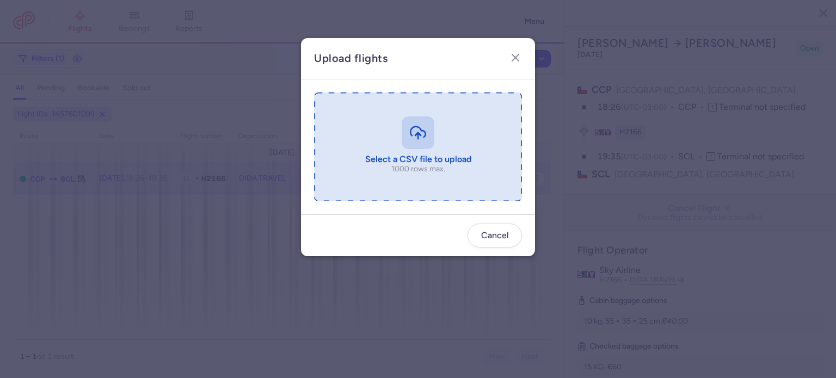
click at [378, 115] on input "file" at bounding box center [418, 147] width 208 height 109
type input "C:\fakepath\export_flight_H2166_20250813,0053 (1).csv"
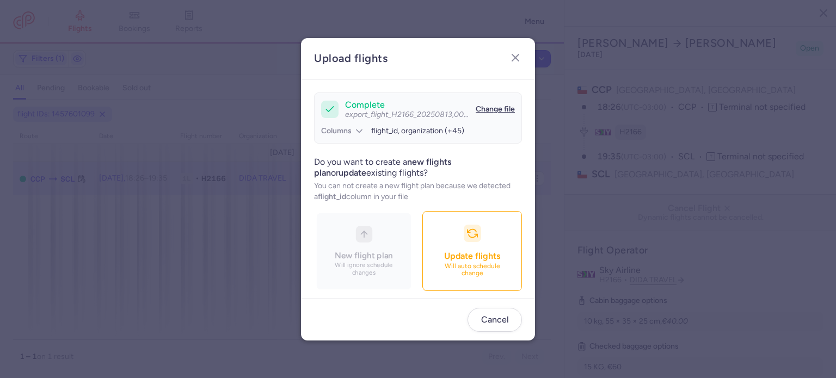
scroll to position [94, 0]
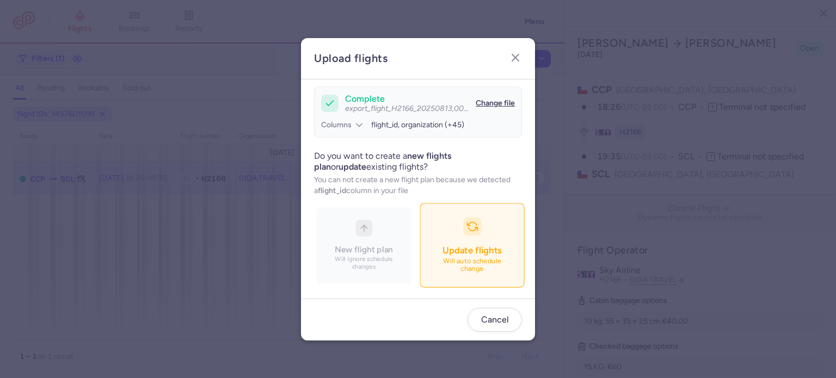
click at [434, 266] on p "Will auto schedule change" at bounding box center [472, 266] width 76 height 16
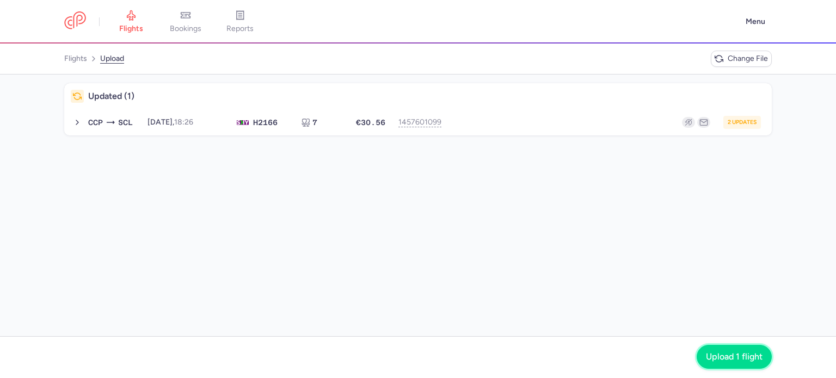
click at [727, 357] on span "Upload 1 flight" at bounding box center [734, 357] width 57 height 10
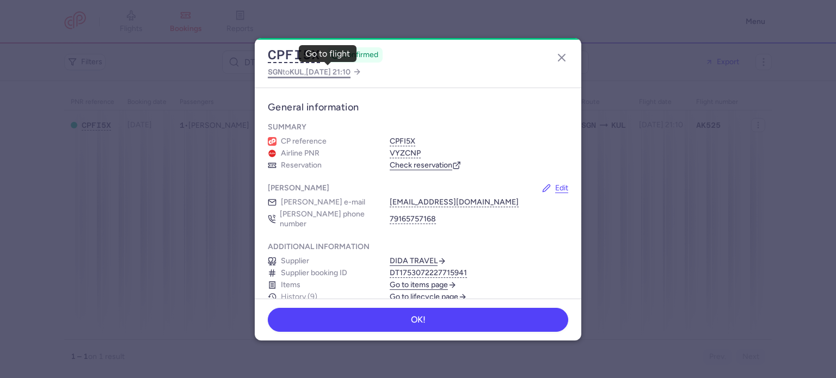
click at [335, 74] on span "[DATE] 21:10" at bounding box center [328, 72] width 45 height 9
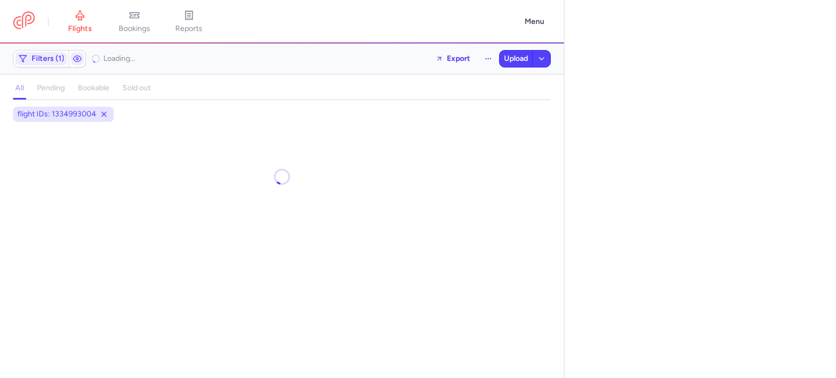
select select "days"
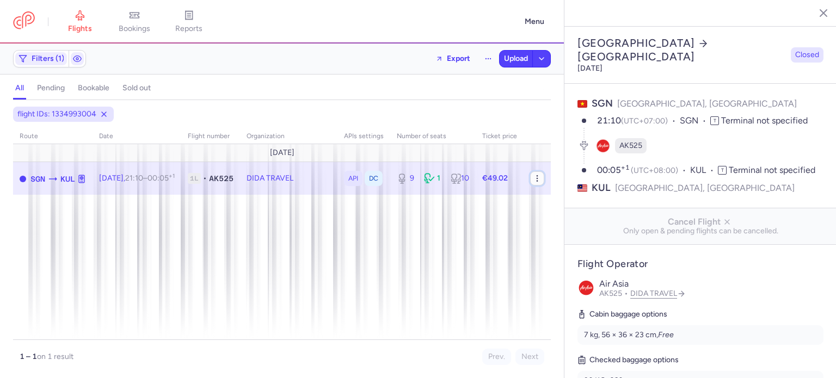
click at [537, 181] on circle "button" at bounding box center [537, 181] width 1 height 1
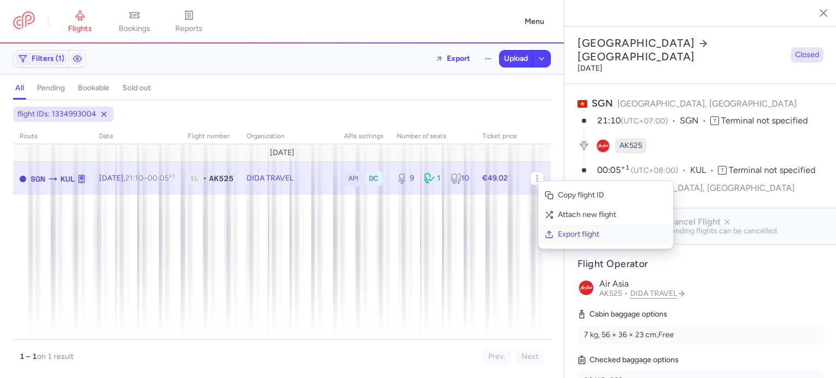
click at [559, 229] on span "Export flight" at bounding box center [612, 234] width 109 height 11
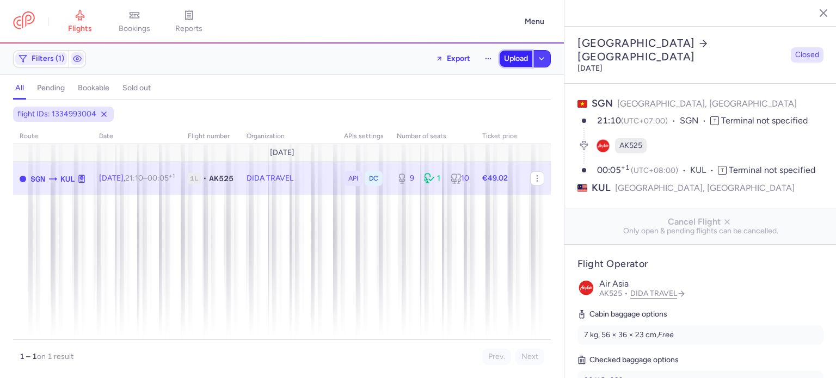
click at [510, 56] on span "Upload" at bounding box center [516, 58] width 24 height 9
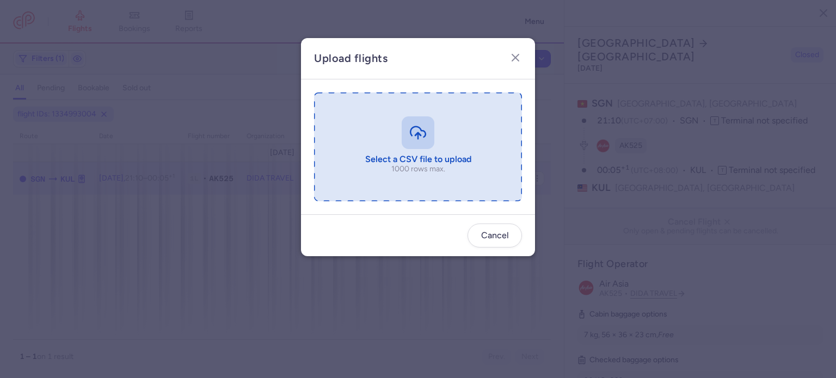
click at [357, 132] on input "file" at bounding box center [418, 147] width 208 height 109
type input "C:\fakepath\export_flight_AK525_20250813,0055 (1).csv"
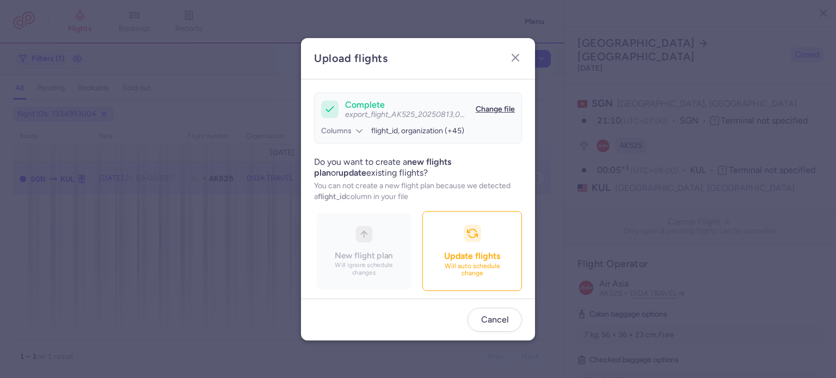
scroll to position [94, 0]
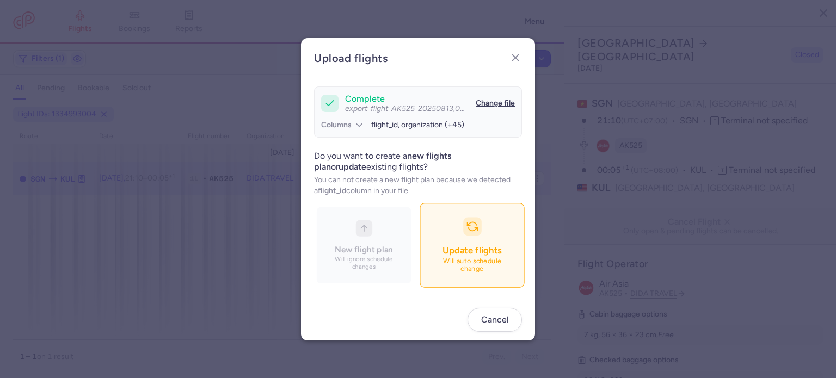
click at [443, 256] on span "Update flights" at bounding box center [472, 250] width 59 height 11
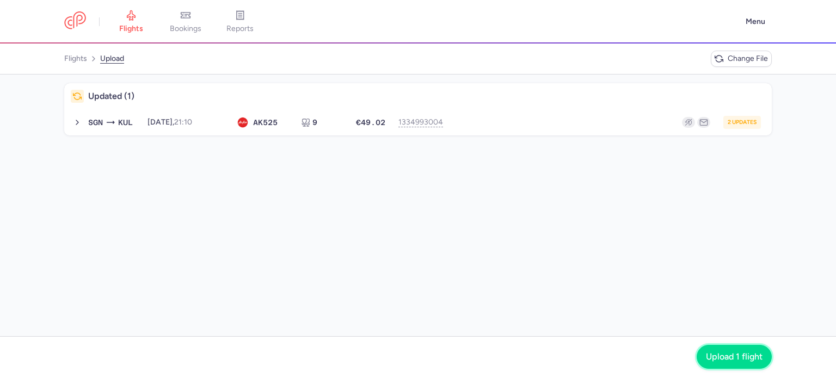
click at [714, 368] on button "Upload 1 flight" at bounding box center [734, 357] width 75 height 24
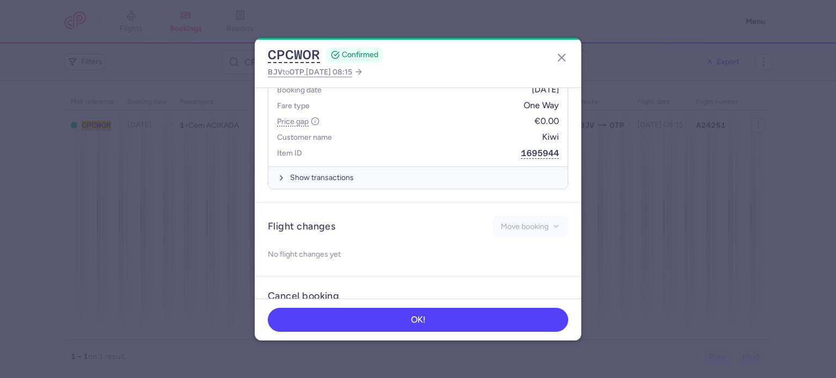
scroll to position [552, 0]
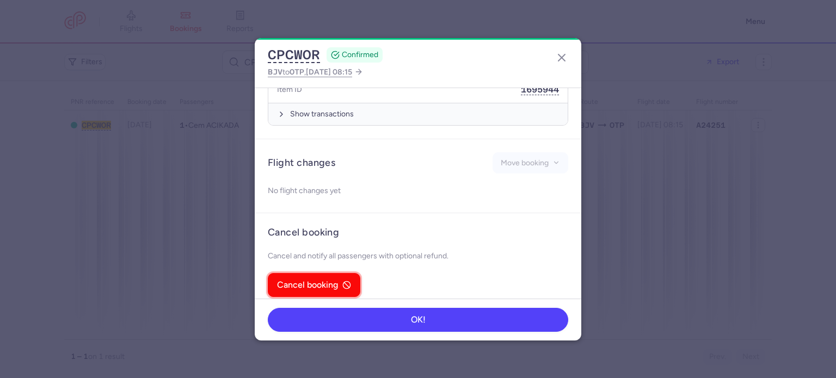
click at [327, 273] on button "Cancel booking" at bounding box center [314, 285] width 93 height 24
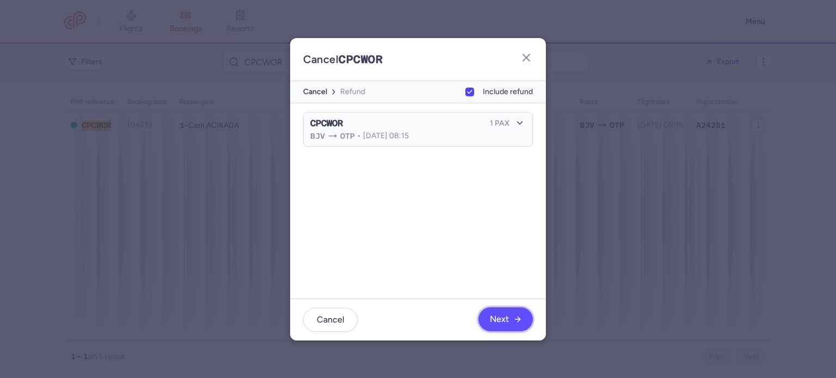
click at [495, 320] on span "Next" at bounding box center [499, 320] width 19 height 10
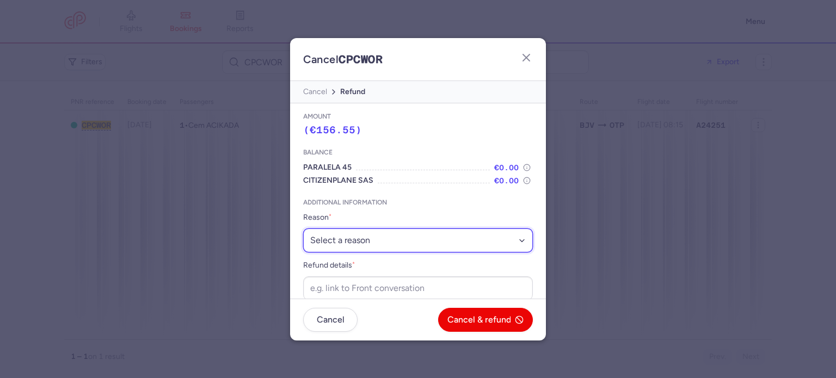
click at [415, 240] on select "Select a reason ⛔️ Unconfirmed booking ❌ Flight canceled 🙅 Schedule change not …" at bounding box center [418, 241] width 230 height 24
select select "unconfirmed_booking"
click at [303, 229] on select "Select a reason ⛔️ Unconfirmed booking ❌ Flight canceled 🙅 Schedule change not …" at bounding box center [418, 241] width 230 height 24
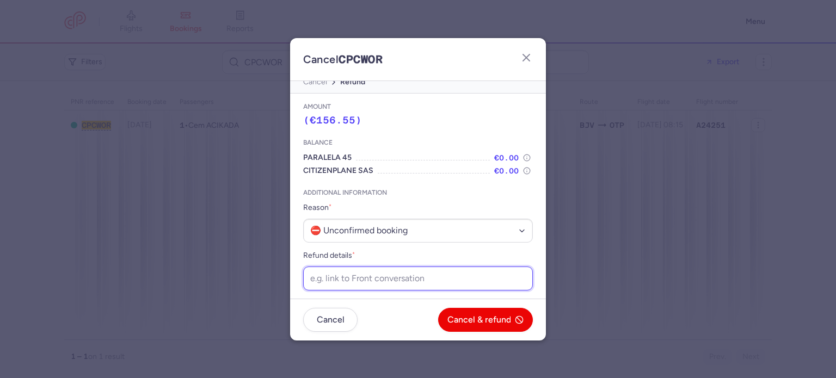
paste input "[URL][DOMAIN_NAME]"
click at [387, 269] on input "[URL][DOMAIN_NAME]" at bounding box center [418, 279] width 230 height 24
type input "[URL][DOMAIN_NAME]"
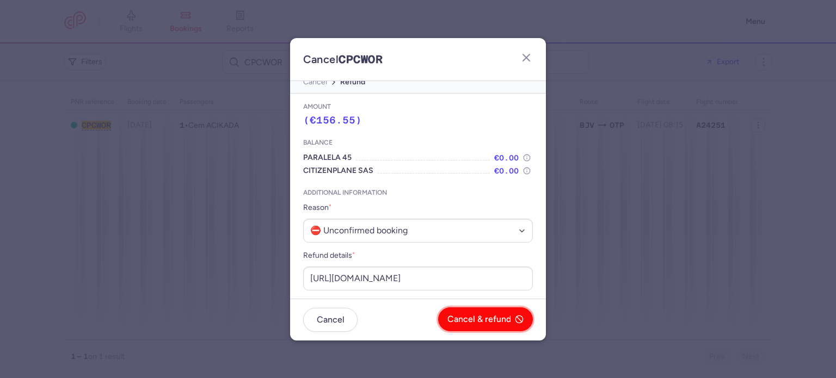
scroll to position [0, 0]
click at [470, 317] on span "Cancel & refund" at bounding box center [480, 320] width 64 height 10
click at [470, 317] on span "Yes, confirm" at bounding box center [486, 320] width 49 height 10
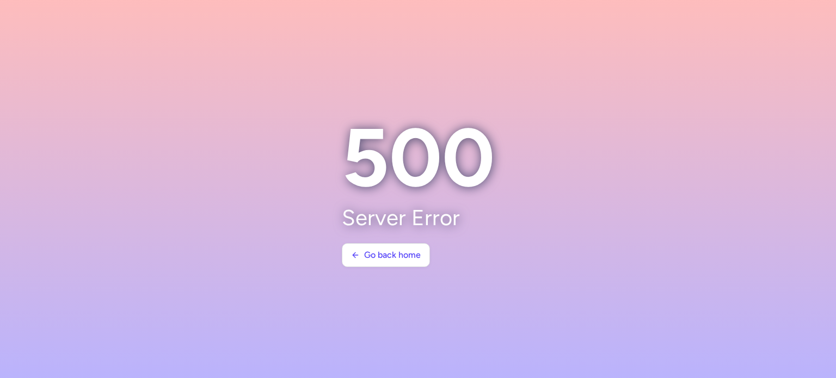
click at [158, 143] on section at bounding box center [418, 189] width 836 height 378
